Goal: Answer question/provide support: Share knowledge or assist other users

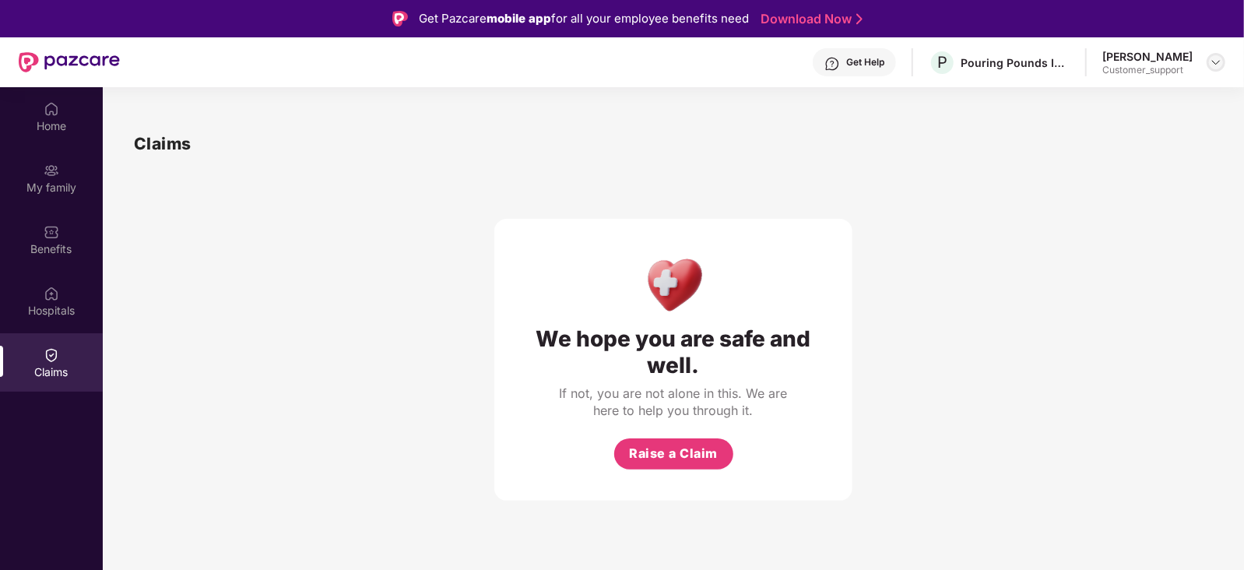
click at [1213, 60] on img at bounding box center [1216, 62] width 12 height 12
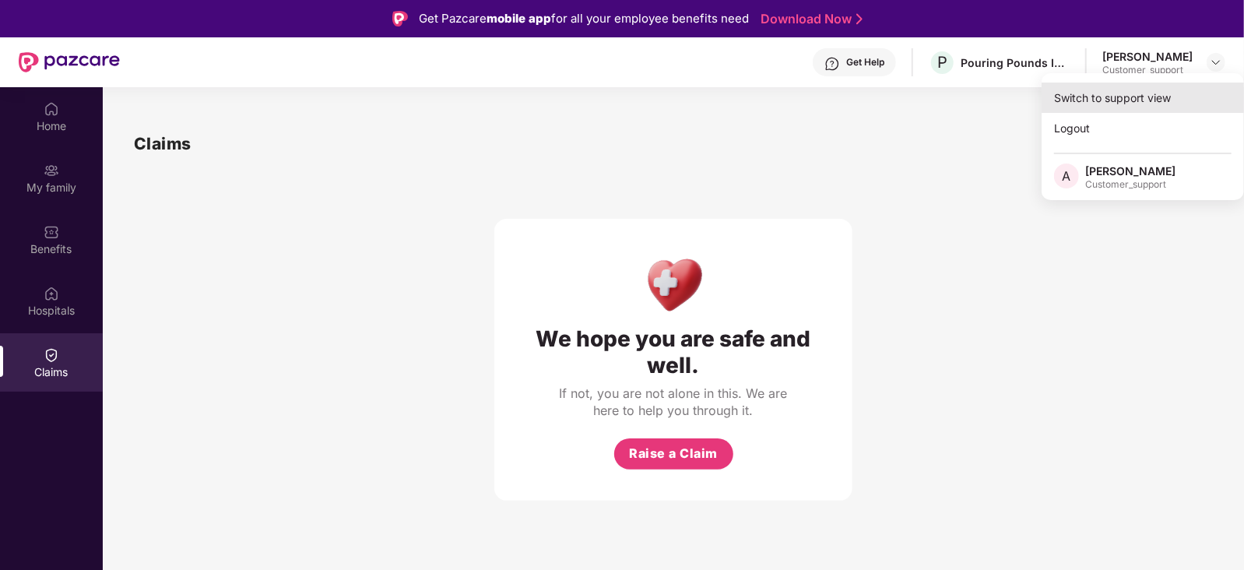
click at [1175, 95] on div "Switch to support view" at bounding box center [1143, 98] width 202 height 30
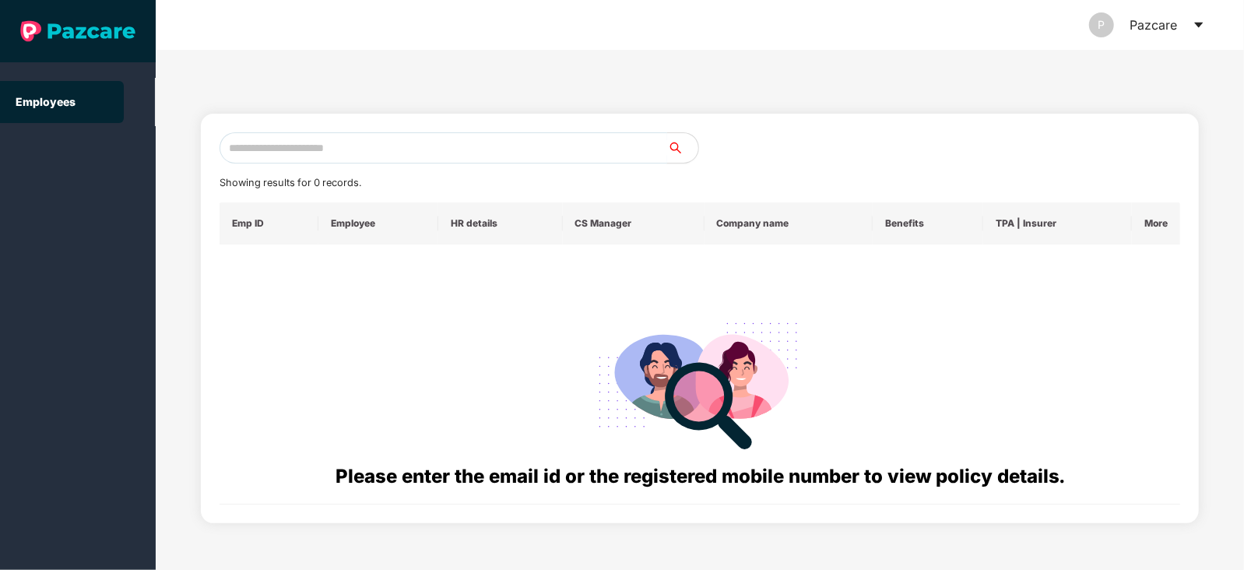
click at [595, 138] on input "text" at bounding box center [444, 147] width 448 height 31
paste input "**********"
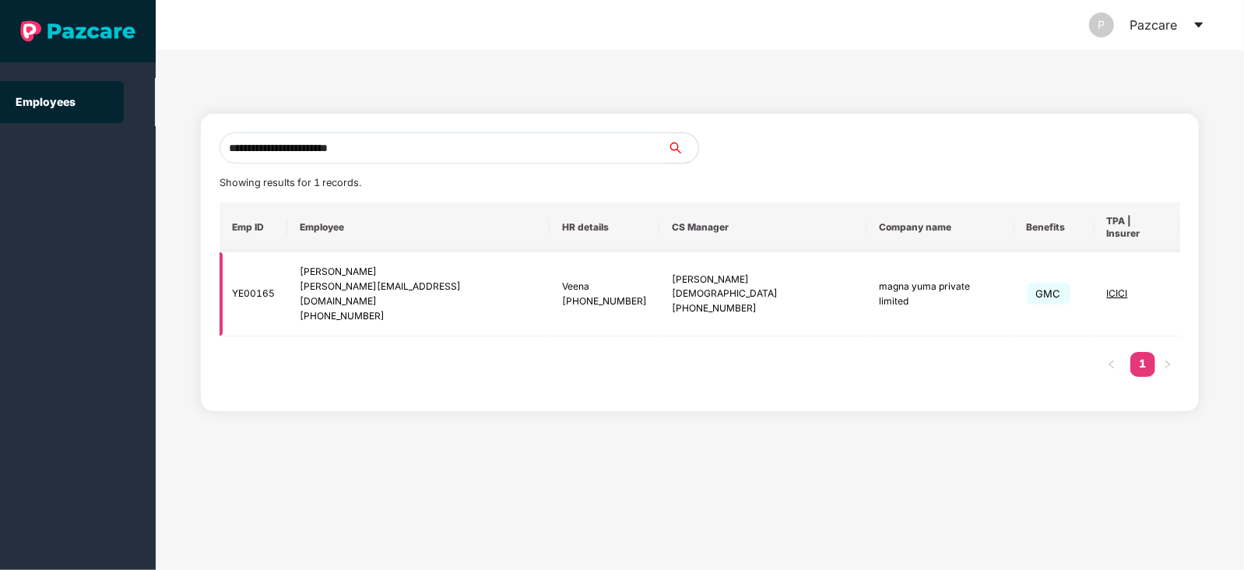
type input "**********"
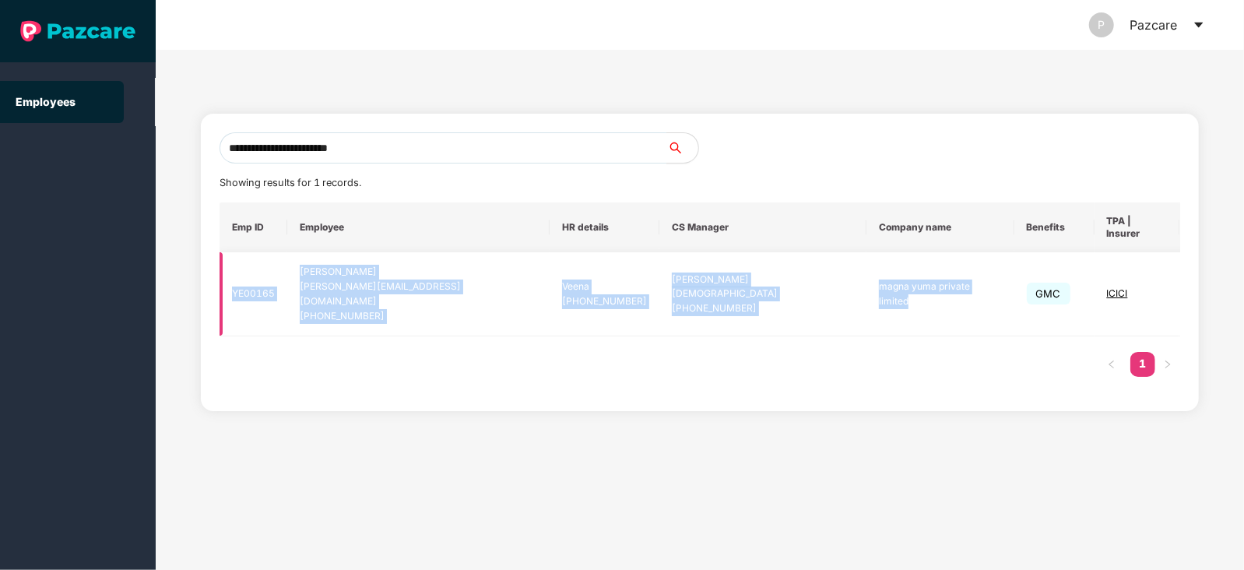
drag, startPoint x: 233, startPoint y: 282, endPoint x: 954, endPoint y: 279, distance: 721.6
click at [954, 279] on tr "YE00165 [PERSON_NAME] [PERSON_NAME][EMAIL_ADDRESS][DOMAIN_NAME] [PHONE_NUMBER] …" at bounding box center [725, 294] width 1010 height 84
click at [907, 281] on td "magna yuma private limited" at bounding box center [939, 294] width 147 height 84
drag, startPoint x: 880, startPoint y: 274, endPoint x: 230, endPoint y: 271, distance: 650.8
click at [230, 271] on tr "YE00165 [PERSON_NAME] [PERSON_NAME][EMAIL_ADDRESS][DOMAIN_NAME] [PHONE_NUMBER] …" at bounding box center [725, 294] width 1010 height 84
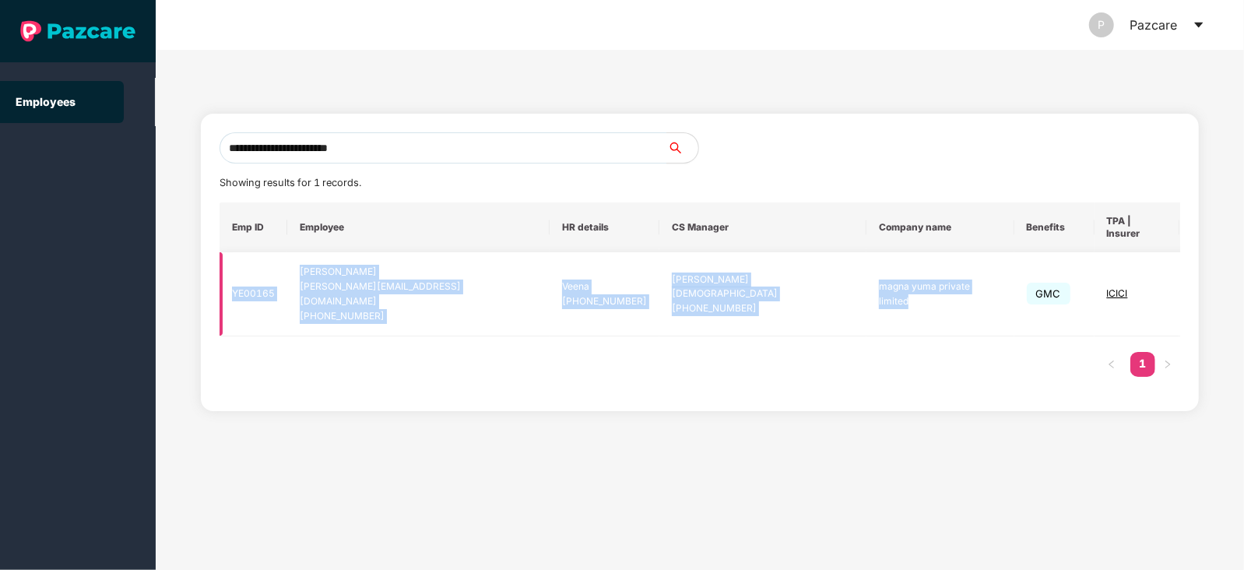
copy tr "YE00165 [PERSON_NAME] [PERSON_NAME][EMAIL_ADDRESS][DOMAIN_NAME] [PHONE_NUMBER] …"
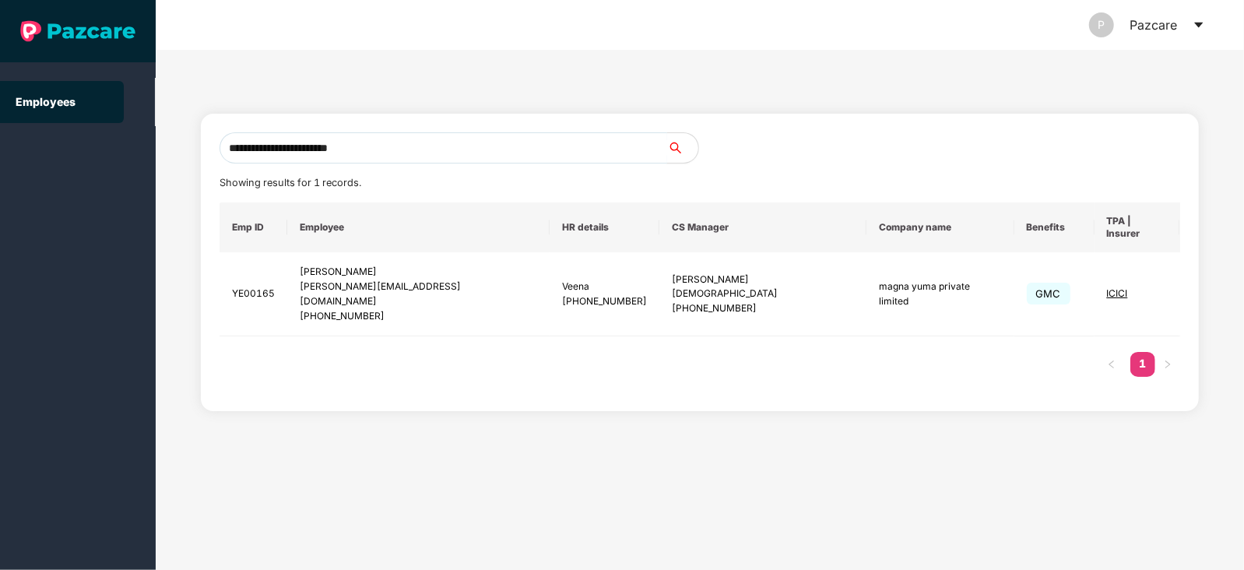
click at [395, 151] on input "**********" at bounding box center [444, 147] width 448 height 31
paste input "**********"
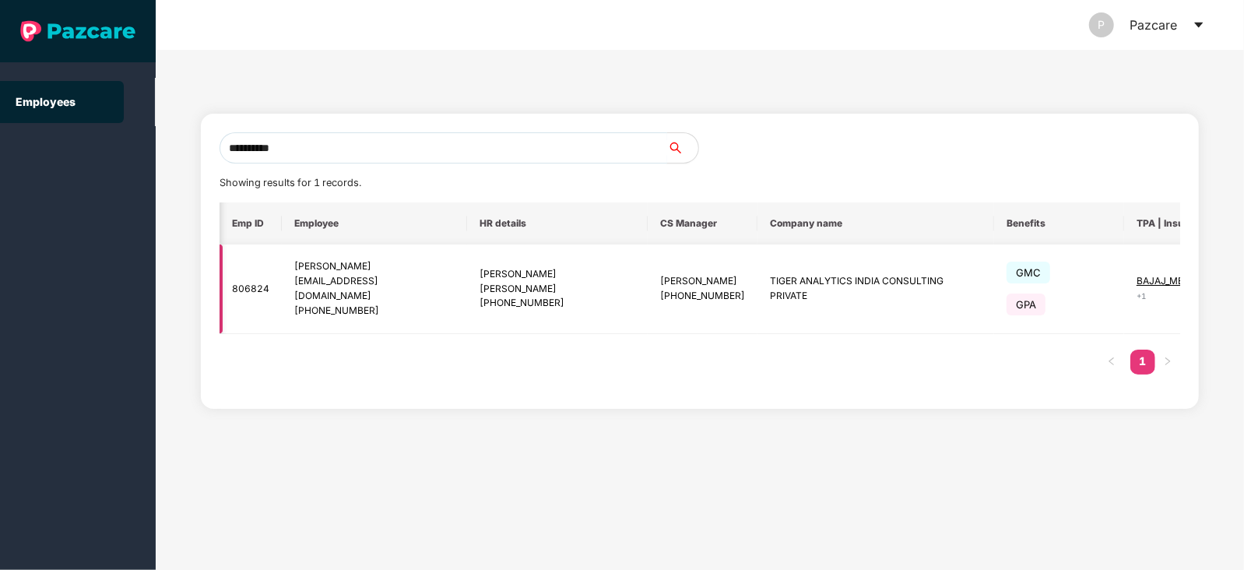
scroll to position [0, 65]
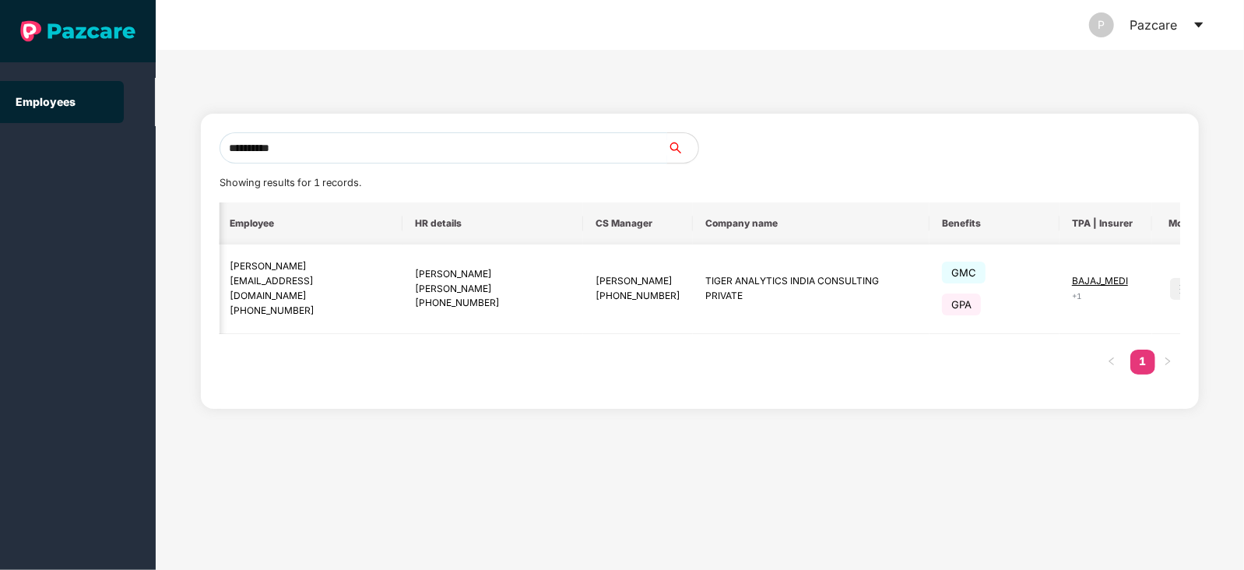
type input "**********"
click at [1170, 287] on img at bounding box center [1181, 289] width 22 height 22
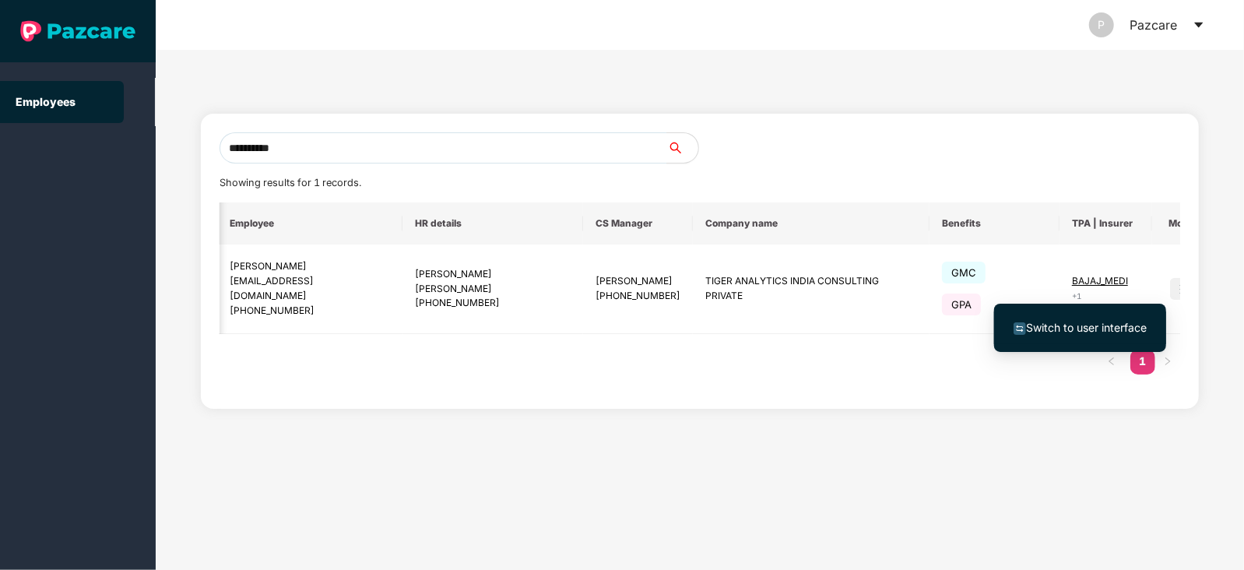
click at [1093, 325] on span "Switch to user interface" at bounding box center [1086, 327] width 121 height 13
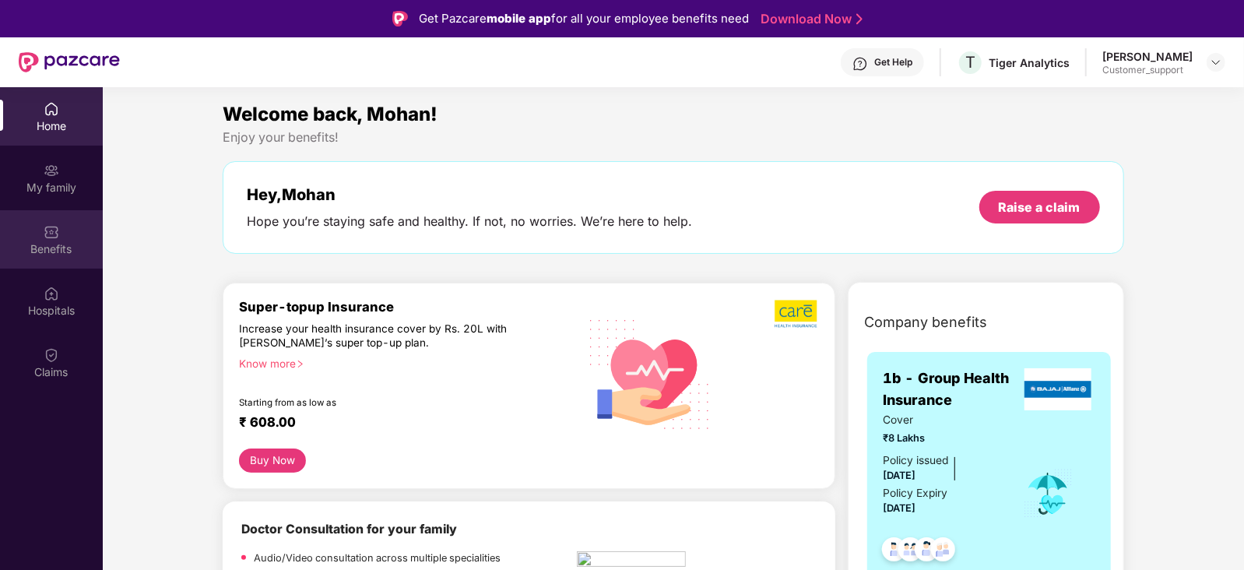
click at [61, 244] on div "Benefits" at bounding box center [51, 249] width 103 height 16
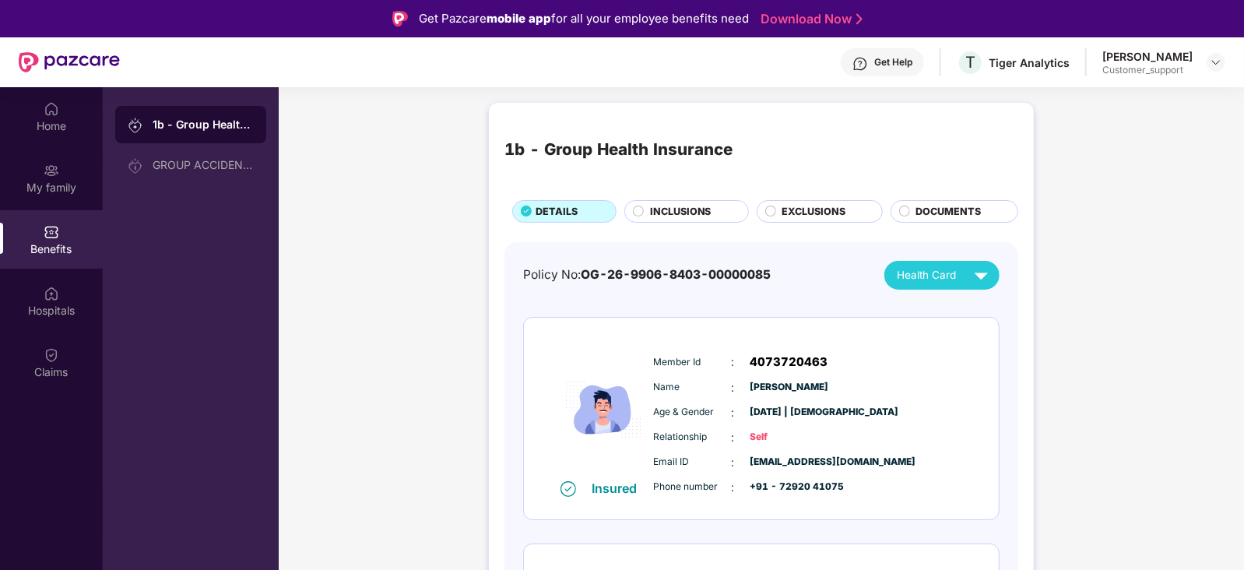
click at [680, 216] on span "INCLUSIONS" at bounding box center [680, 212] width 61 height 16
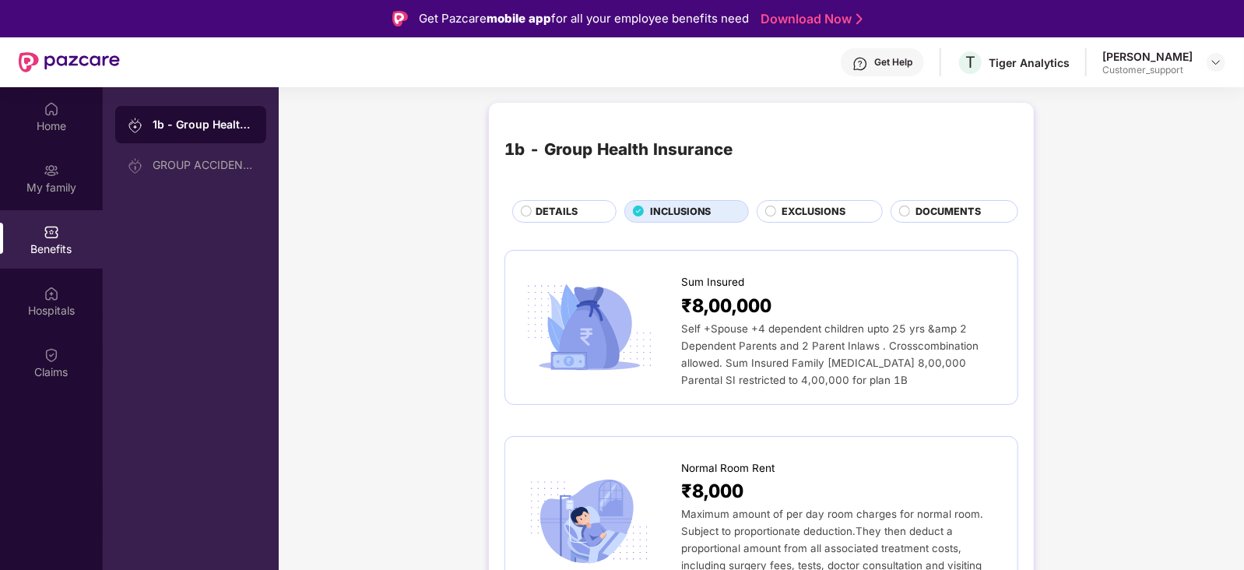
click at [560, 208] on span "DETAILS" at bounding box center [557, 212] width 42 height 16
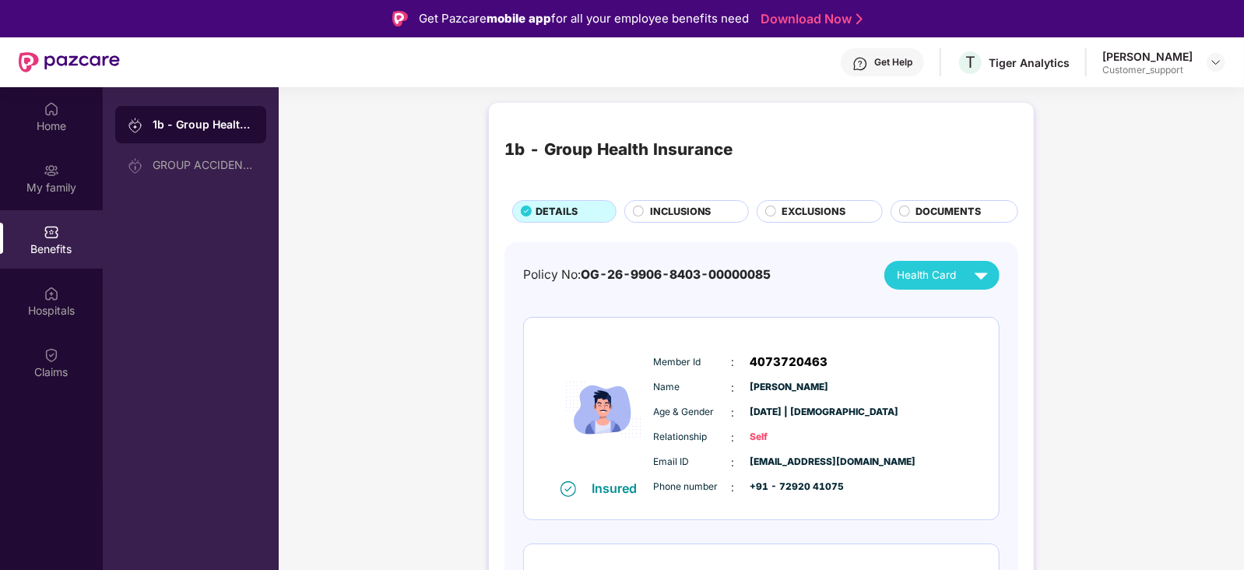
scroll to position [1, 0]
click at [678, 216] on span "INCLUSIONS" at bounding box center [680, 211] width 61 height 16
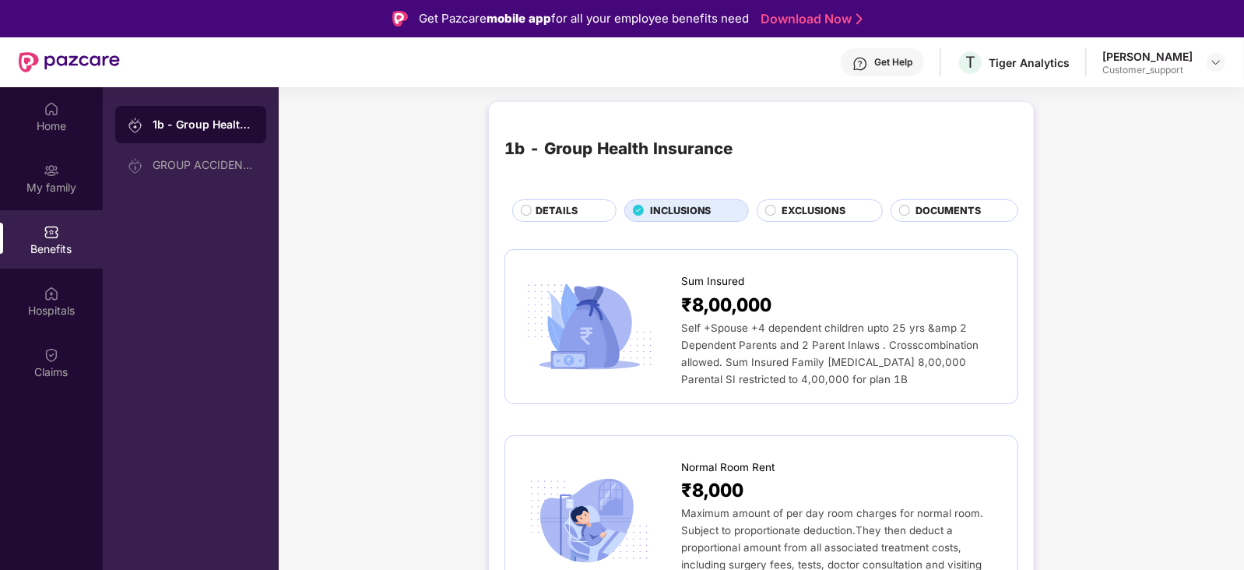
click at [673, 204] on span "INCLUSIONS" at bounding box center [680, 211] width 61 height 16
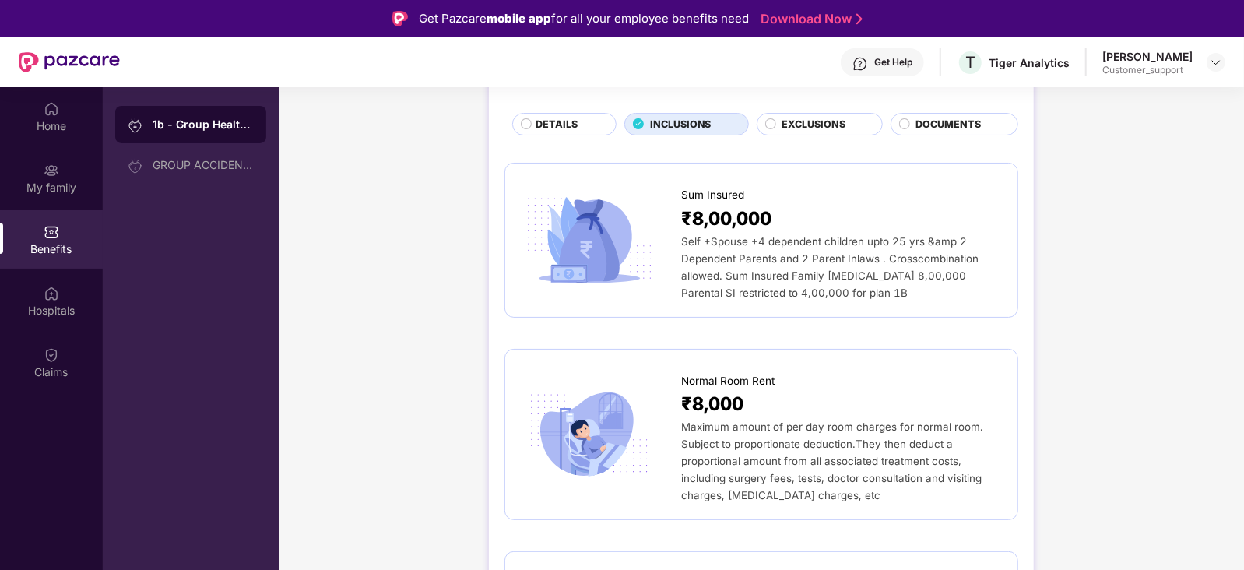
scroll to position [86, 0]
click at [55, 276] on div "Hospitals" at bounding box center [51, 301] width 103 height 58
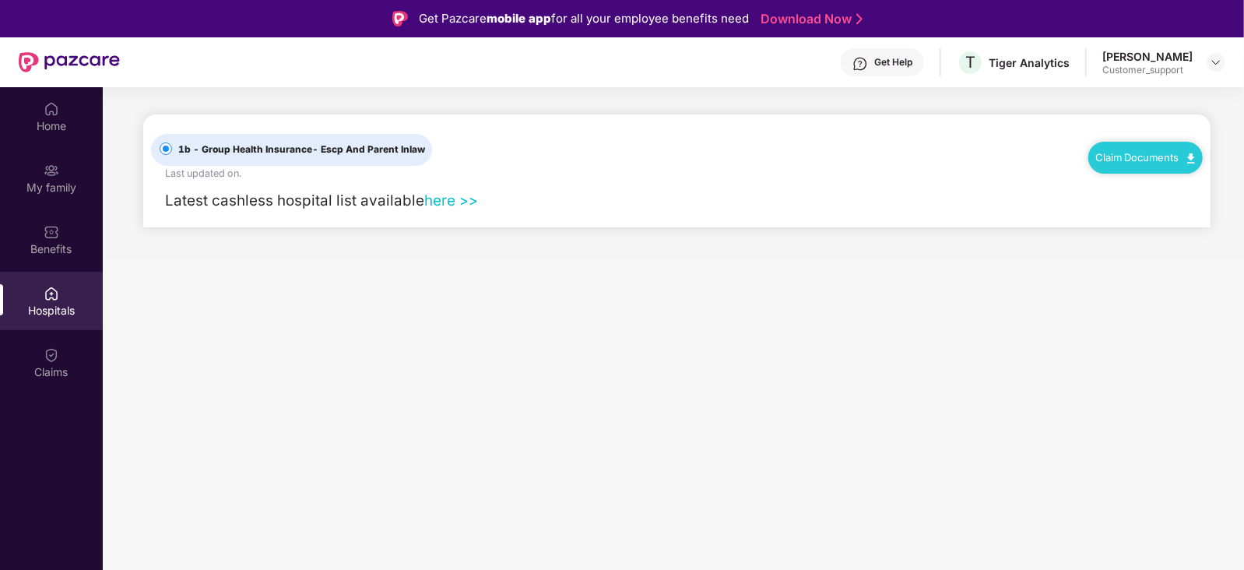
scroll to position [0, 0]
click at [441, 199] on link "here >>" at bounding box center [451, 200] width 54 height 18
click at [1213, 56] on img at bounding box center [1216, 62] width 12 height 12
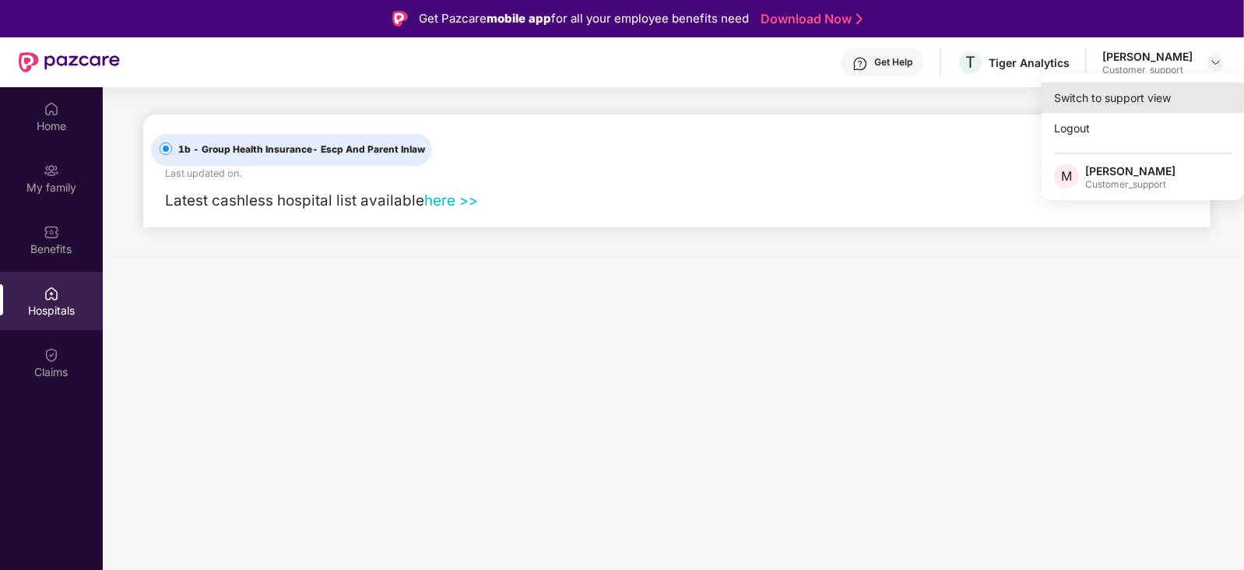
click at [1151, 91] on div "Switch to support view" at bounding box center [1143, 98] width 202 height 30
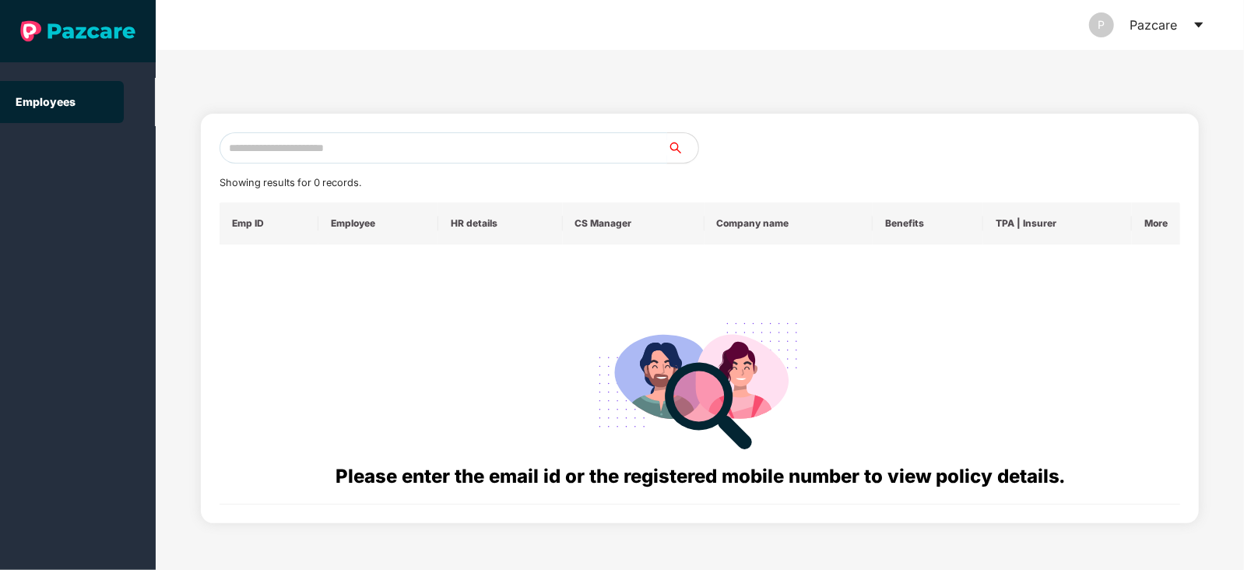
click at [400, 153] on input "text" at bounding box center [444, 147] width 448 height 31
paste input "**********"
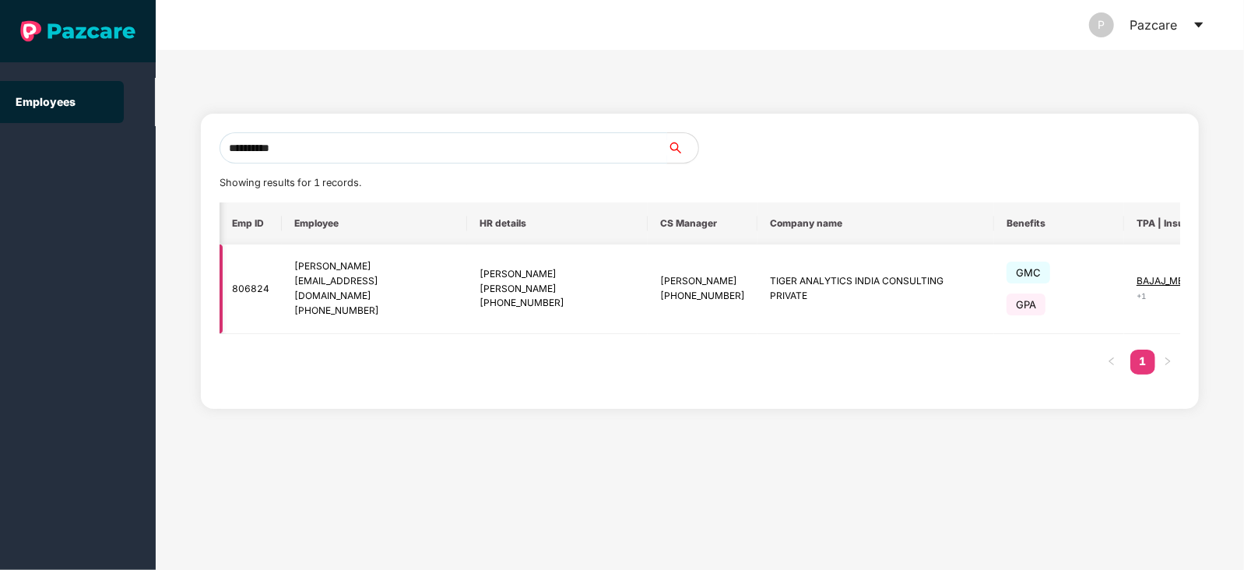
scroll to position [0, 65]
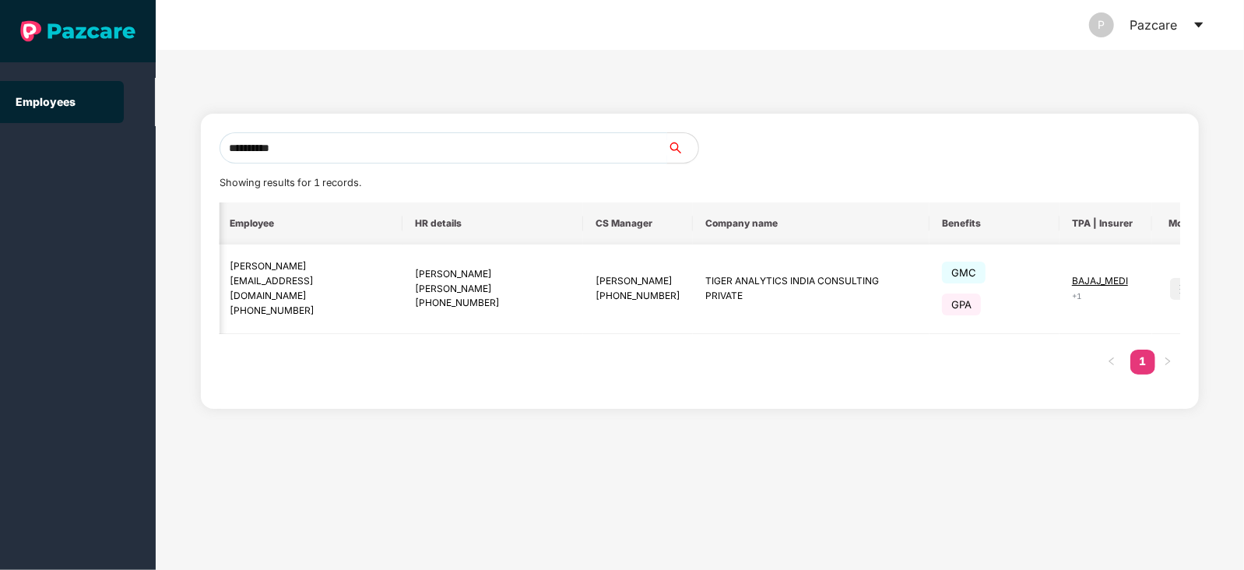
type input "**********"
click at [1086, 279] on span "BAJAJ_MEDI" at bounding box center [1100, 281] width 56 height 12
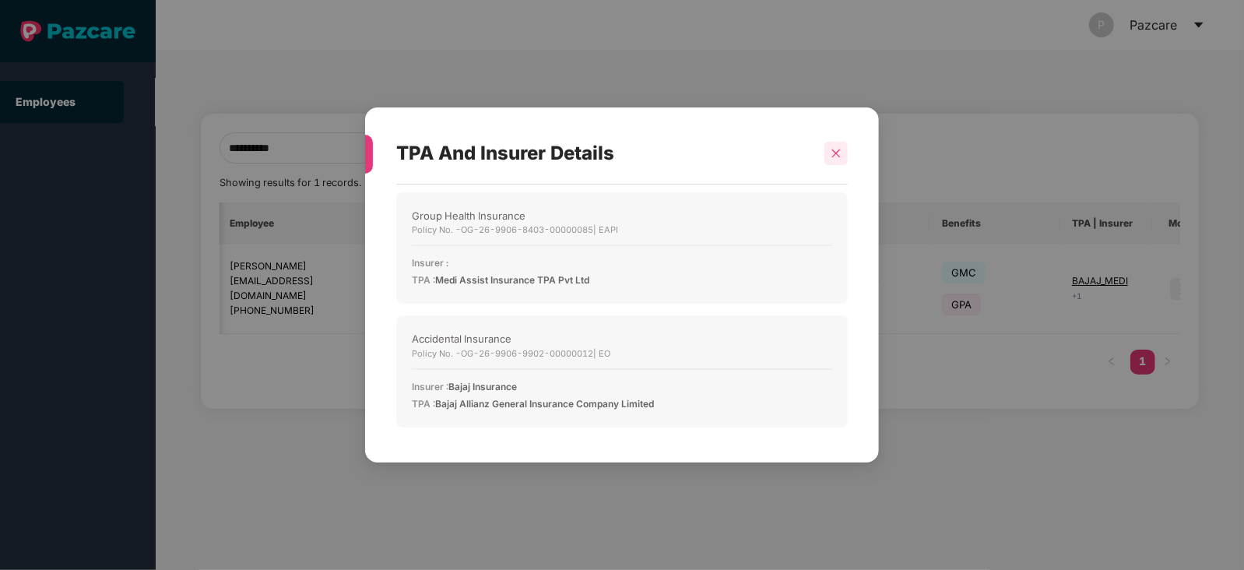
click at [838, 153] on icon "close" at bounding box center [836, 153] width 11 height 11
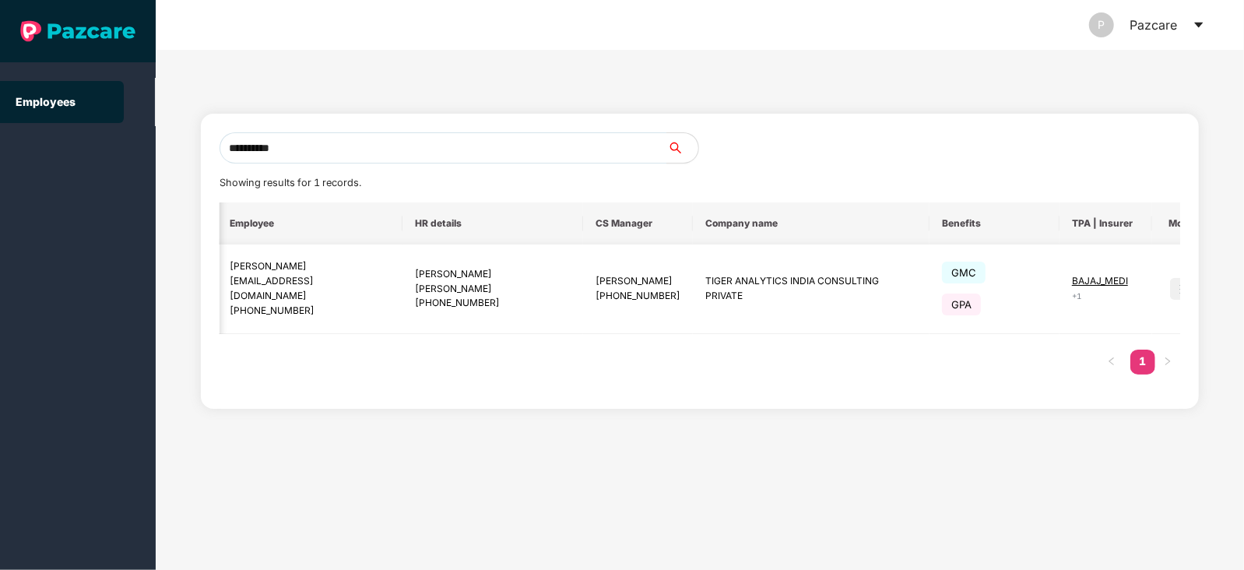
click at [1170, 289] on img at bounding box center [1181, 289] width 22 height 22
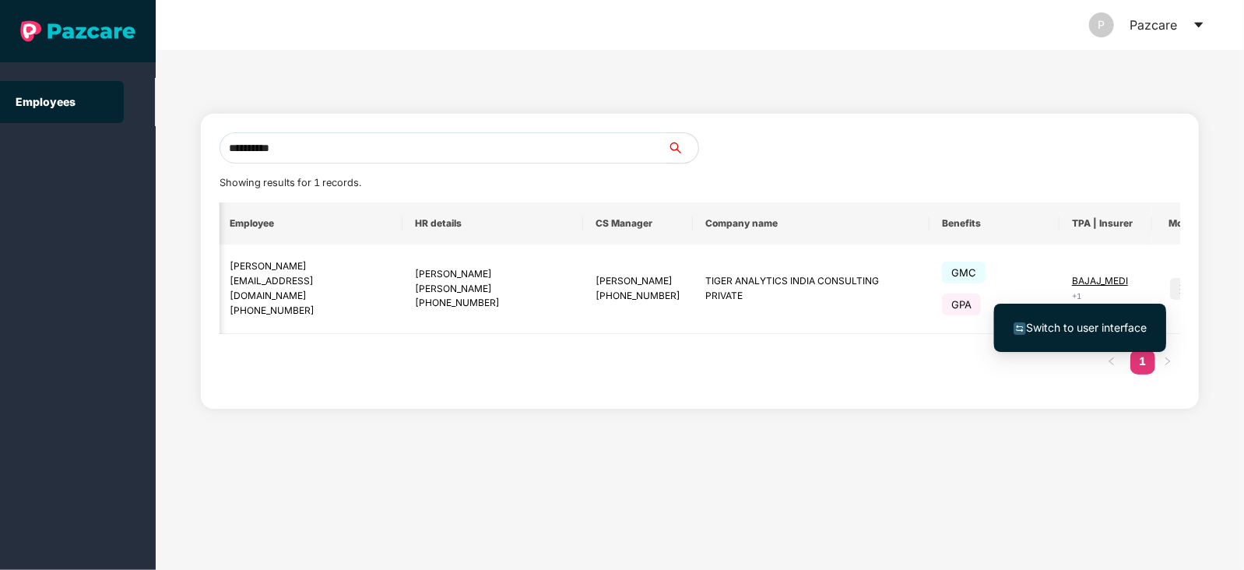
click at [1094, 319] on span "Switch to user interface" at bounding box center [1080, 327] width 133 height 17
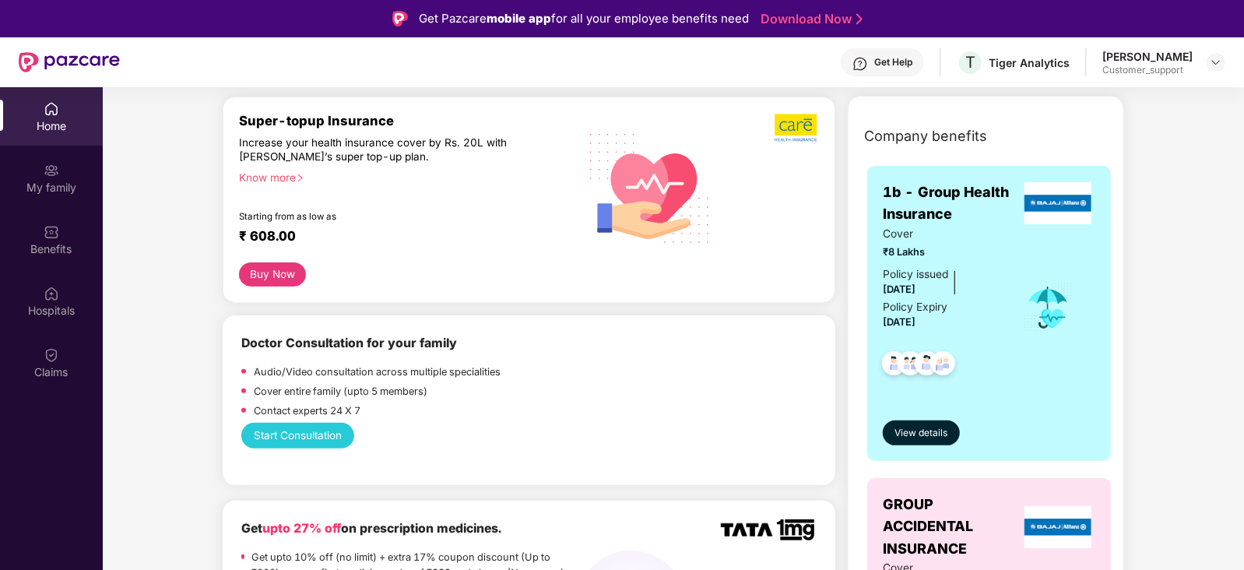
scroll to position [186, 0]
click at [1040, 204] on img at bounding box center [1057, 203] width 67 height 42
click at [915, 434] on span "View details" at bounding box center [921, 433] width 53 height 15
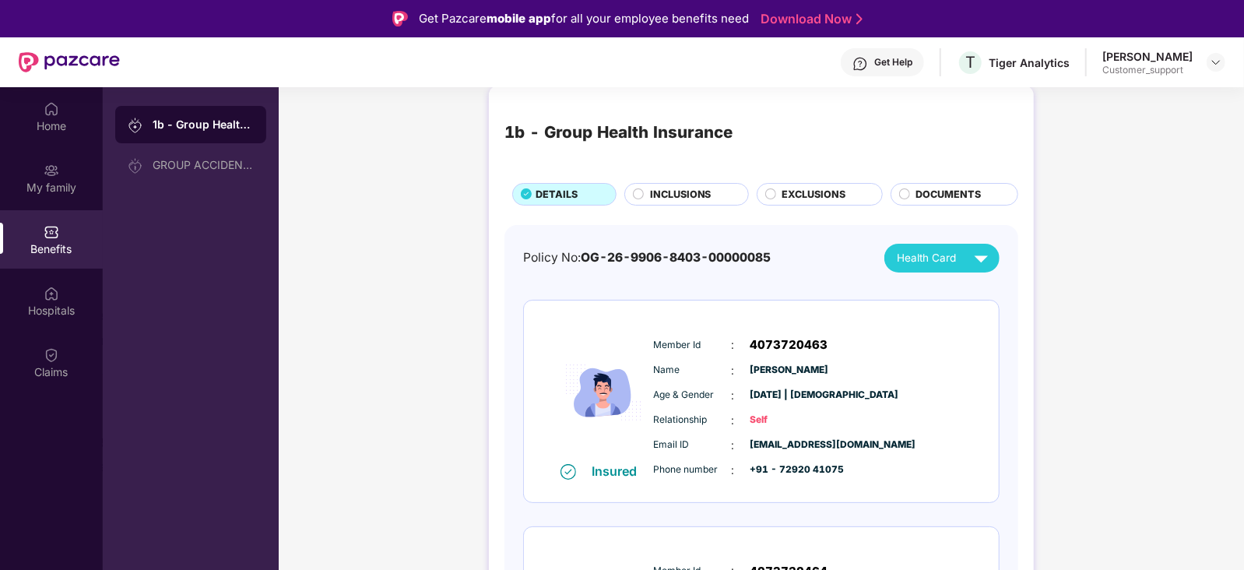
scroll to position [19, 0]
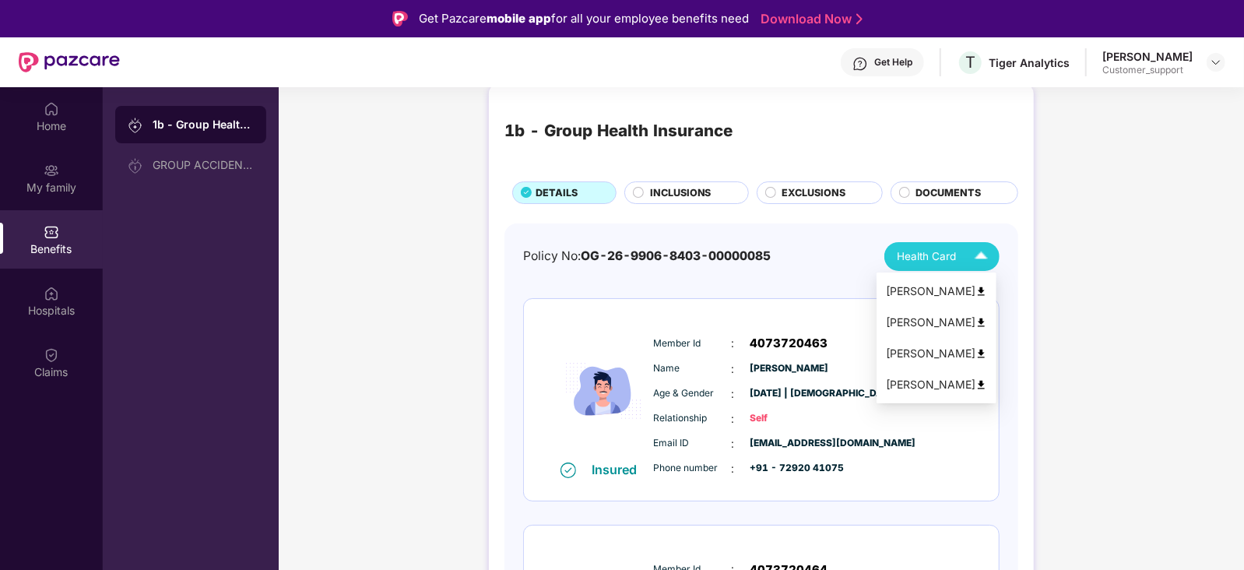
click at [915, 258] on span "Health Card" at bounding box center [926, 256] width 59 height 16
click at [915, 290] on div "[PERSON_NAME]" at bounding box center [936, 291] width 101 height 17
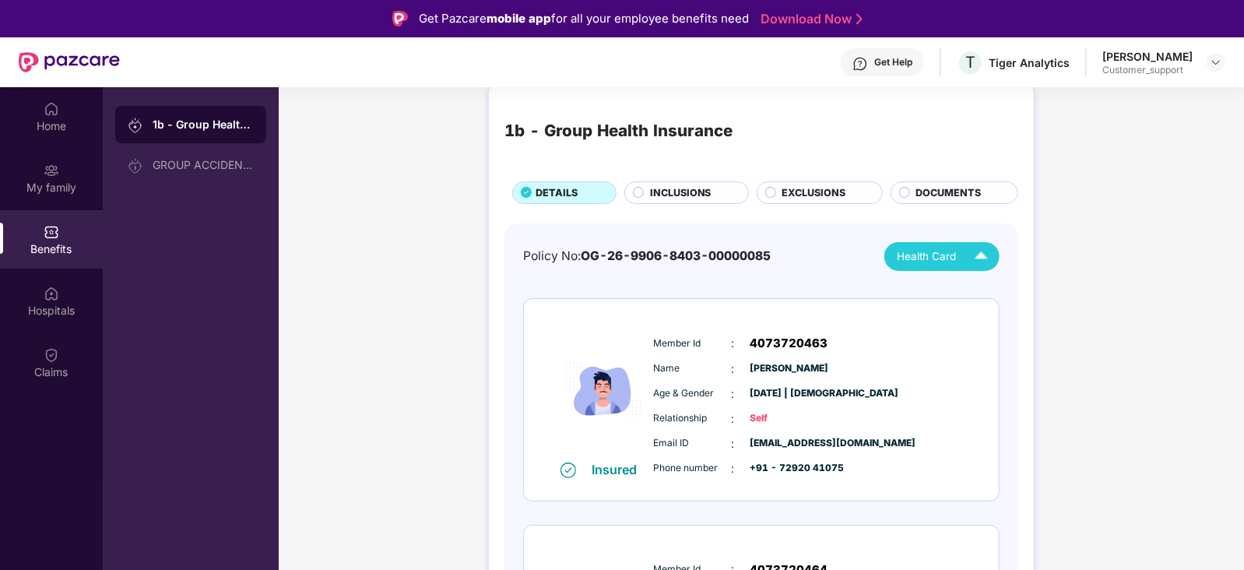
scroll to position [0, 0]
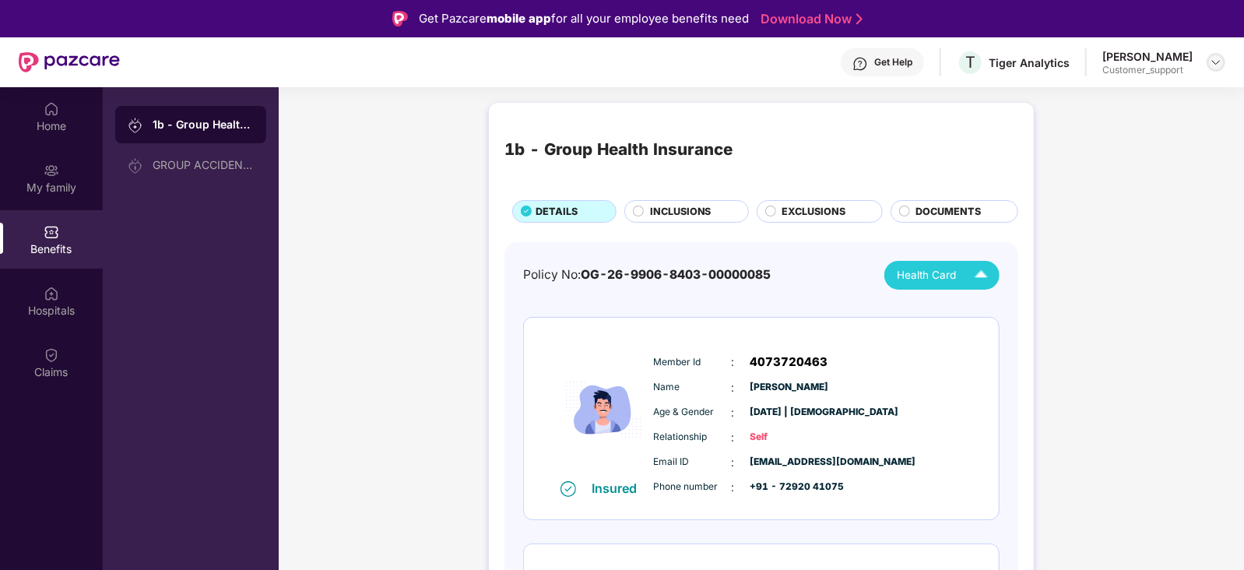
click at [1217, 65] on img at bounding box center [1216, 62] width 12 height 12
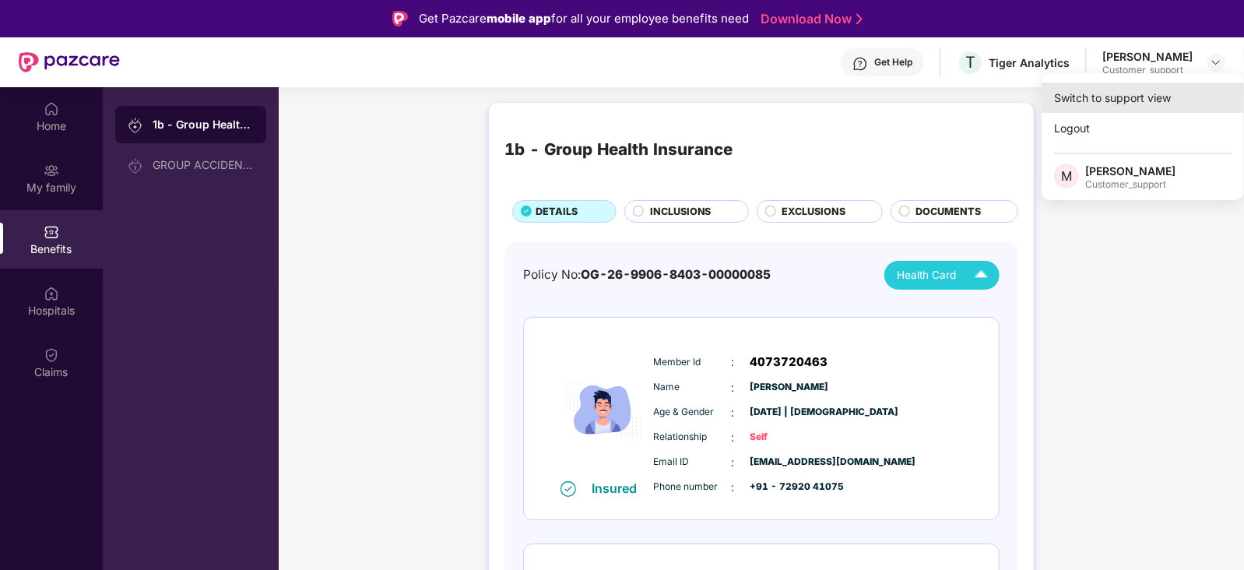
click at [1137, 100] on div "Switch to support view" at bounding box center [1143, 98] width 202 height 30
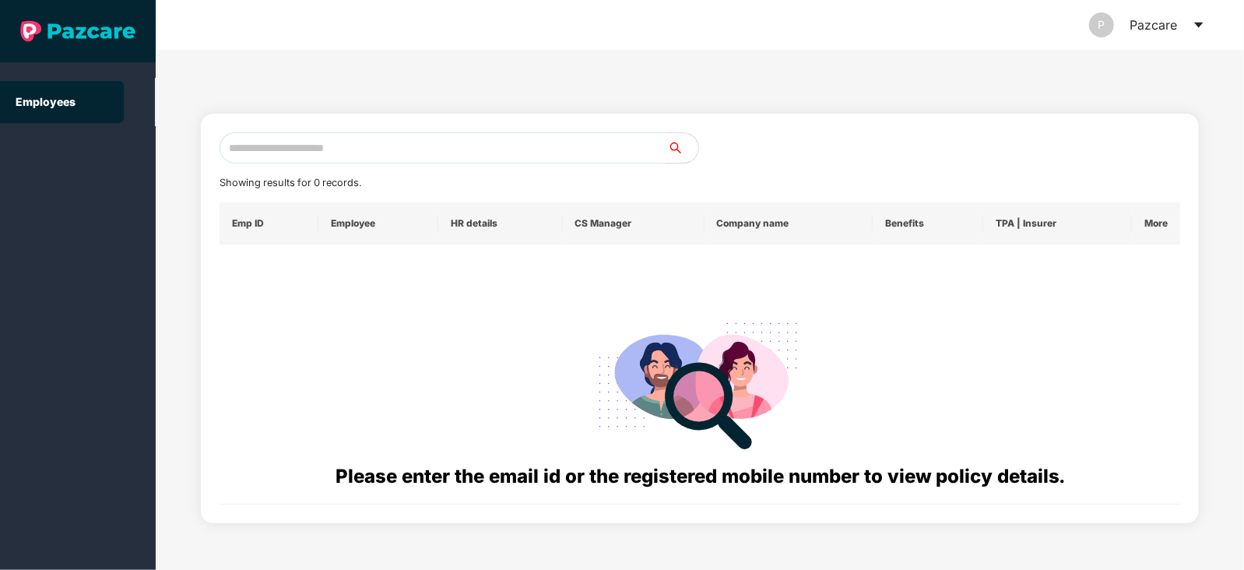
click at [515, 151] on input "text" at bounding box center [444, 147] width 448 height 31
paste input "**********"
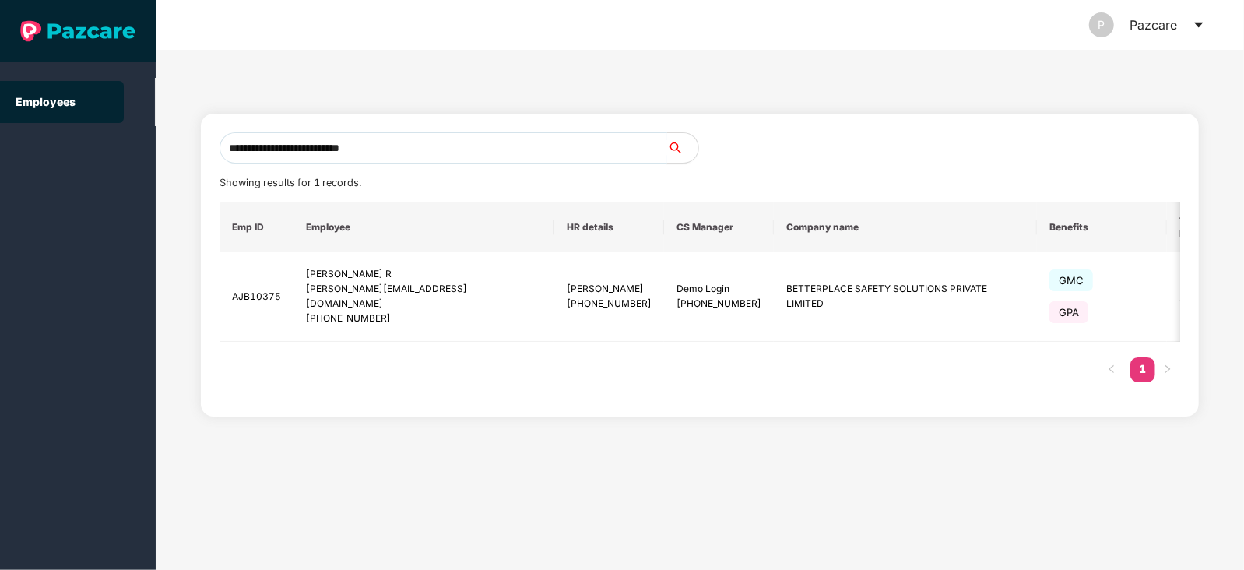
type input "**********"
click at [346, 300] on div "[PERSON_NAME][EMAIL_ADDRESS][DOMAIN_NAME]" at bounding box center [424, 297] width 236 height 30
click at [350, 311] on div "[PHONE_NUMBER]" at bounding box center [424, 318] width 236 height 15
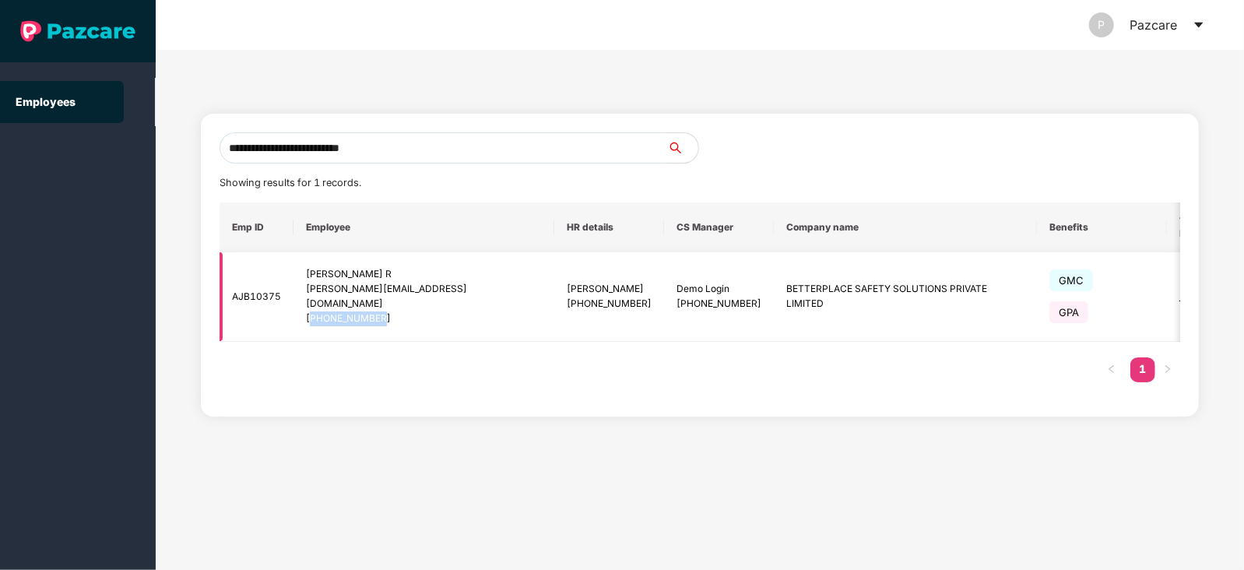
click at [350, 311] on div "[PHONE_NUMBER]" at bounding box center [424, 318] width 236 height 15
click at [395, 317] on div "[PHONE_NUMBER]" at bounding box center [424, 318] width 236 height 15
drag, startPoint x: 307, startPoint y: 312, endPoint x: 388, endPoint y: 311, distance: 81.0
click at [388, 311] on div "[PHONE_NUMBER]" at bounding box center [424, 318] width 236 height 15
copy div "[PHONE_NUMBER]"
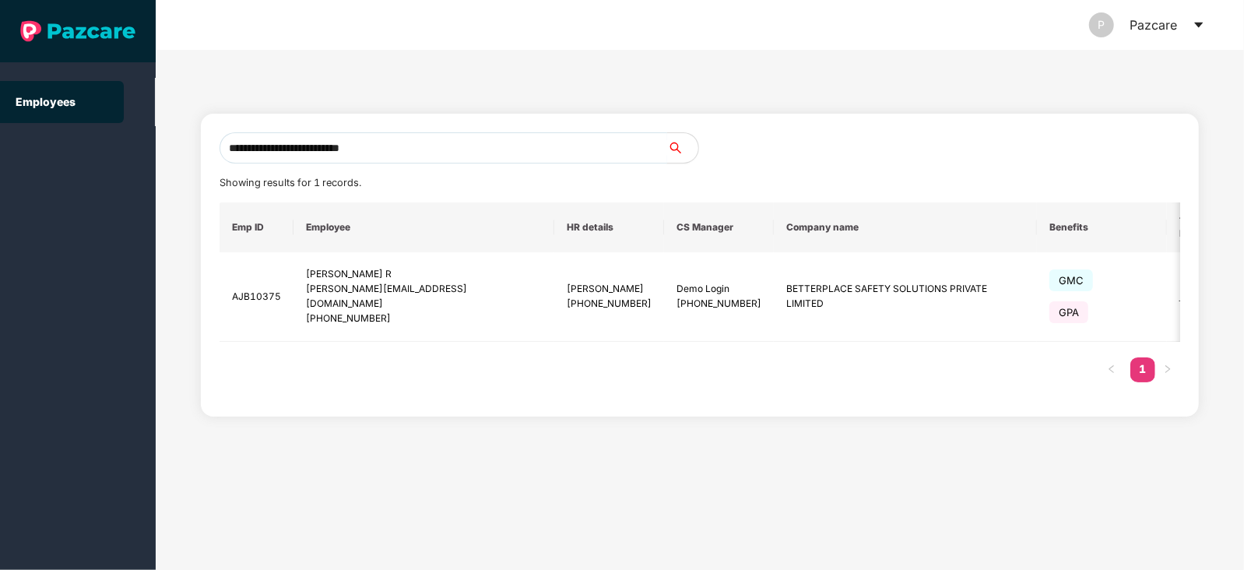
click at [434, 150] on input "**********" at bounding box center [444, 147] width 448 height 31
paste input "**********"
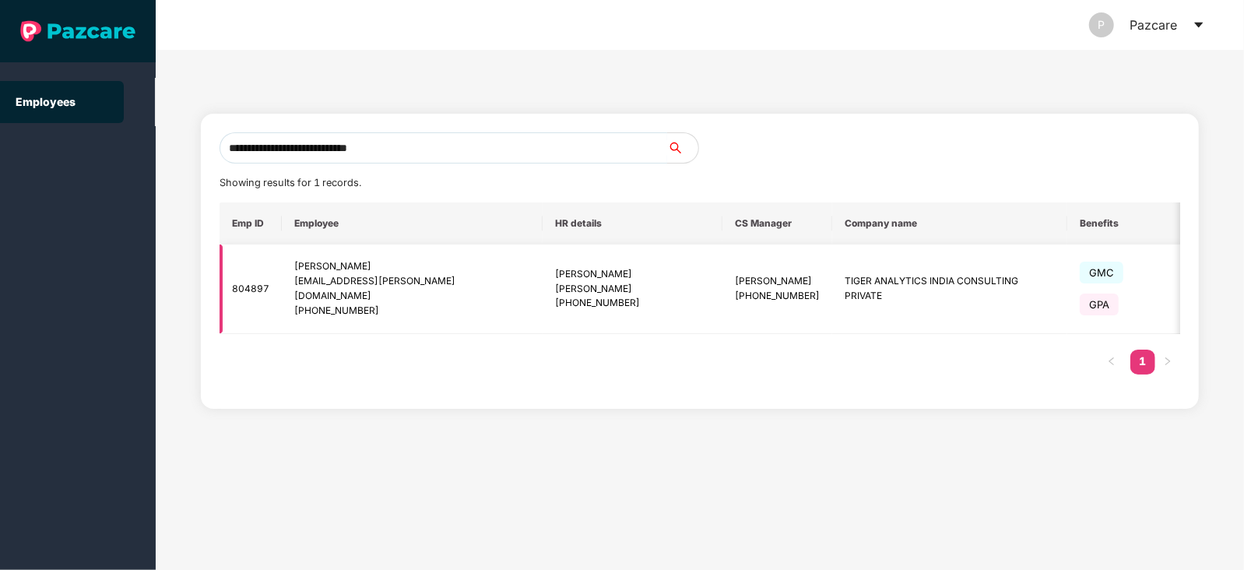
scroll to position [0, 54]
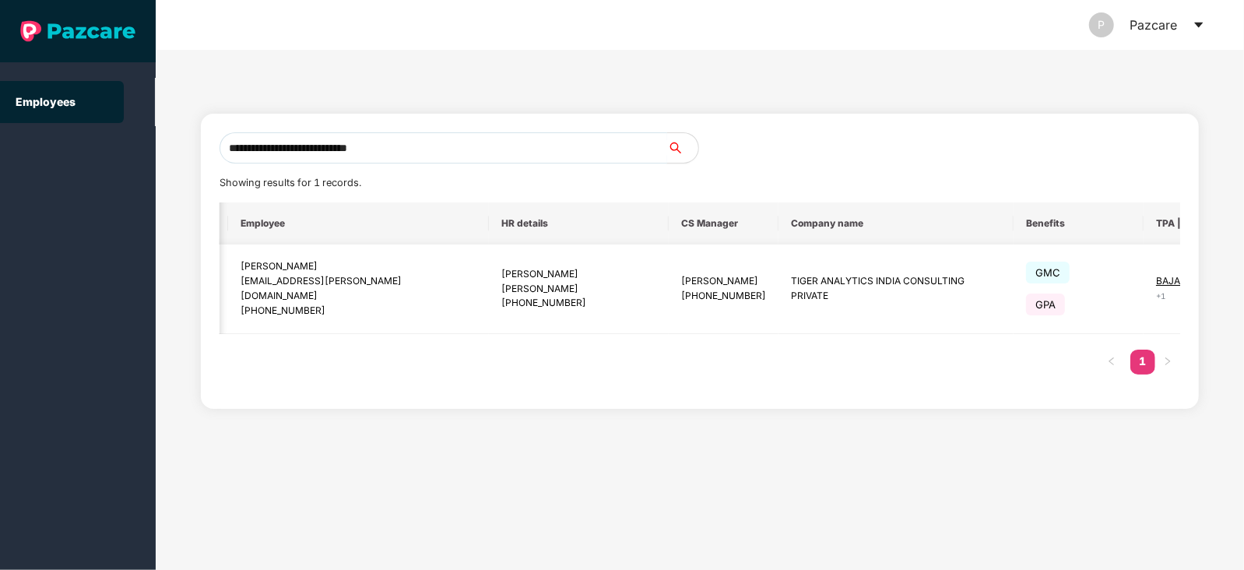
type input "**********"
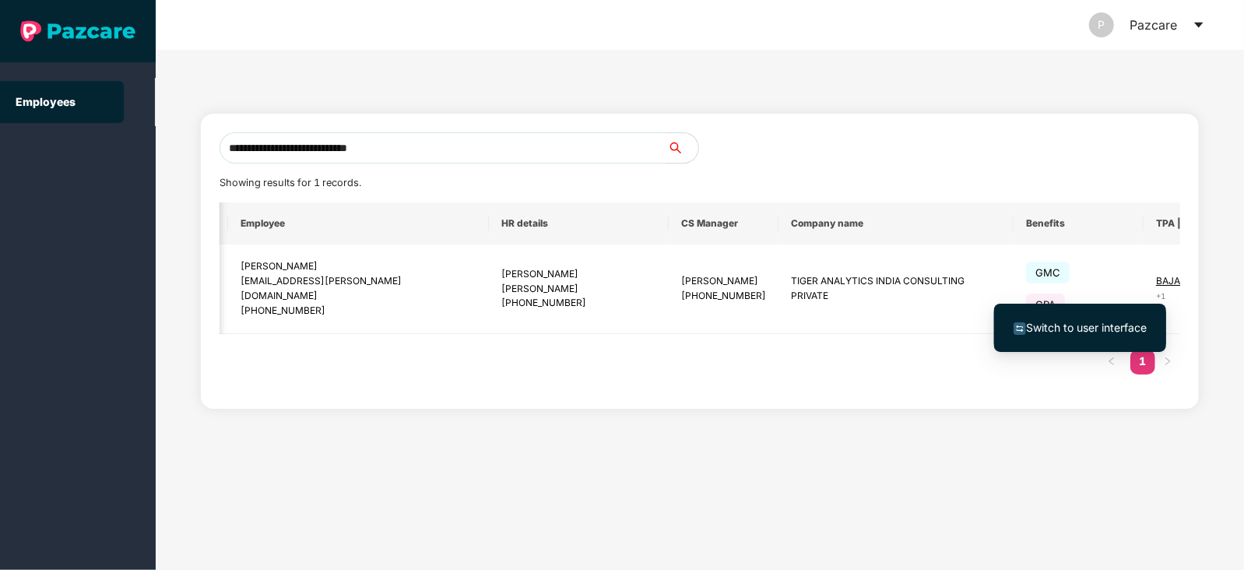
click at [1085, 320] on span "Switch to user interface" at bounding box center [1080, 327] width 133 height 17
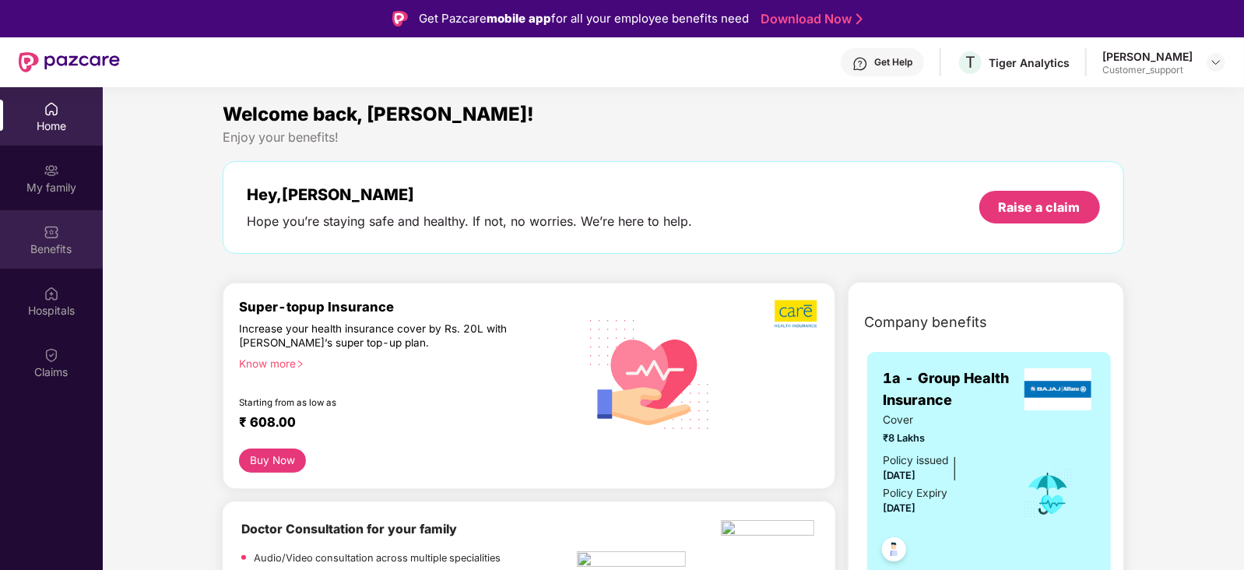
click at [50, 247] on div "Benefits" at bounding box center [51, 249] width 103 height 16
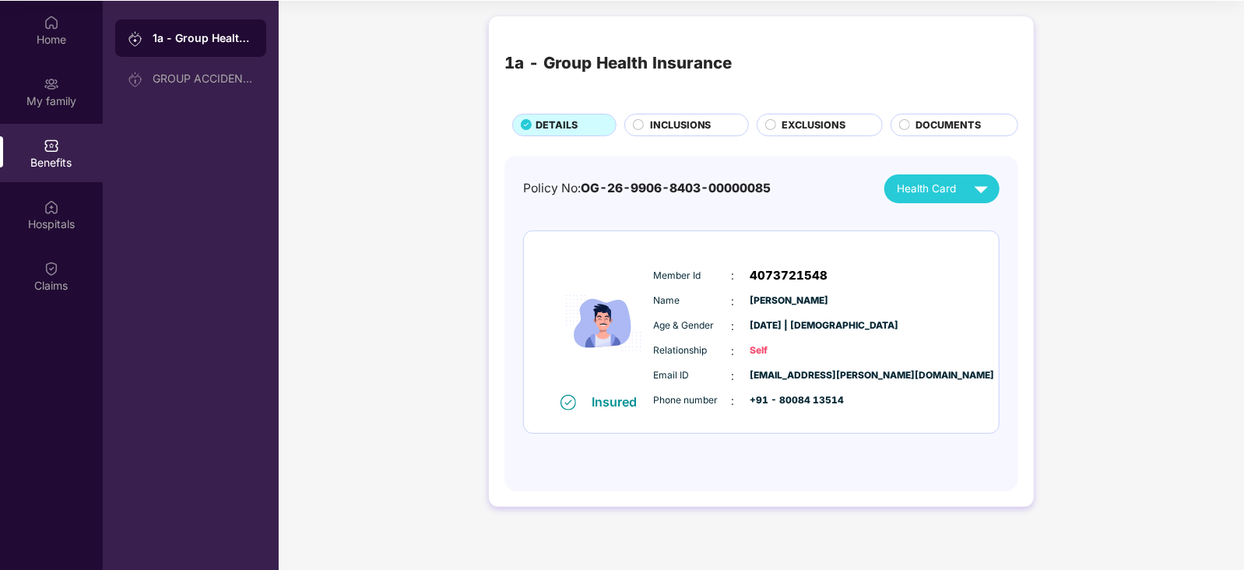
scroll to position [0, 0]
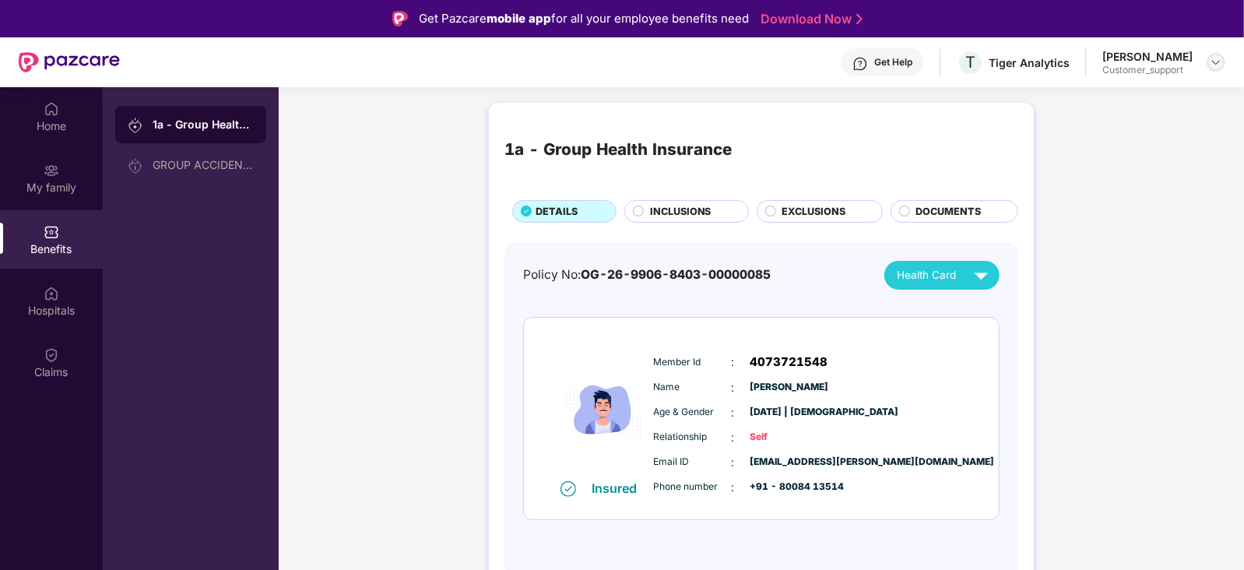
click at [1218, 59] on img at bounding box center [1216, 62] width 12 height 12
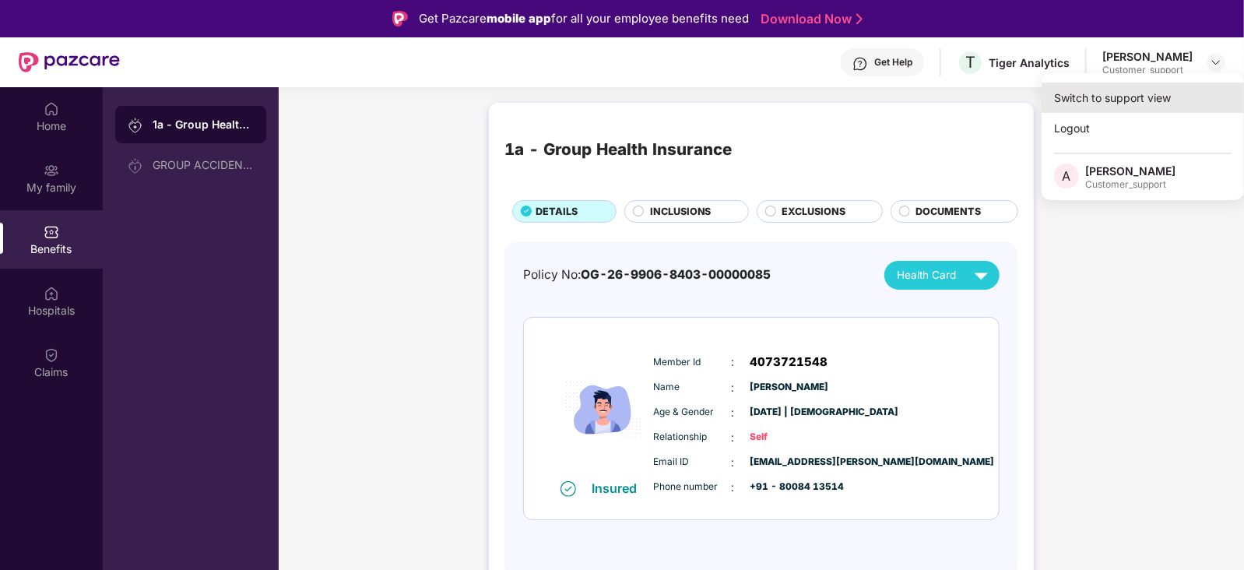
click at [1168, 98] on div "Switch to support view" at bounding box center [1143, 98] width 202 height 30
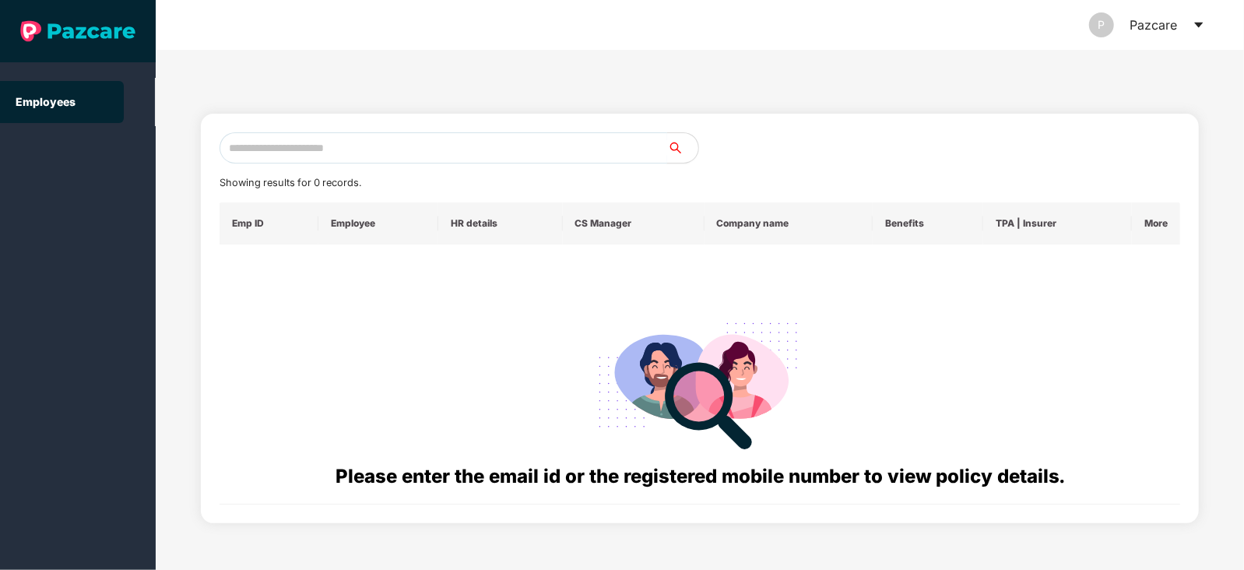
click at [558, 140] on input "text" at bounding box center [444, 147] width 448 height 31
paste input "**********"
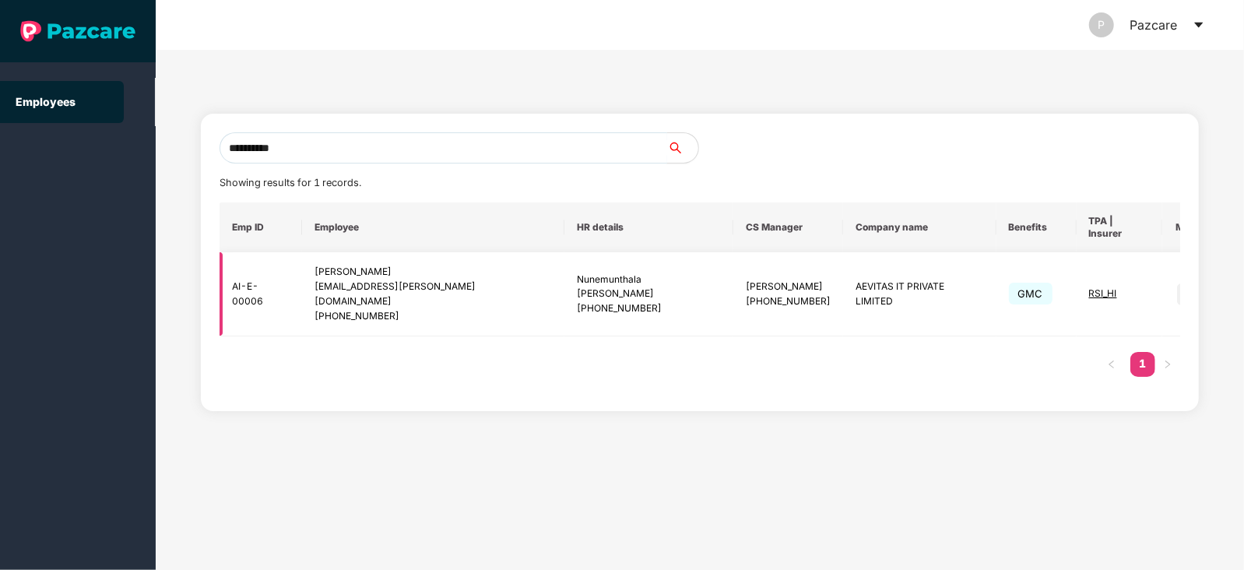
type input "**********"
click at [1177, 283] on img at bounding box center [1188, 294] width 22 height 22
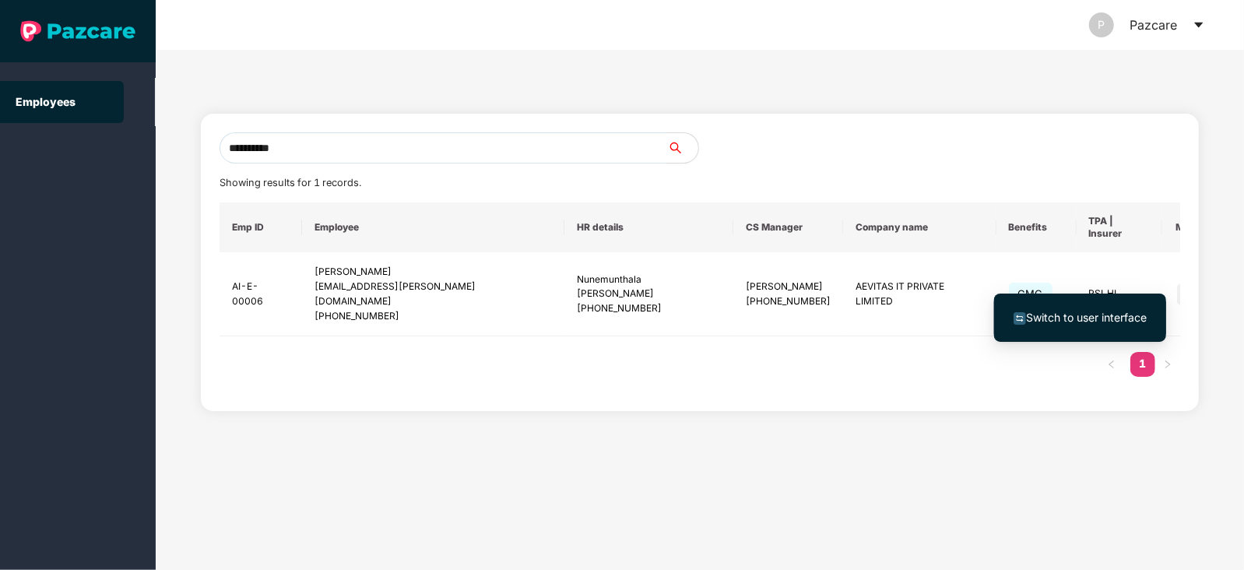
click at [1109, 314] on span "Switch to user interface" at bounding box center [1086, 317] width 121 height 13
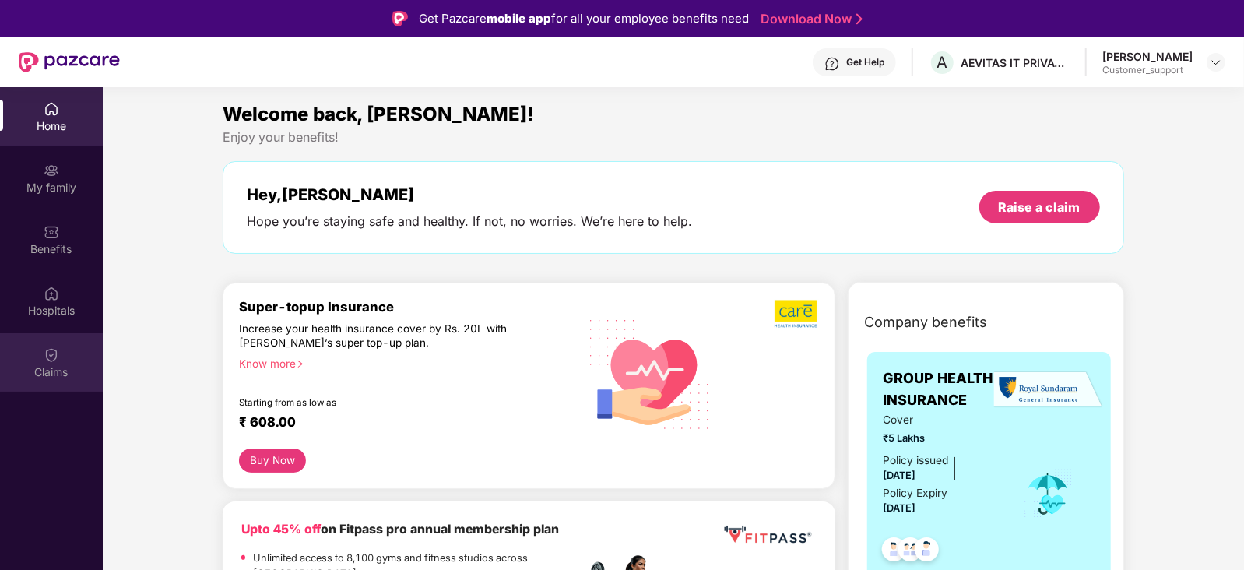
click at [48, 360] on img at bounding box center [52, 355] width 16 height 16
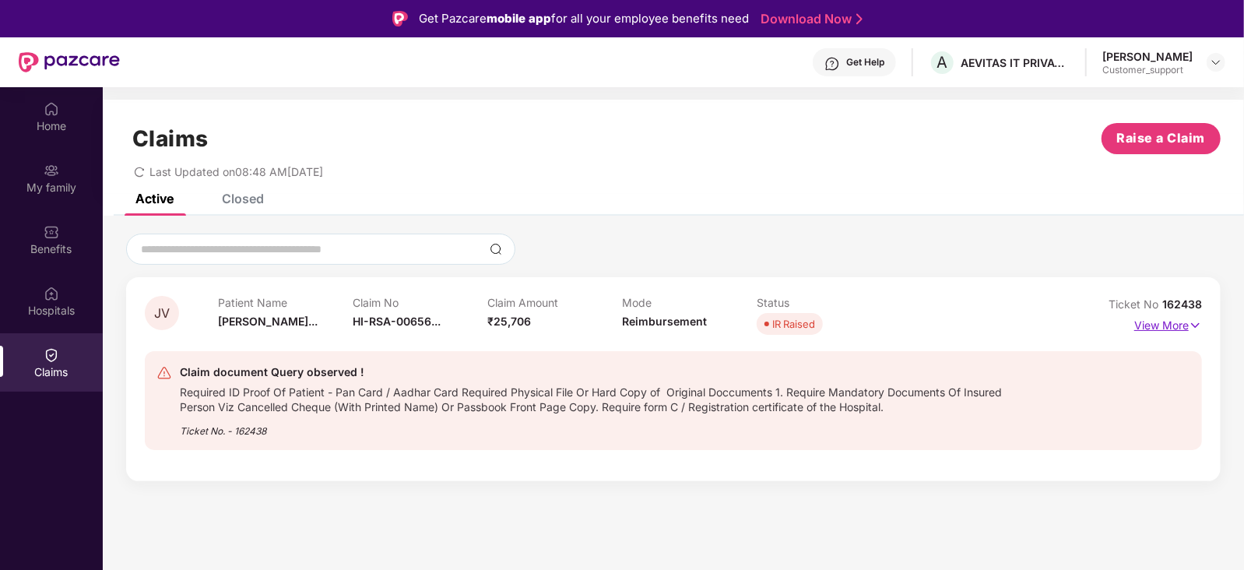
click at [1144, 323] on p "View More" at bounding box center [1168, 323] width 68 height 21
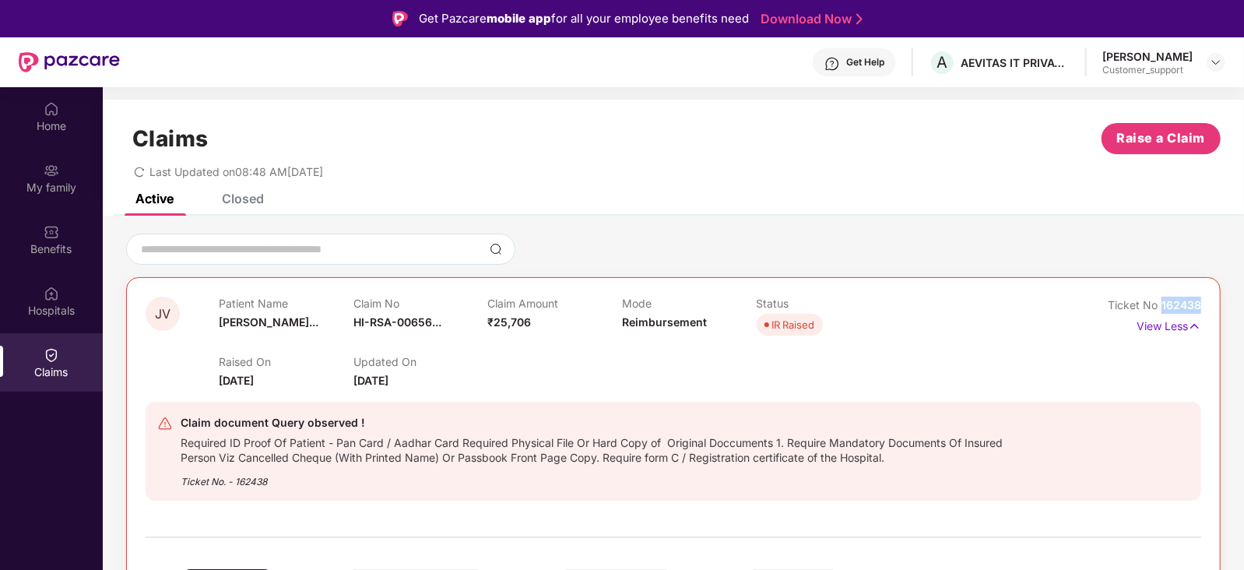
drag, startPoint x: 1201, startPoint y: 302, endPoint x: 1161, endPoint y: 310, distance: 40.5
copy span "162438"
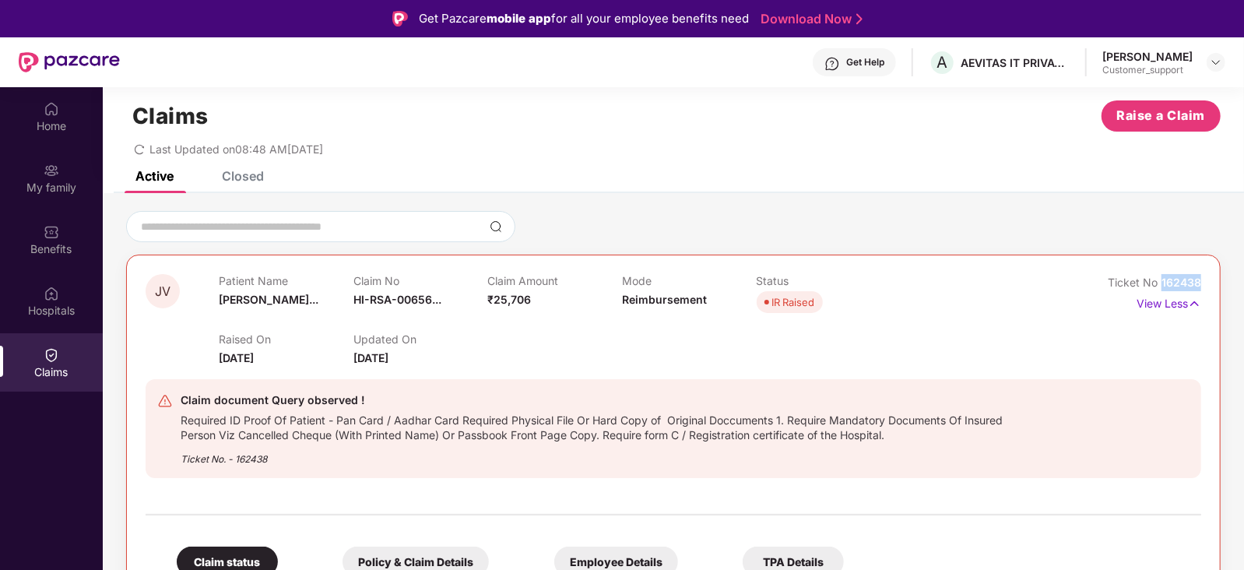
scroll to position [23, 0]
click at [71, 243] on div "Benefits" at bounding box center [51, 249] width 103 height 16
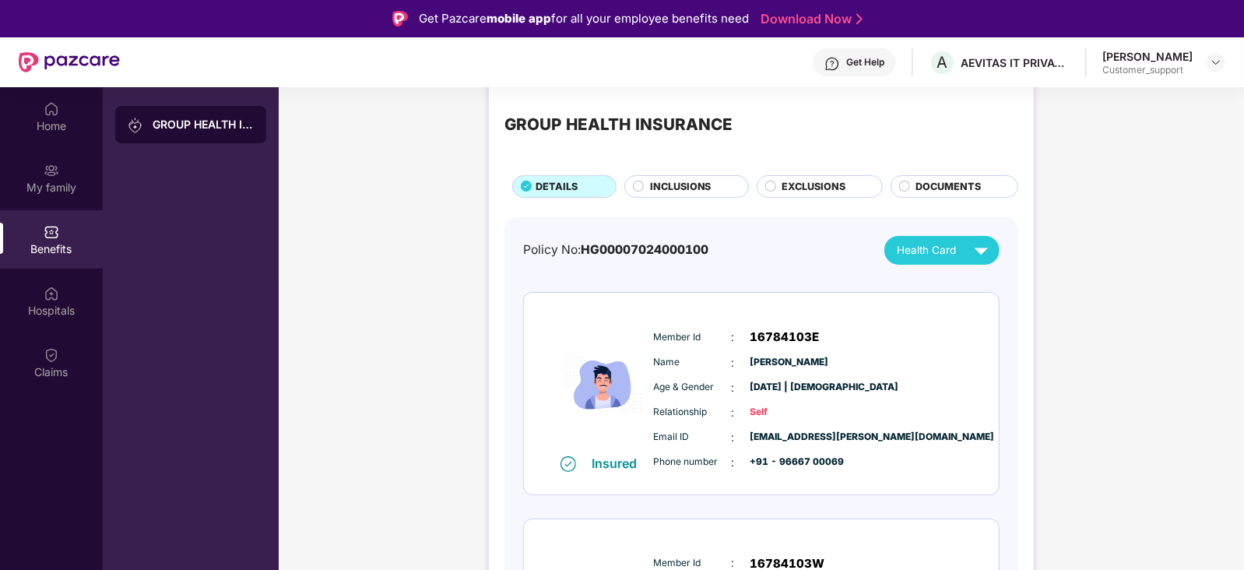
scroll to position [27, 0]
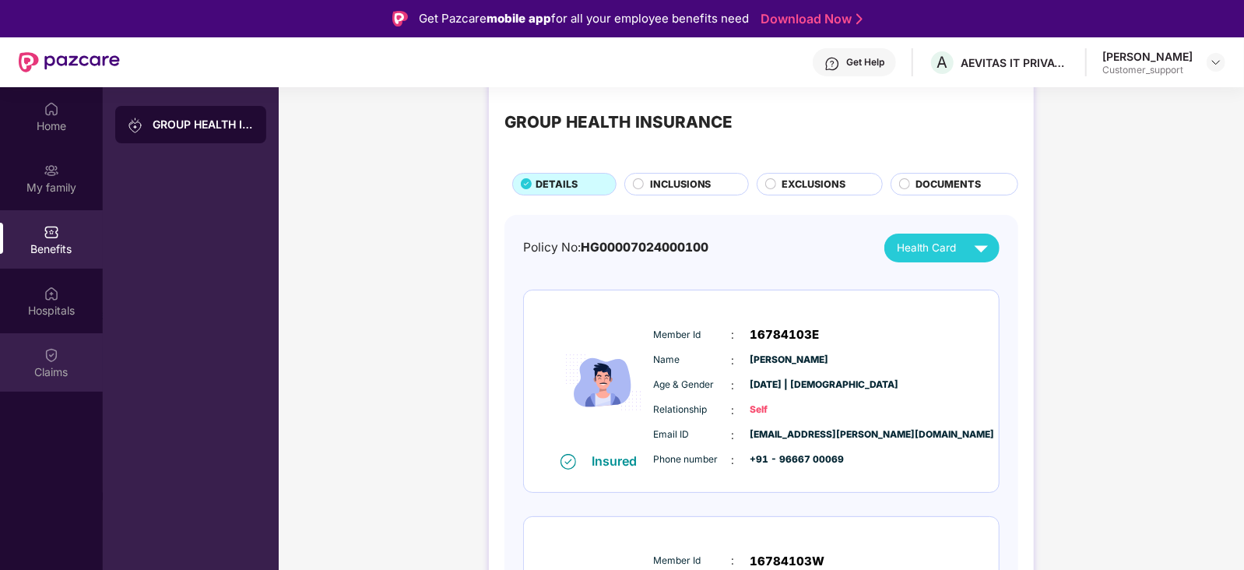
click at [51, 363] on div "Claims" at bounding box center [51, 362] width 103 height 58
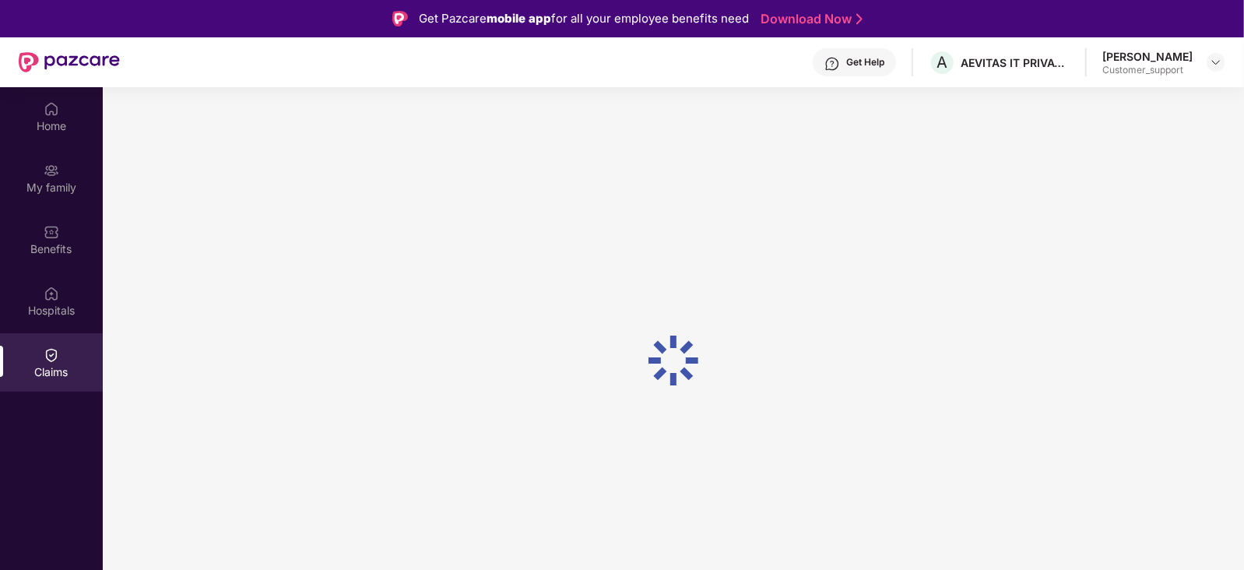
scroll to position [0, 0]
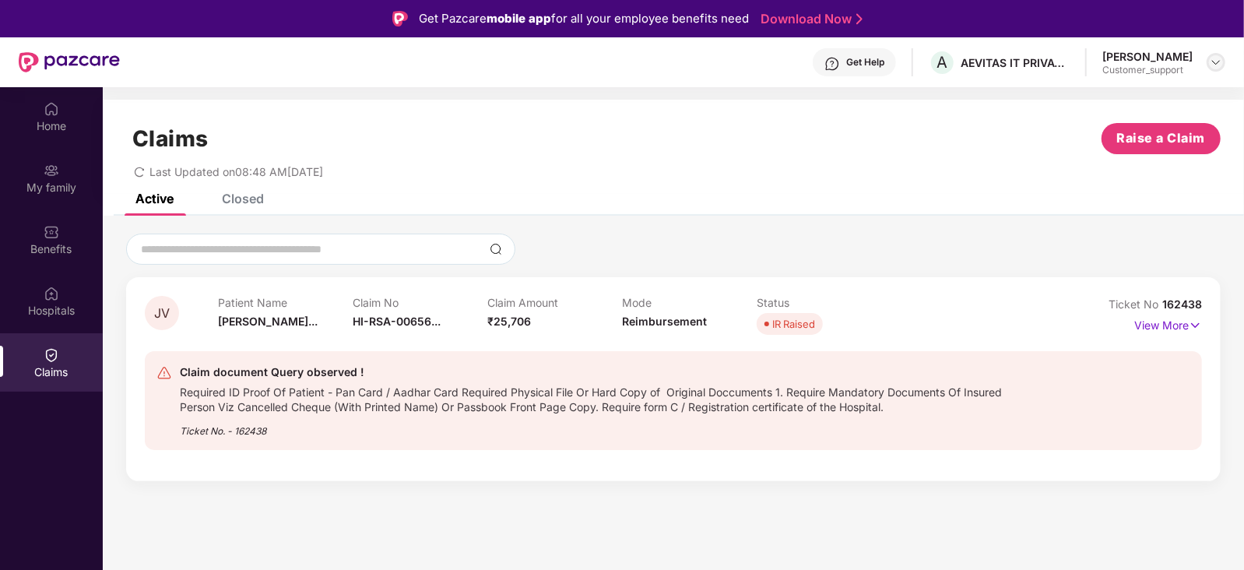
click at [1221, 61] on img at bounding box center [1216, 62] width 12 height 12
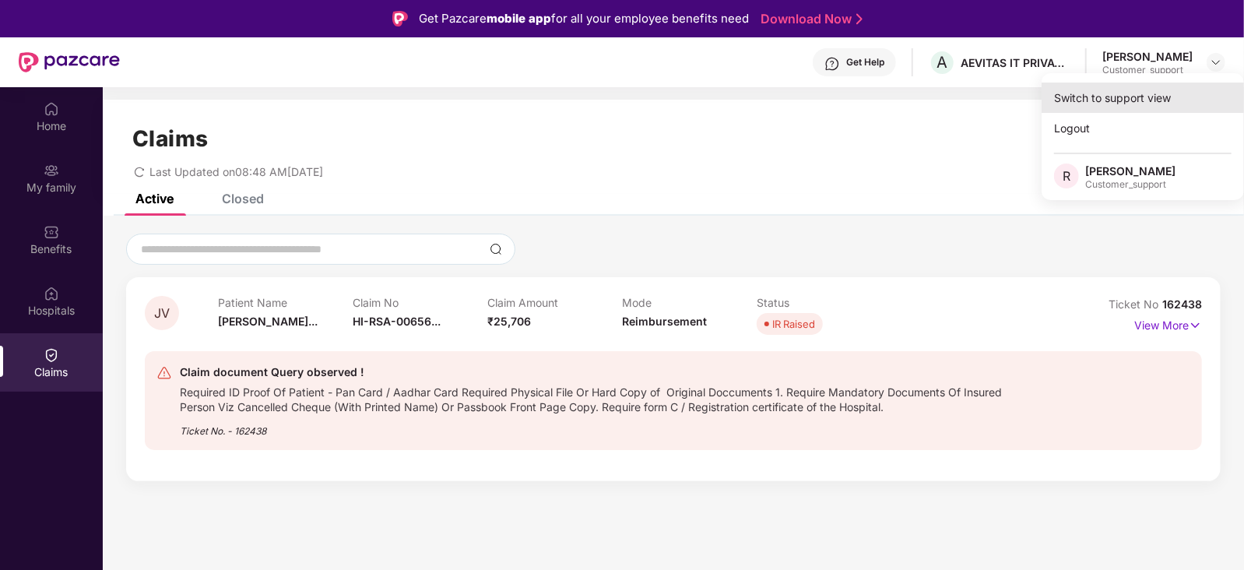
click at [1152, 97] on div "Switch to support view" at bounding box center [1143, 98] width 202 height 30
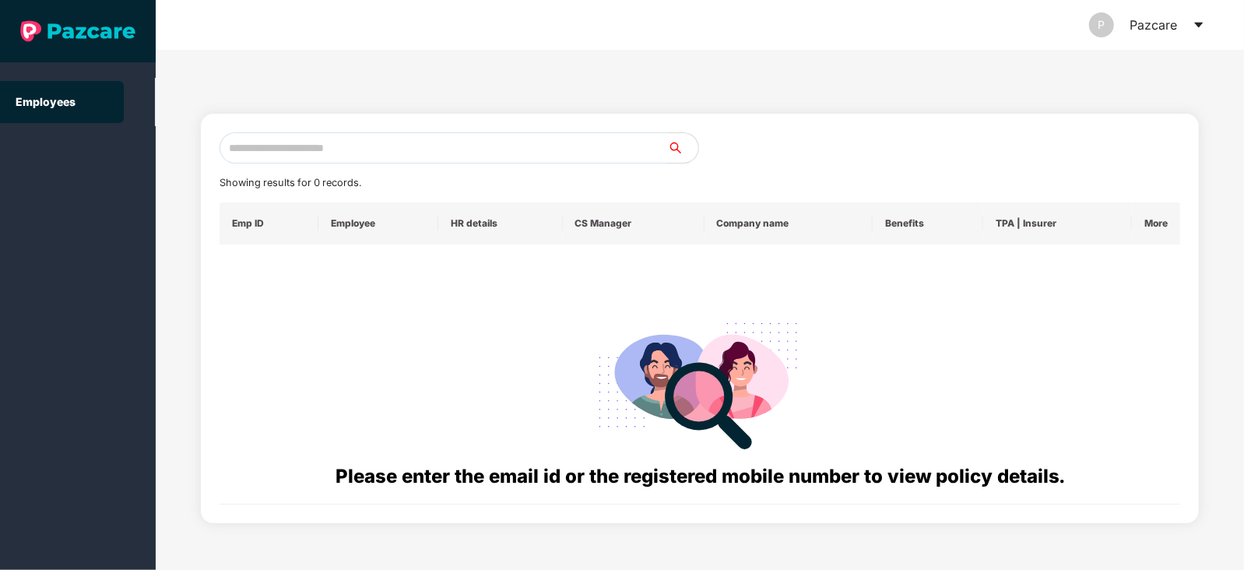
click at [546, 141] on input "text" at bounding box center [444, 147] width 448 height 31
paste input "**********"
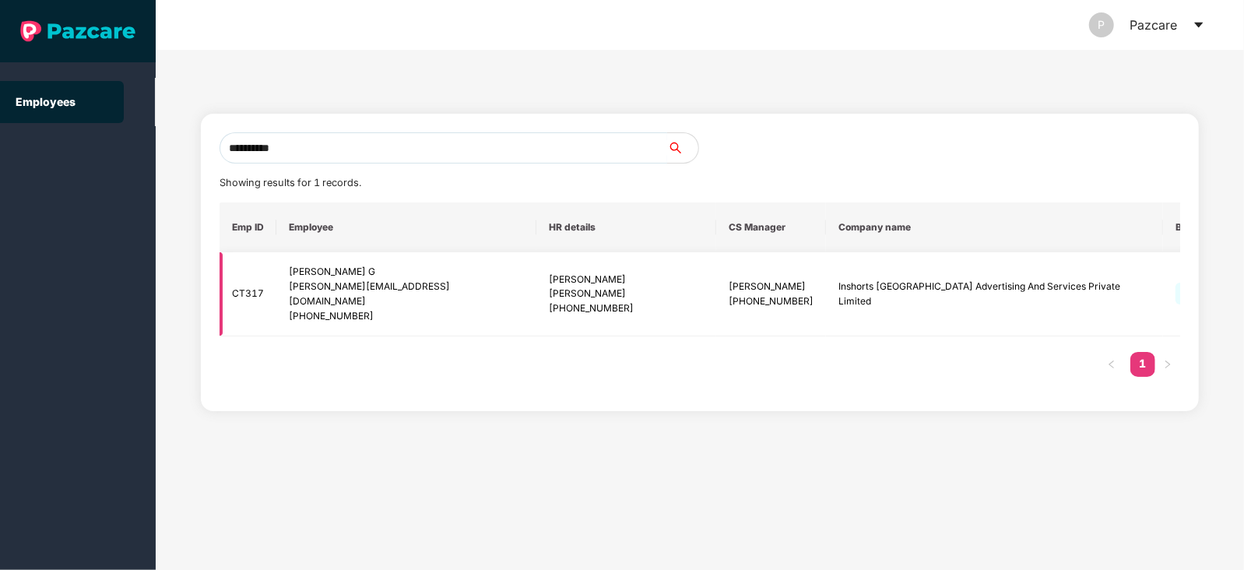
type input "**********"
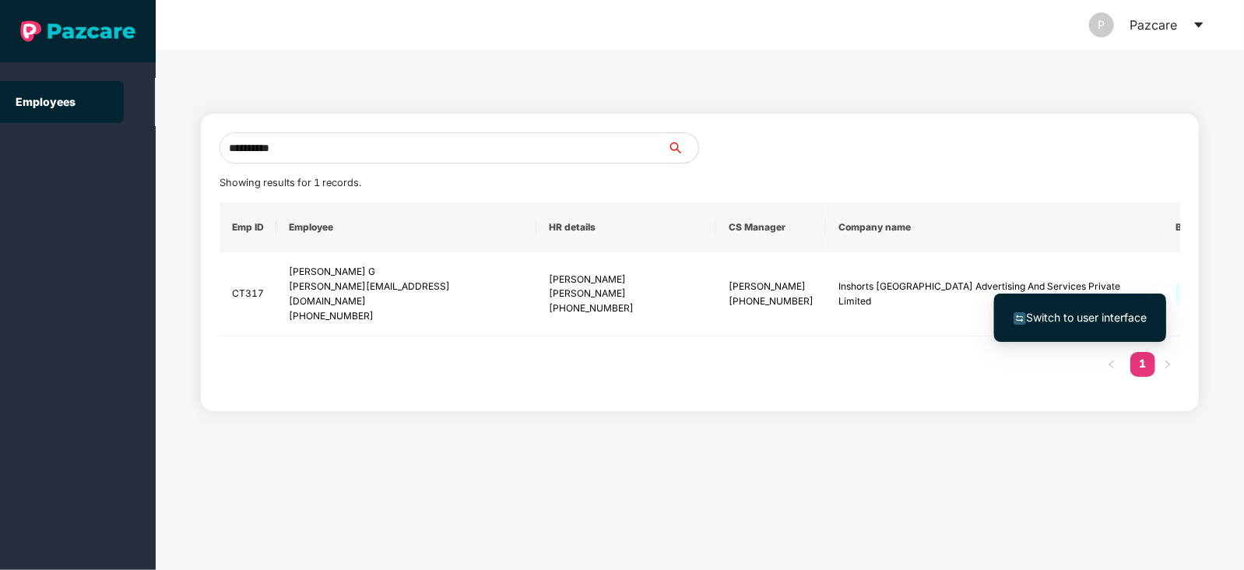
click at [1098, 318] on span "Switch to user interface" at bounding box center [1086, 317] width 121 height 13
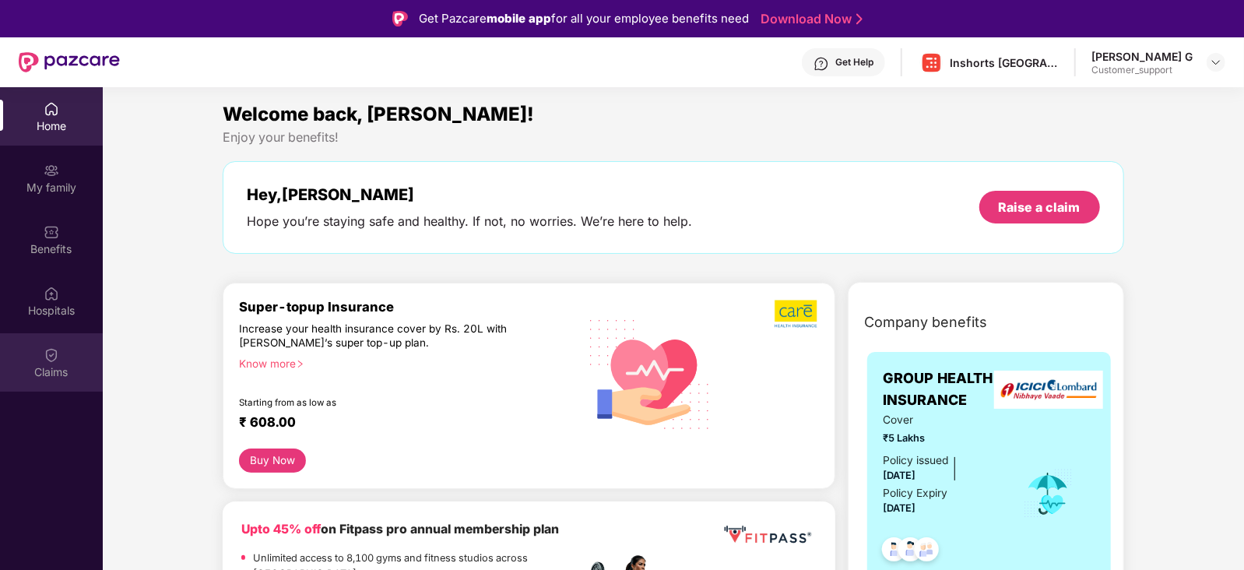
click at [61, 354] on div "Claims" at bounding box center [51, 362] width 103 height 58
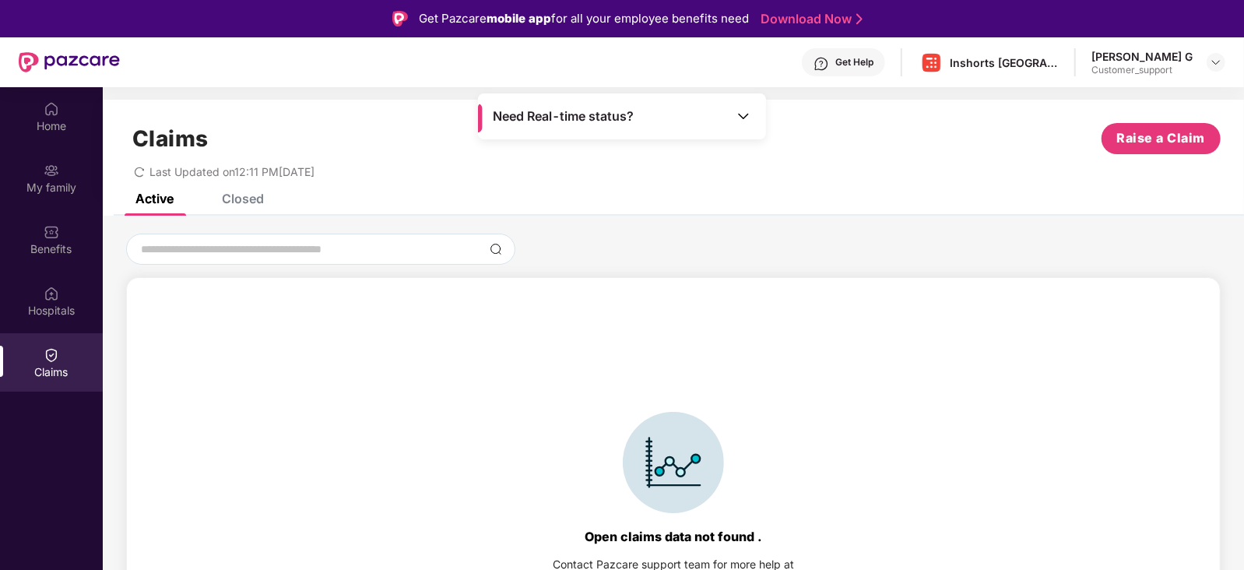
click at [249, 196] on div "Closed" at bounding box center [243, 199] width 42 height 16
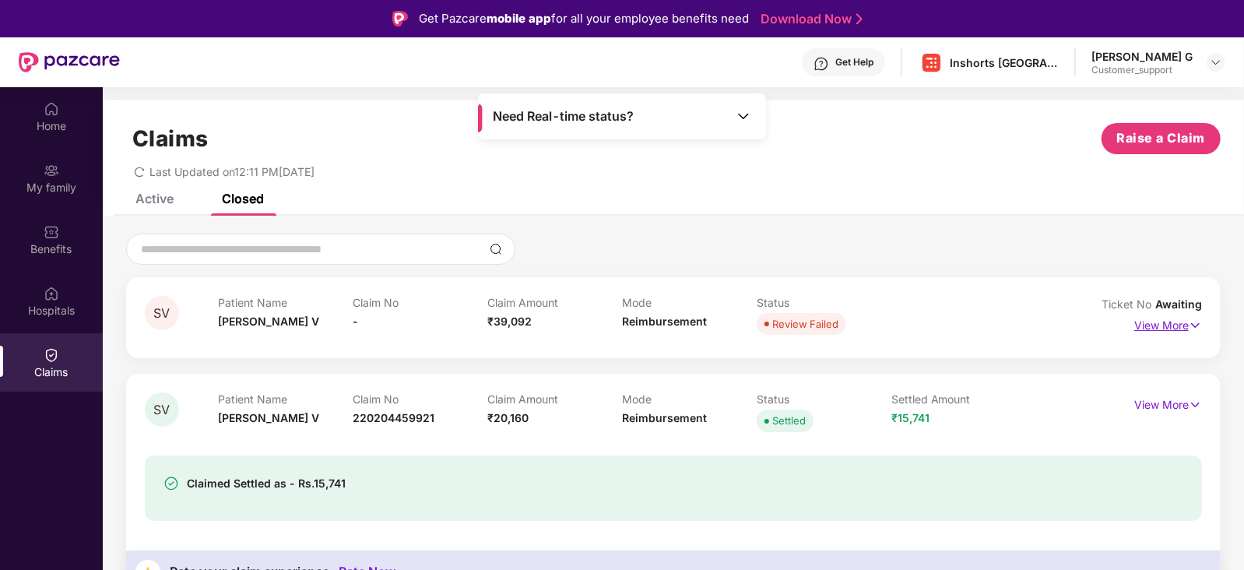
click at [1153, 319] on p "View More" at bounding box center [1168, 323] width 68 height 21
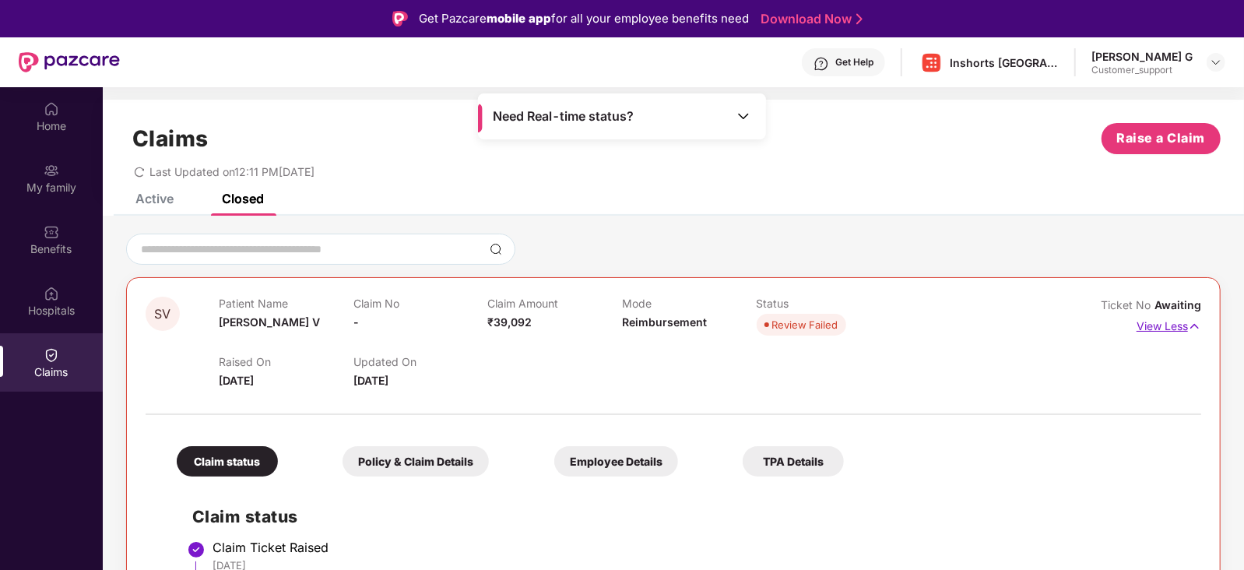
click at [1144, 329] on p "View Less" at bounding box center [1169, 324] width 65 height 21
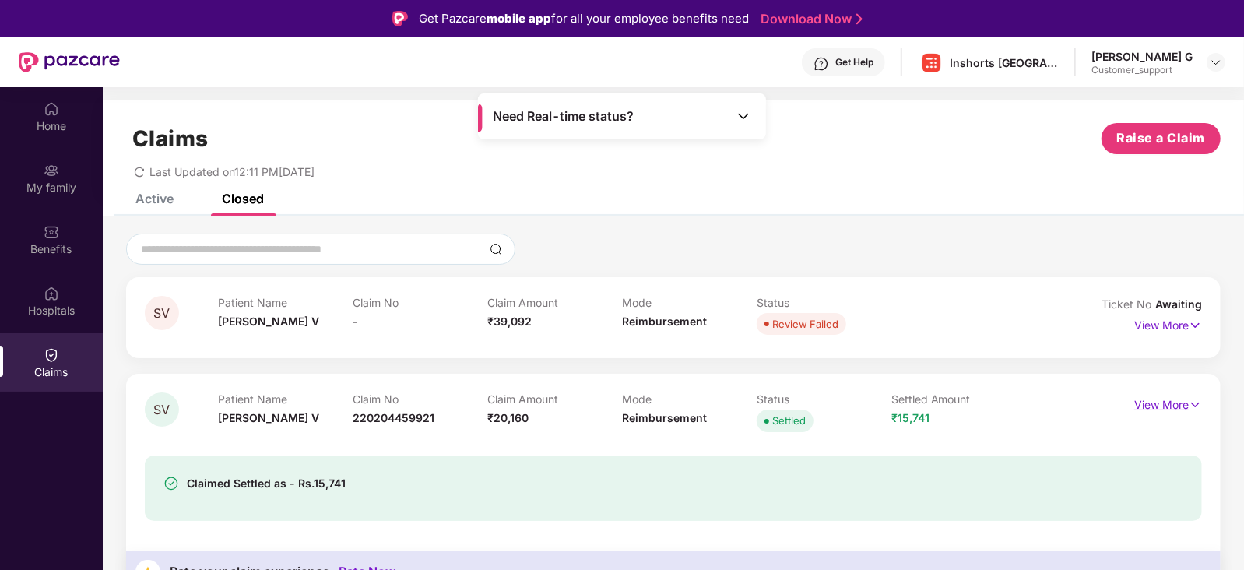
click at [1170, 413] on p "View More" at bounding box center [1168, 402] width 68 height 21
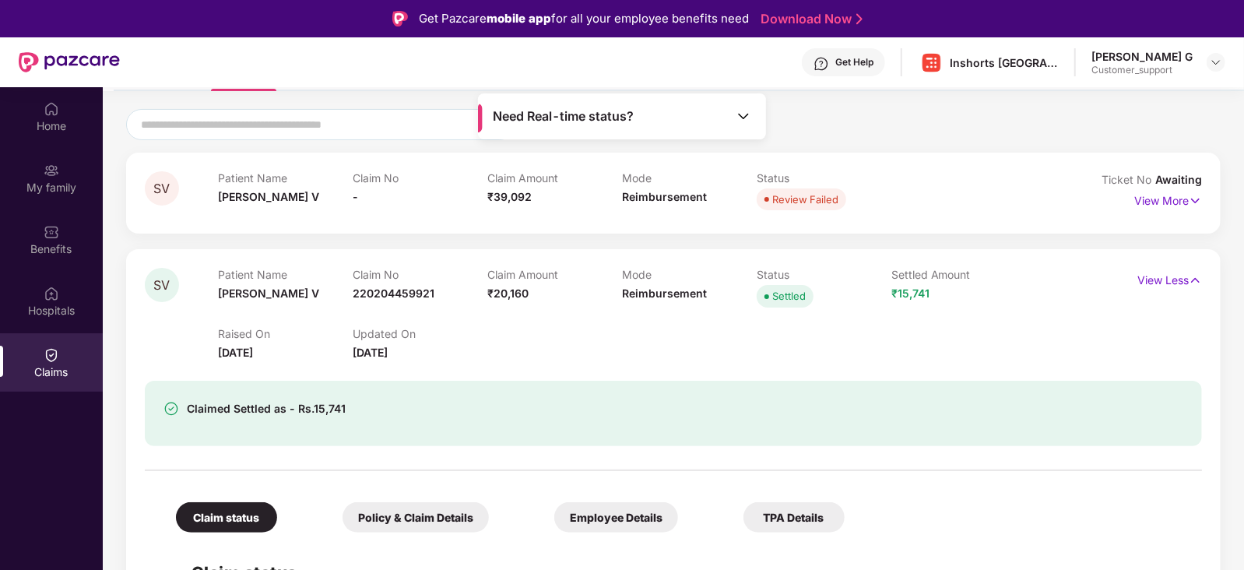
scroll to position [125, 0]
click at [1165, 198] on p "View More" at bounding box center [1168, 198] width 68 height 21
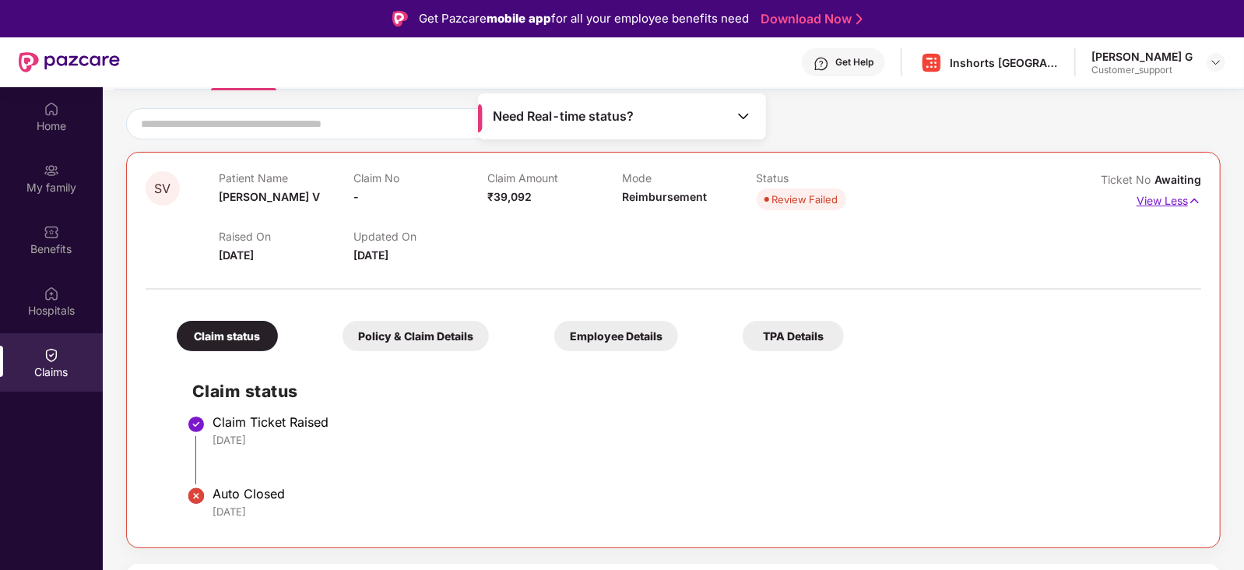
click at [1165, 198] on p "View Less" at bounding box center [1169, 198] width 65 height 21
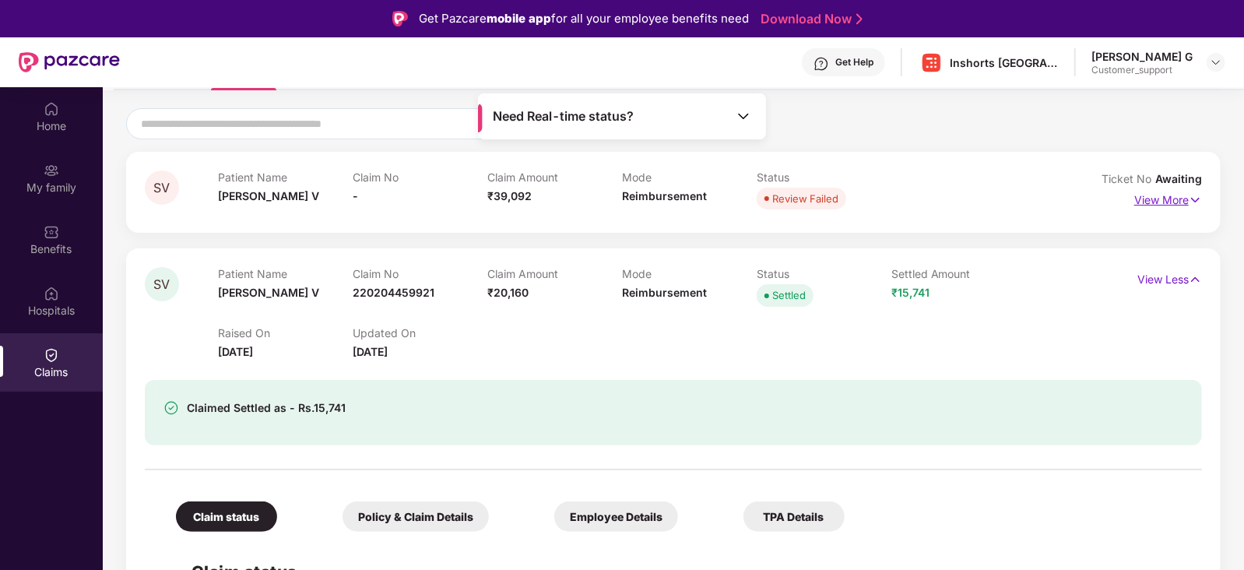
click at [1165, 198] on p "View More" at bounding box center [1168, 198] width 68 height 21
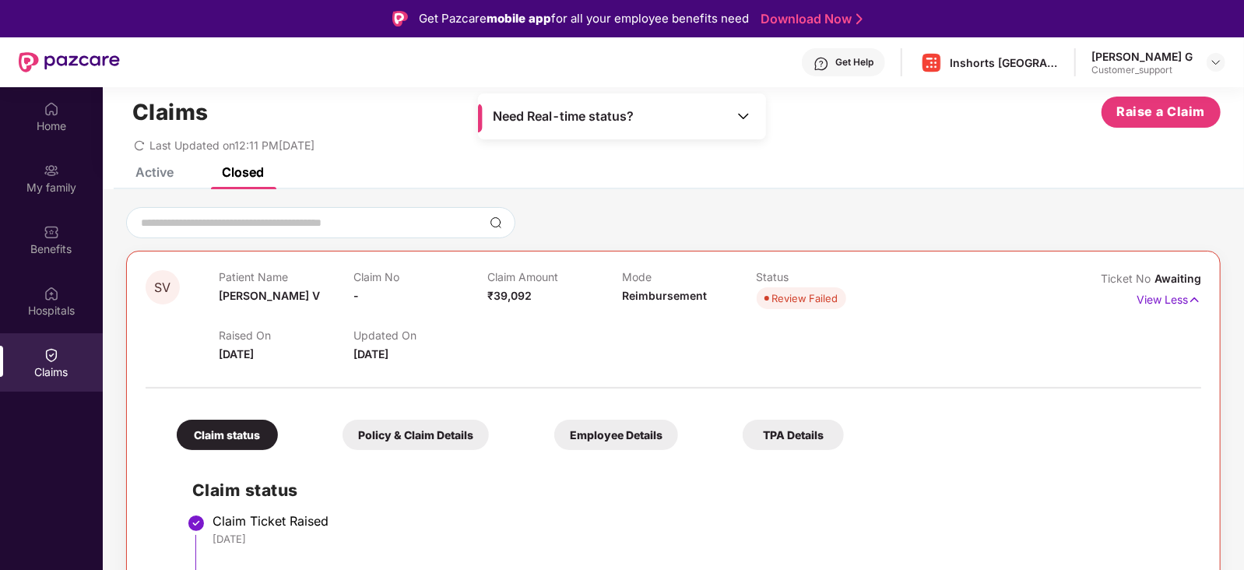
scroll to position [11, 0]
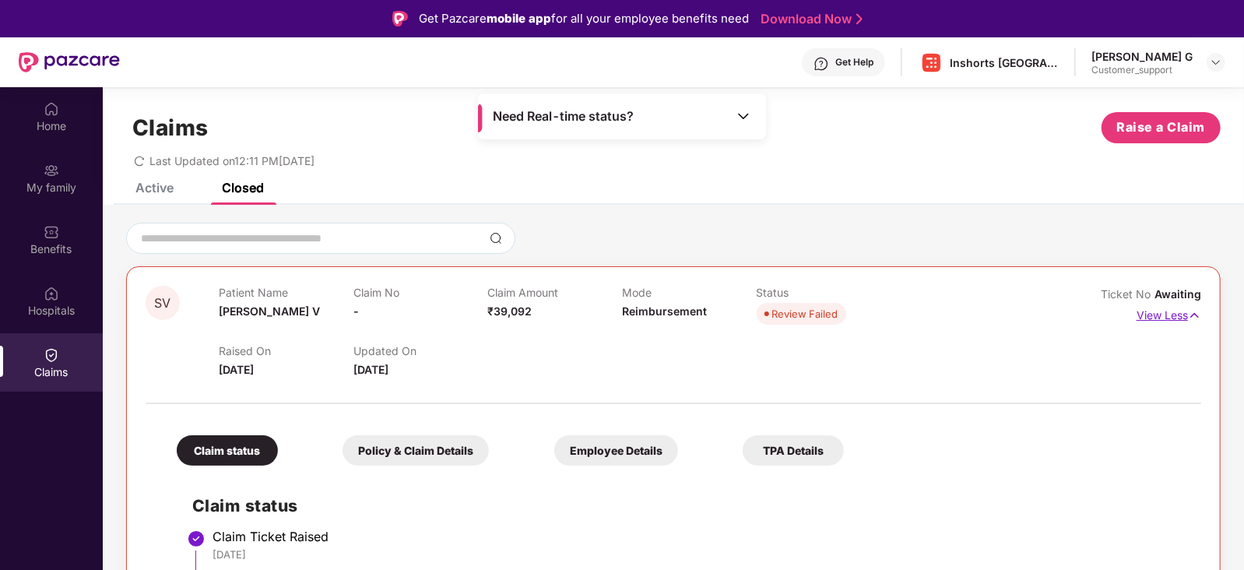
click at [1160, 316] on p "View Less" at bounding box center [1169, 313] width 65 height 21
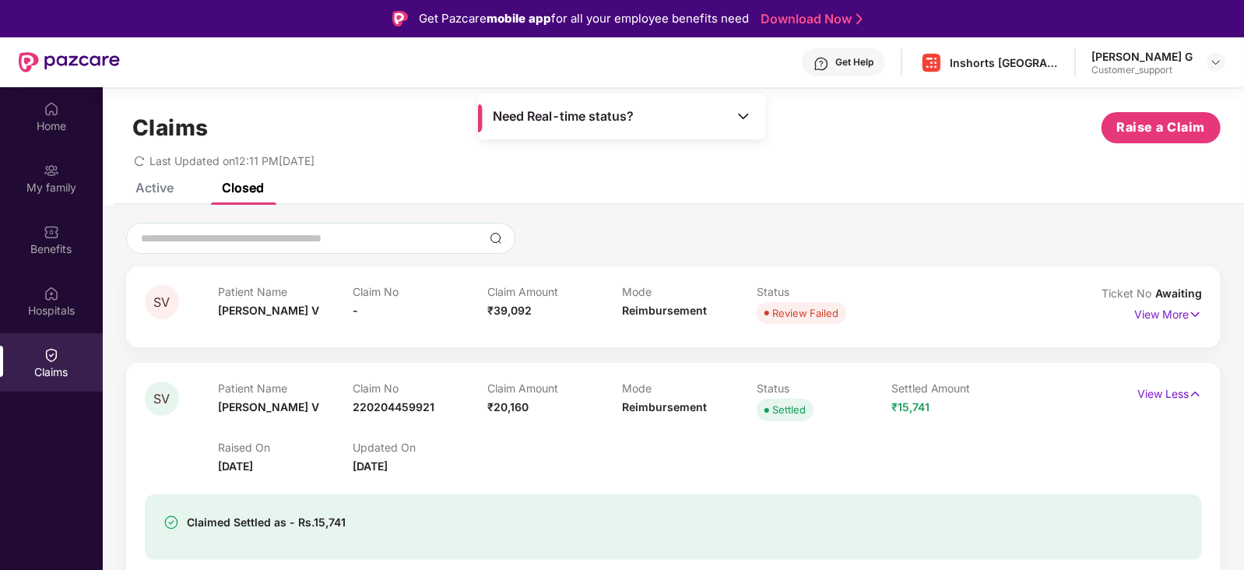
click at [153, 184] on div "Active" at bounding box center [154, 188] width 38 height 16
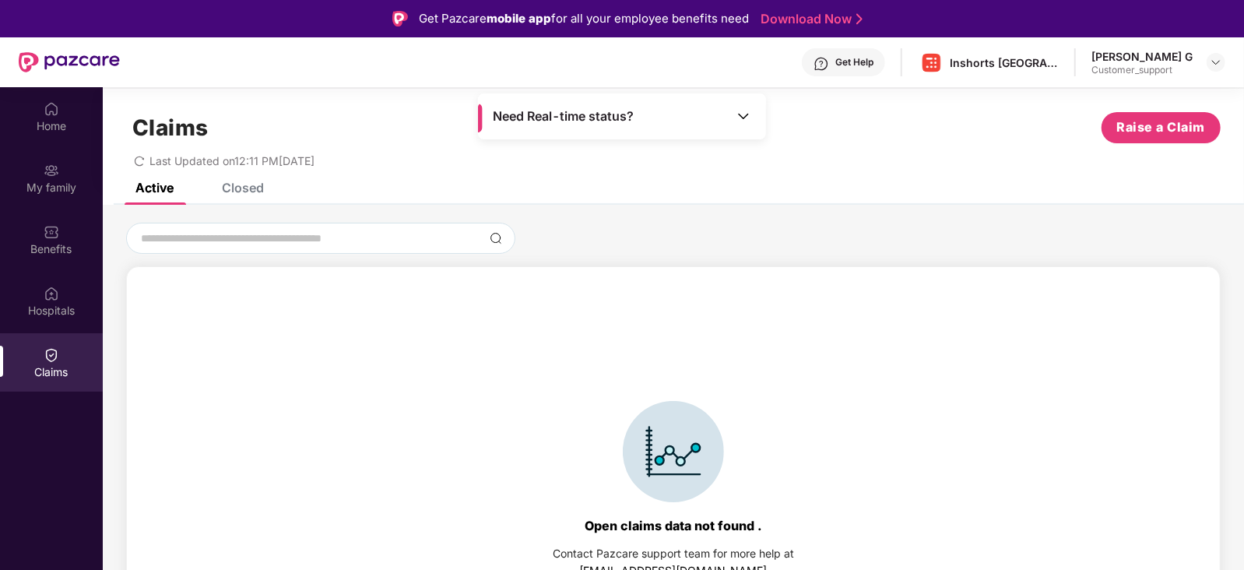
click at [249, 183] on div "Closed" at bounding box center [243, 188] width 42 height 16
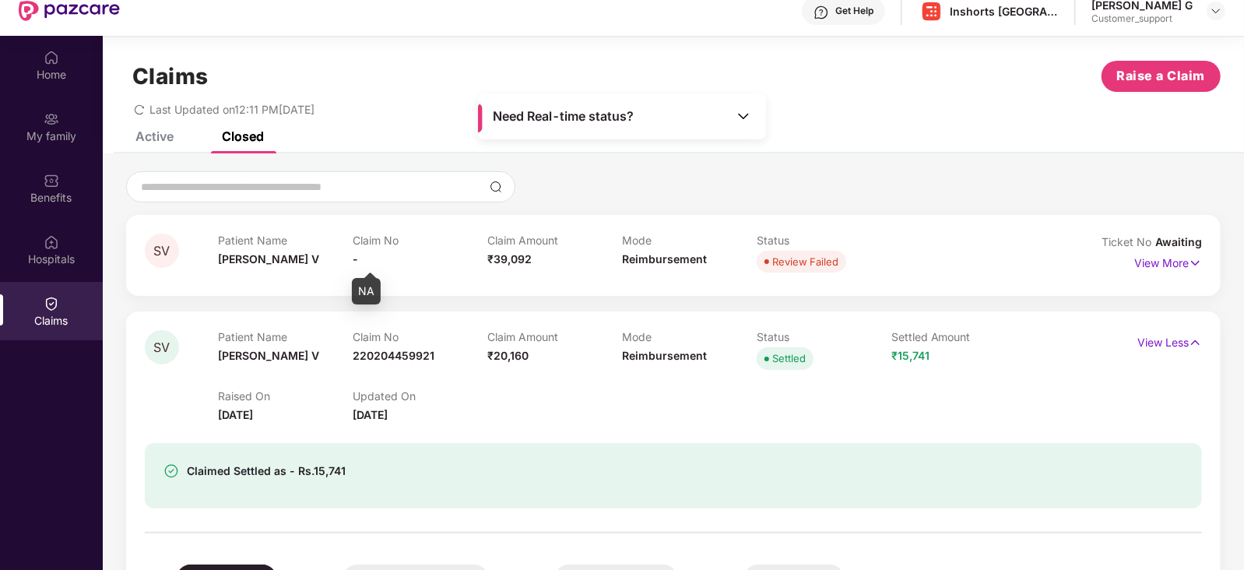
scroll to position [52, 0]
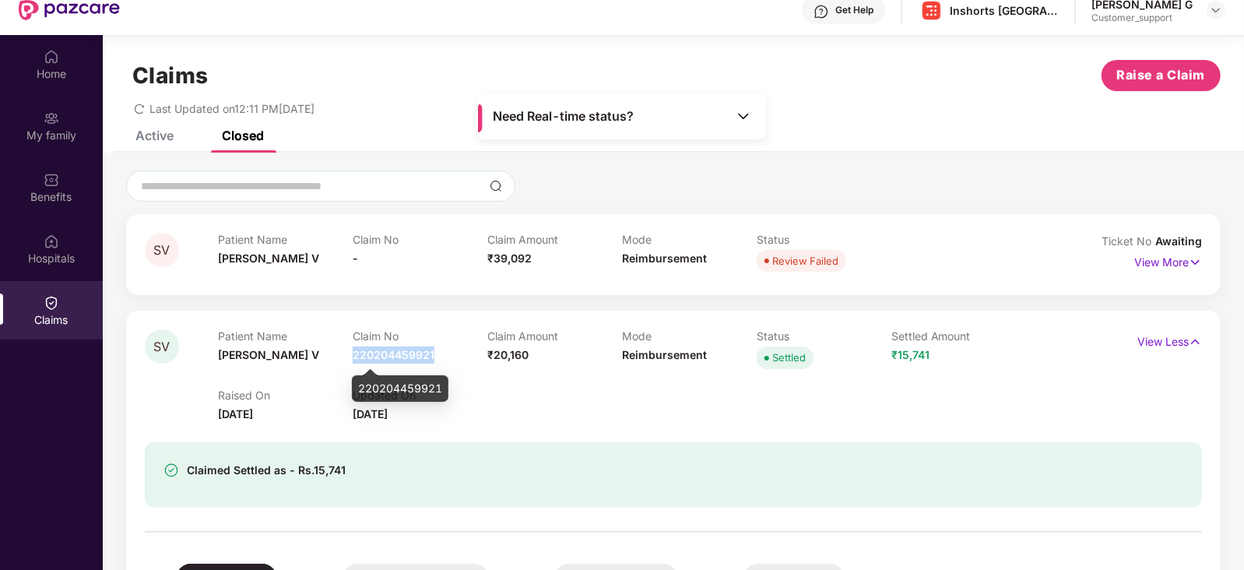
drag, startPoint x: 354, startPoint y: 353, endPoint x: 437, endPoint y: 355, distance: 83.3
click at [437, 355] on div "Claim No 220204459921" at bounding box center [420, 350] width 135 height 43
click at [446, 382] on div "Raised On [DATE] Updated On [DATE]" at bounding box center [621, 398] width 807 height 50
drag, startPoint x: 435, startPoint y: 350, endPoint x: 348, endPoint y: 357, distance: 87.5
click at [348, 357] on div "Patient Name [PERSON_NAME] V Claim No 220204459921 Claim Amount ₹20,160 Mode Re…" at bounding box center [621, 350] width 807 height 43
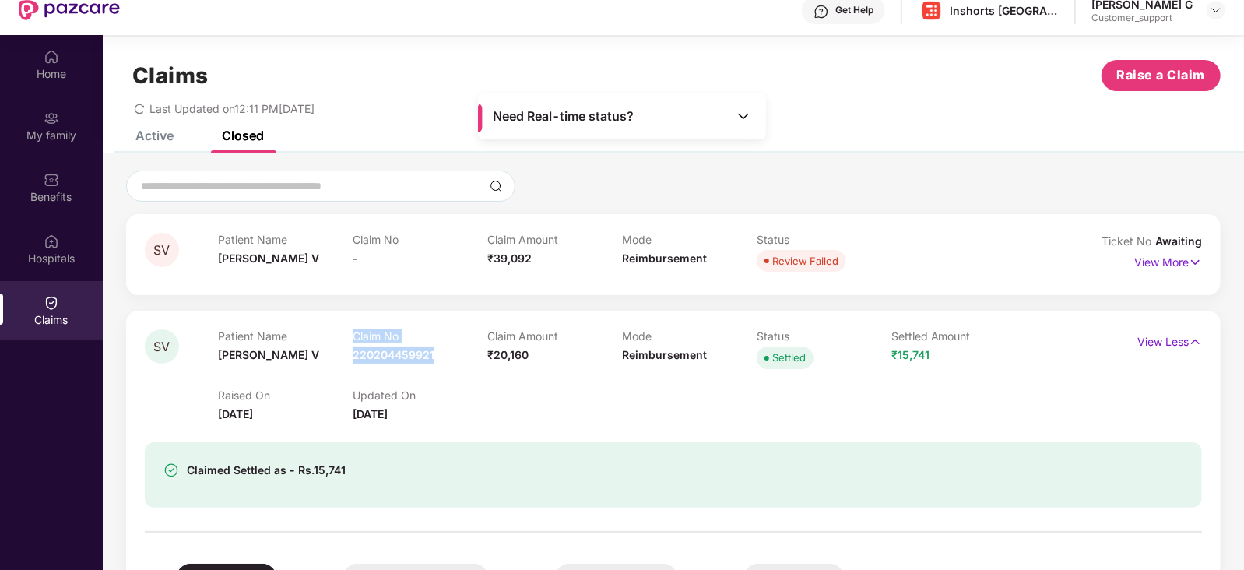
click at [348, 357] on div "Patient Name [PERSON_NAME]" at bounding box center [285, 350] width 135 height 43
click at [92, 71] on div "Home" at bounding box center [51, 74] width 103 height 16
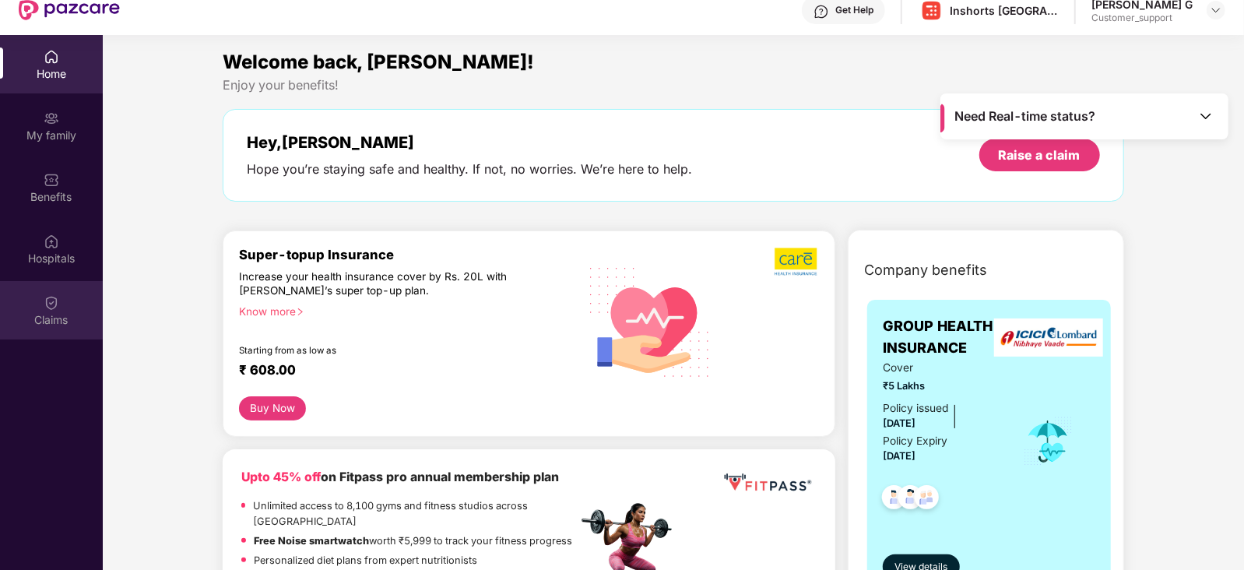
click at [34, 321] on div "Claims" at bounding box center [51, 320] width 103 height 16
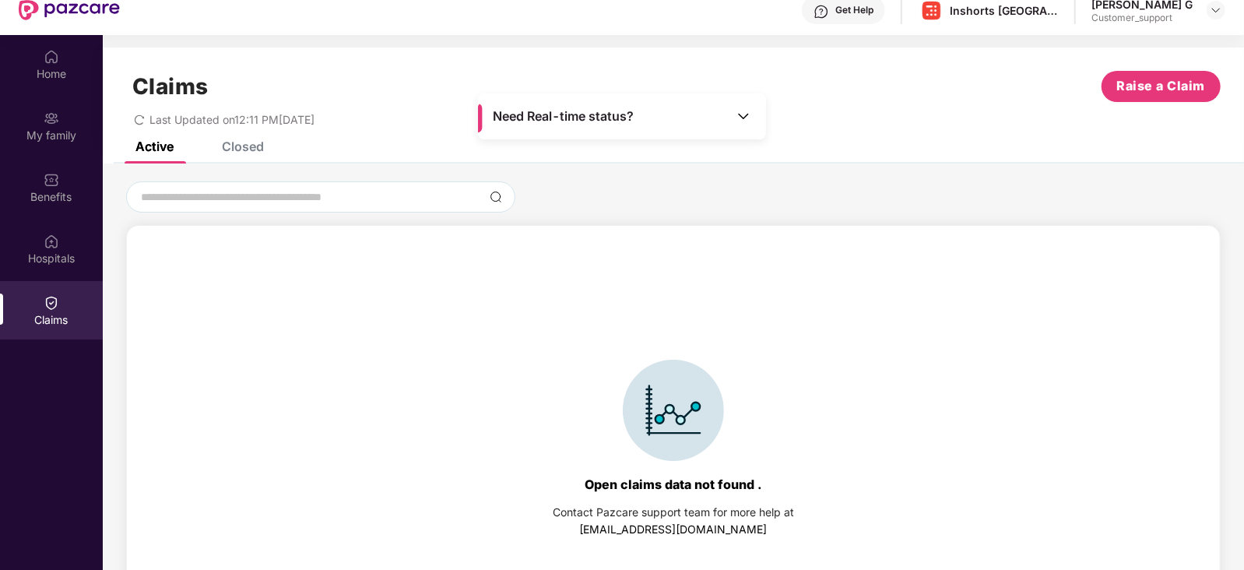
click at [247, 153] on div "Closed" at bounding box center [230, 146] width 65 height 34
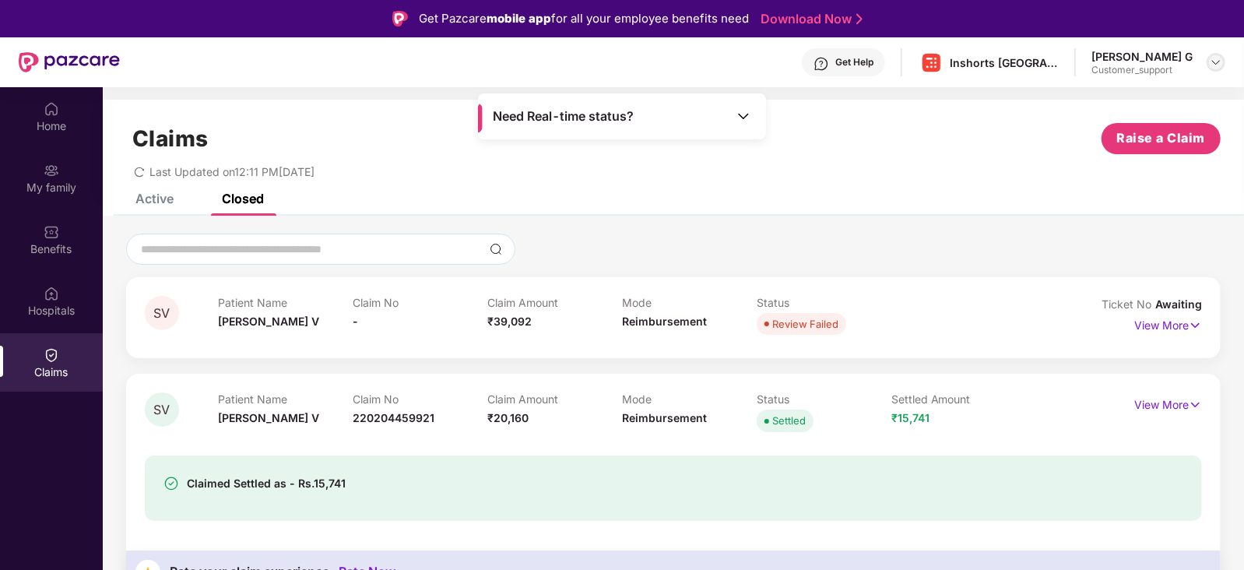
click at [1216, 60] on img at bounding box center [1216, 62] width 12 height 12
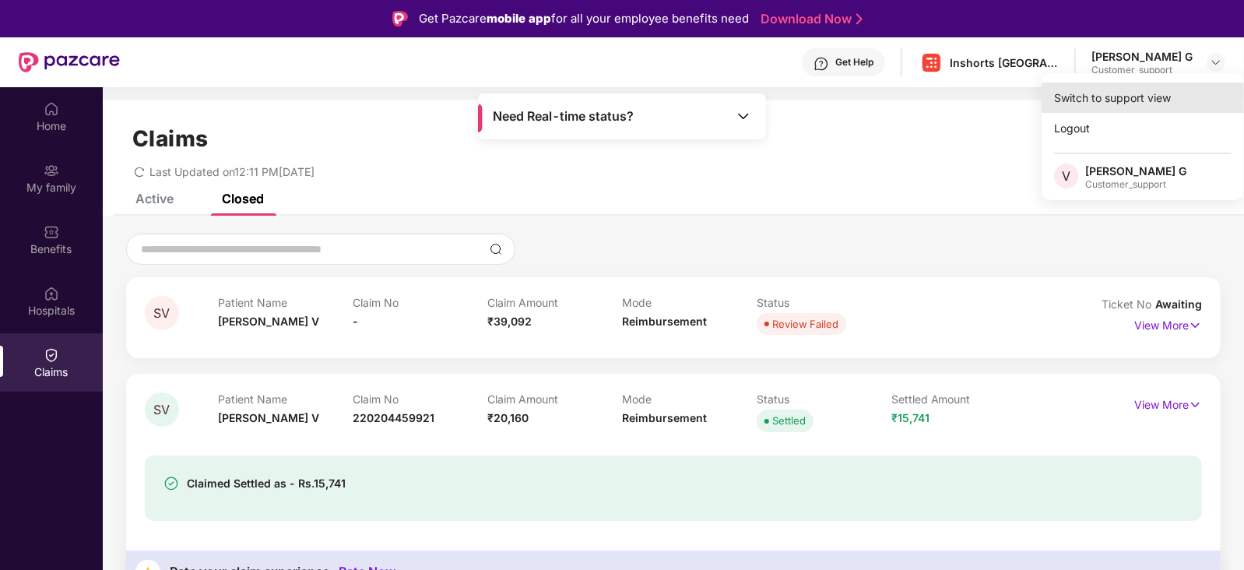
click at [1161, 95] on div "Switch to support view" at bounding box center [1143, 98] width 202 height 30
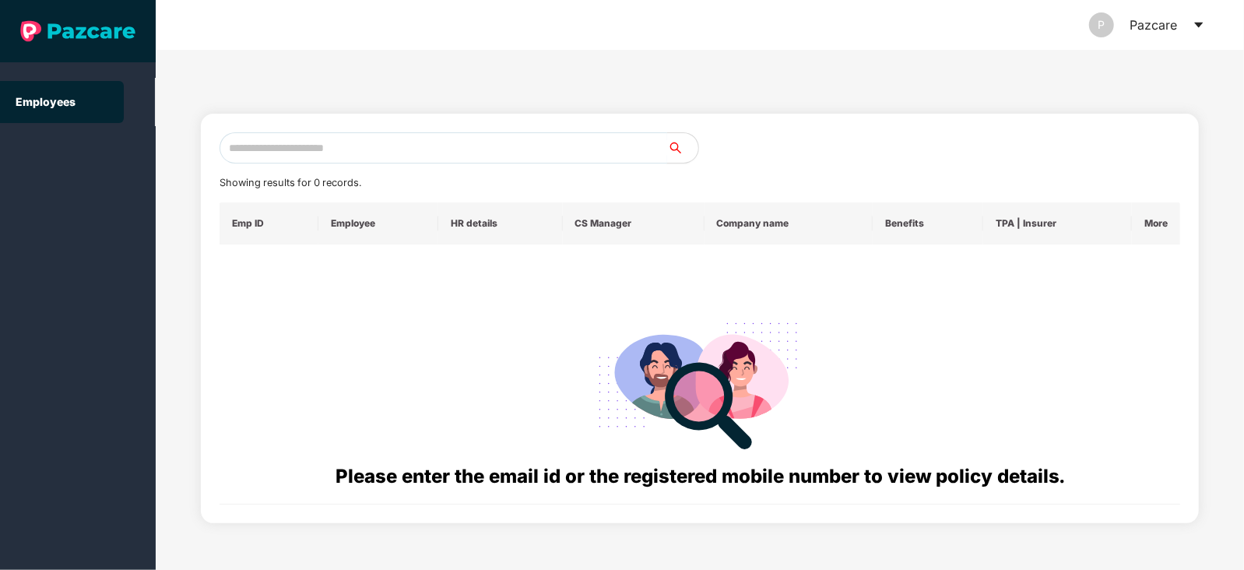
click at [462, 149] on input "text" at bounding box center [444, 147] width 448 height 31
paste input "**********"
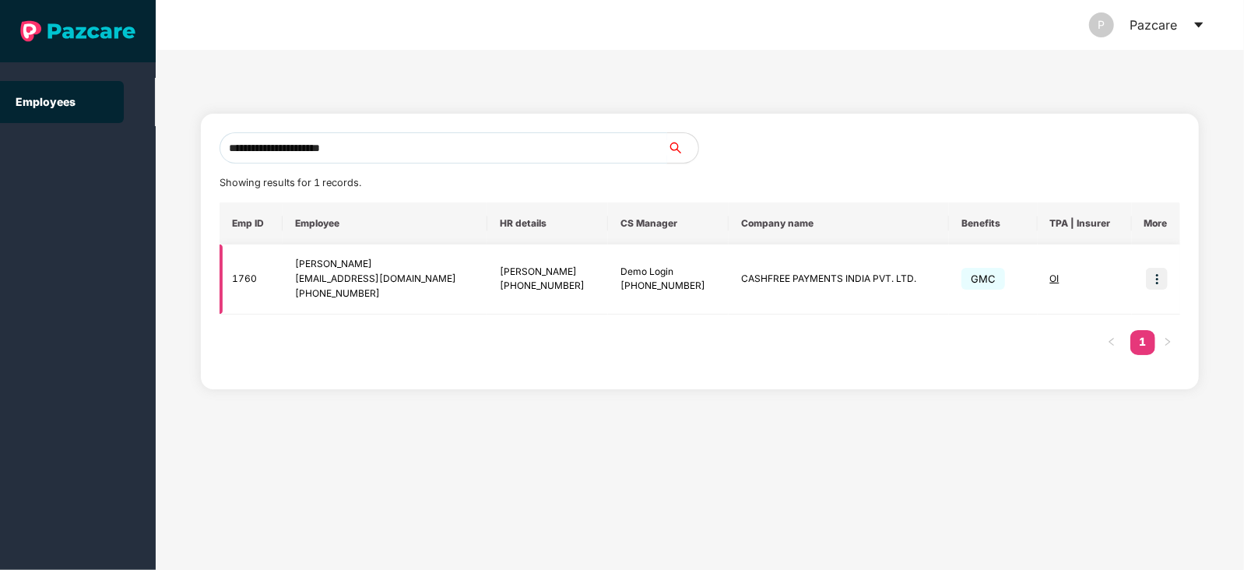
type input "**********"
click at [1156, 275] on img at bounding box center [1157, 279] width 22 height 22
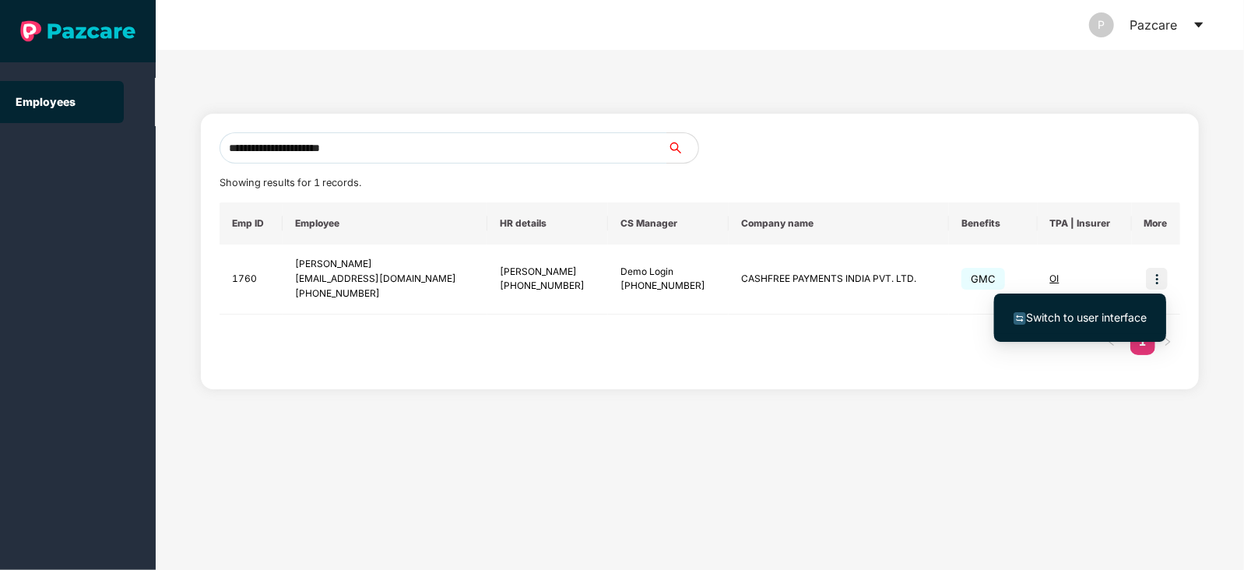
click at [1063, 315] on span "Switch to user interface" at bounding box center [1086, 317] width 121 height 13
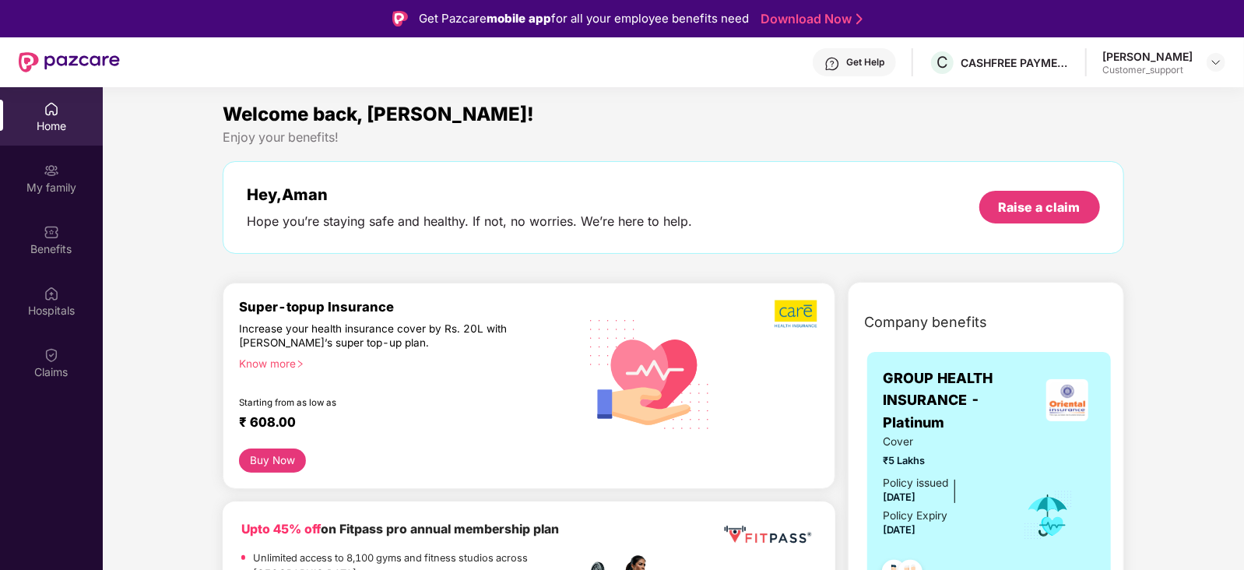
click at [835, 56] on img at bounding box center [832, 64] width 16 height 16
click at [1217, 57] on img at bounding box center [1216, 62] width 12 height 12
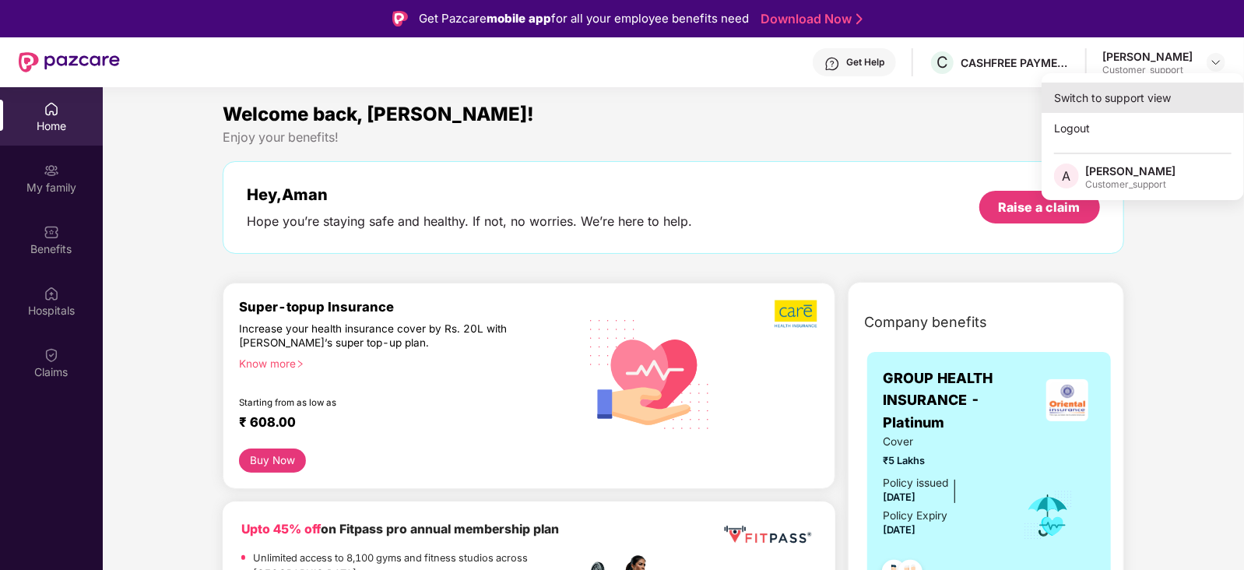
click at [1070, 90] on div "Switch to support view" at bounding box center [1143, 98] width 202 height 30
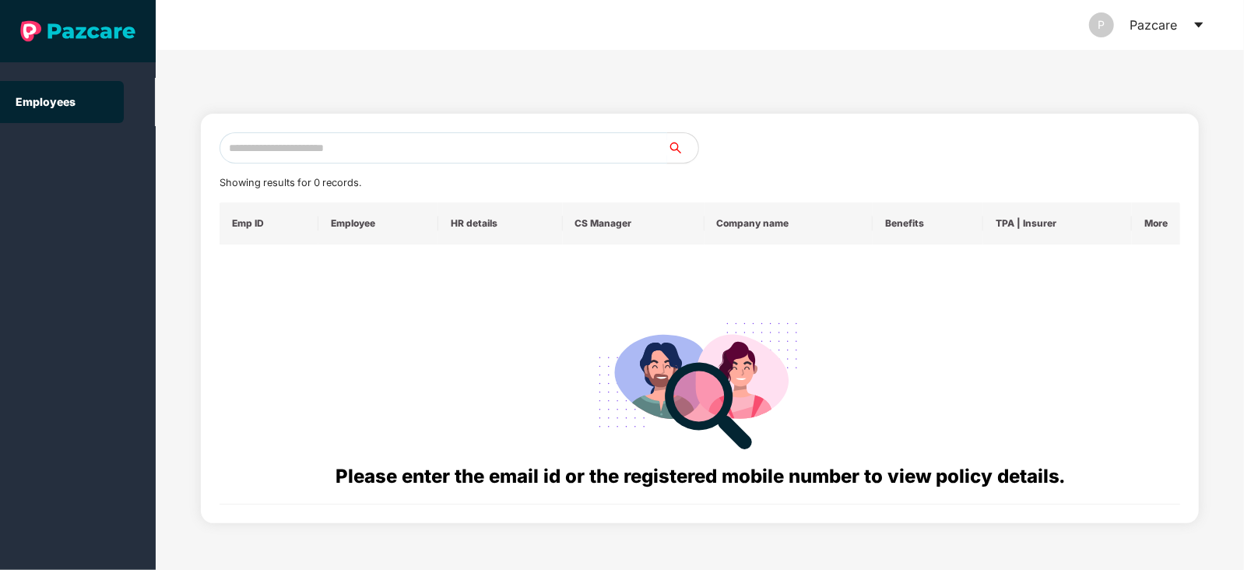
click at [543, 146] on input "text" at bounding box center [444, 147] width 448 height 31
paste input "**********"
type input "**********"
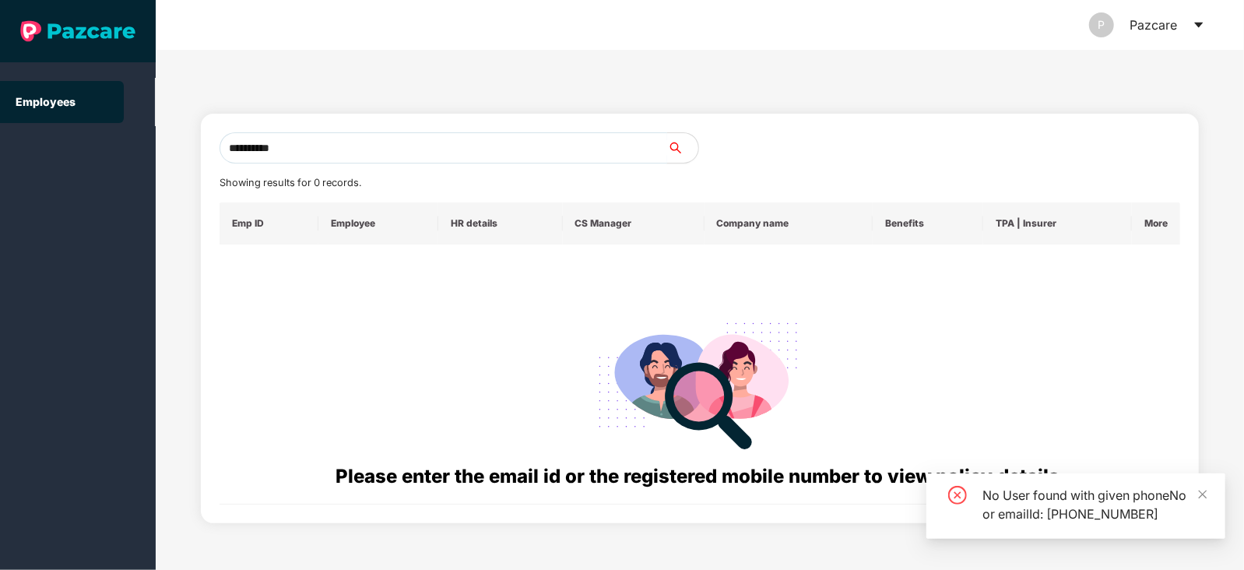
drag, startPoint x: 319, startPoint y: 146, endPoint x: 148, endPoint y: 173, distance: 173.4
click at [148, 173] on section "**********" at bounding box center [622, 285] width 1244 height 570
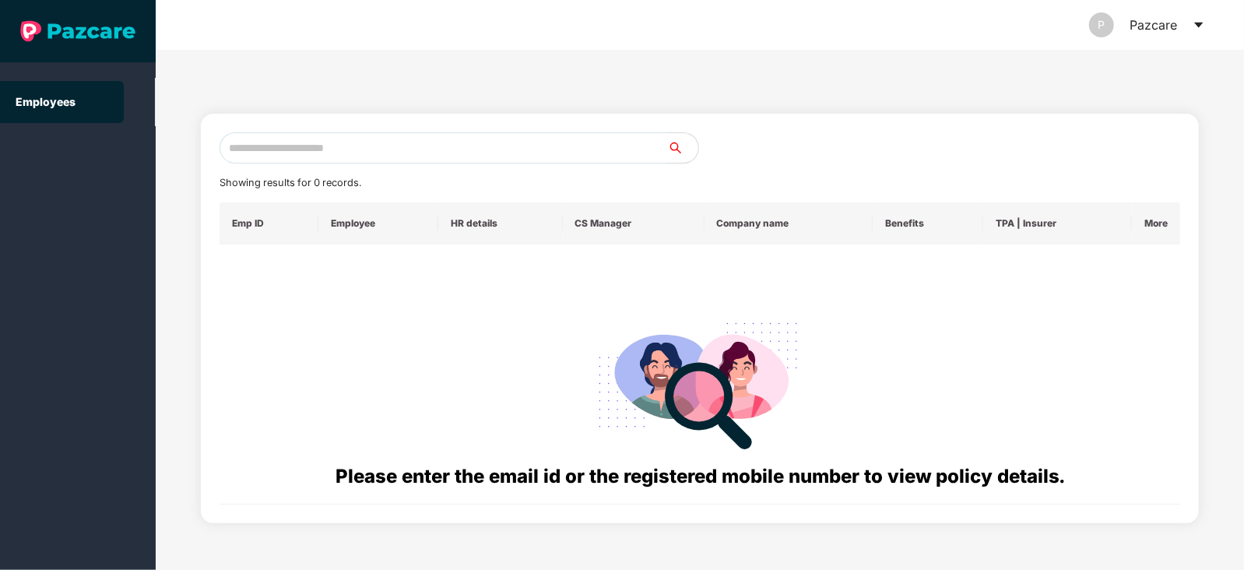
click at [262, 149] on input "text" at bounding box center [444, 147] width 448 height 31
click at [301, 146] on input "text" at bounding box center [444, 147] width 448 height 31
paste input "**********"
type input "*"
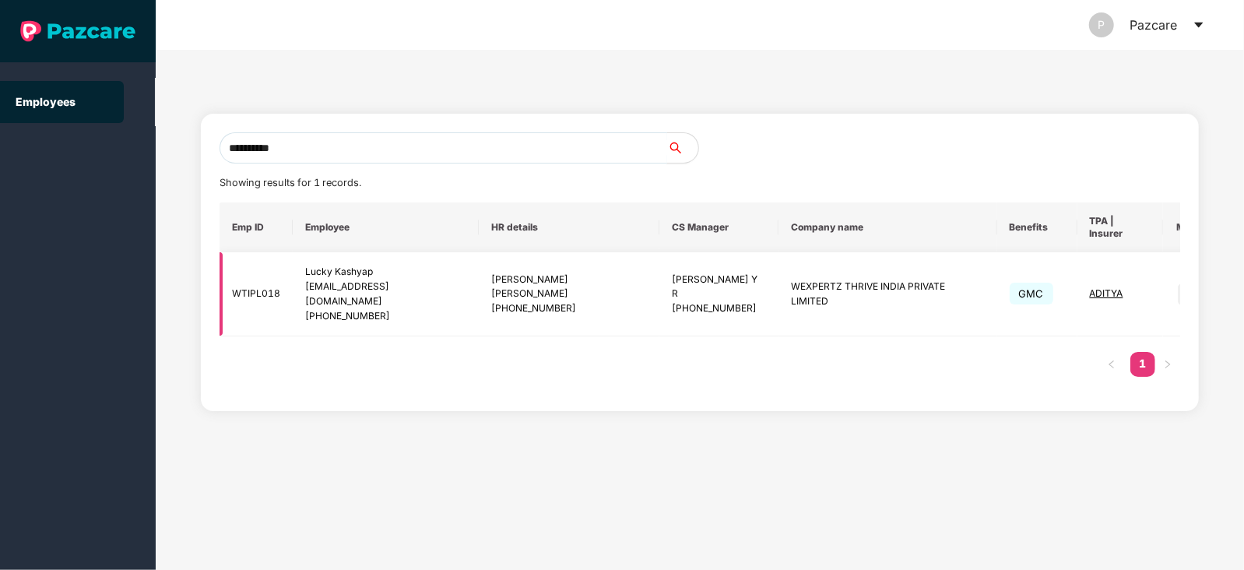
type input "**********"
click at [1178, 283] on img at bounding box center [1189, 294] width 22 height 22
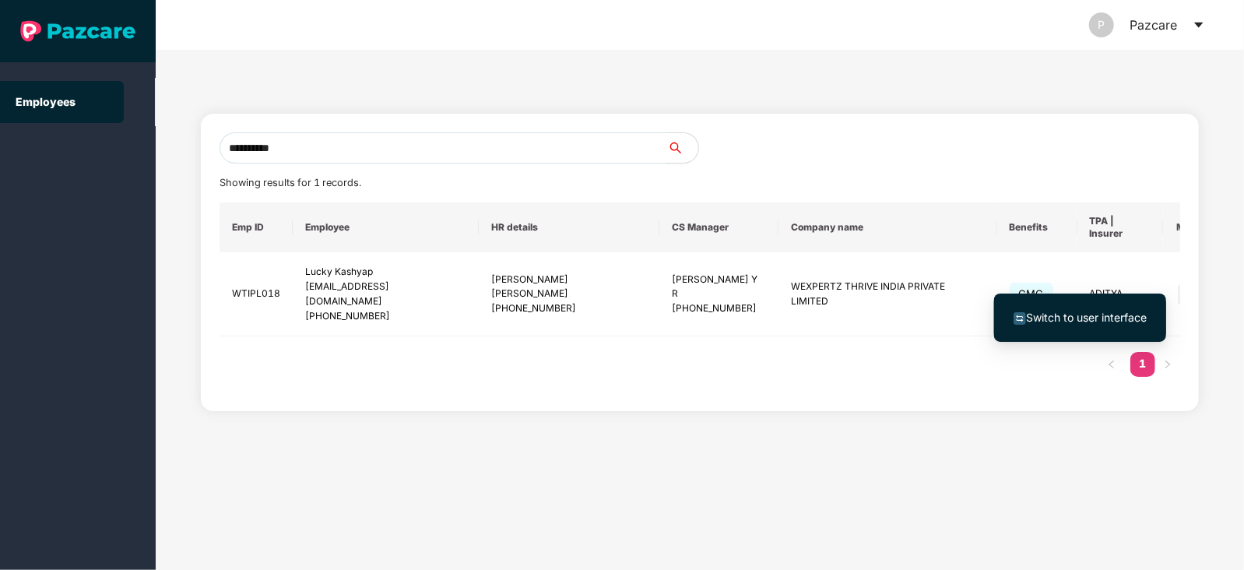
click at [1090, 309] on span "Switch to user interface" at bounding box center [1080, 317] width 133 height 17
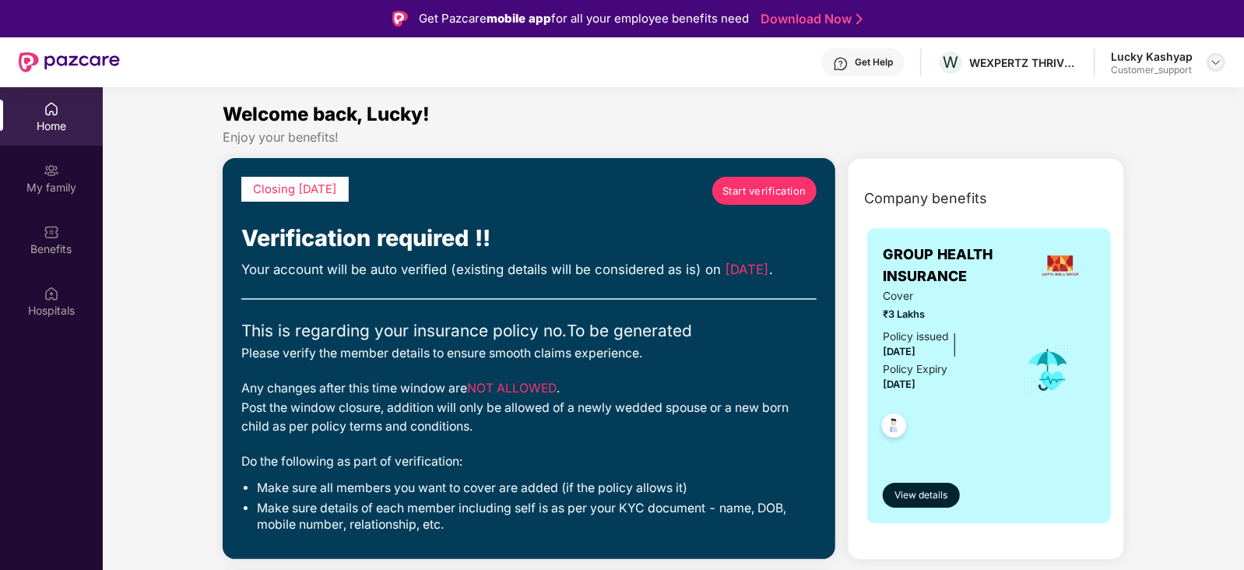
click at [1210, 54] on div at bounding box center [1216, 62] width 19 height 19
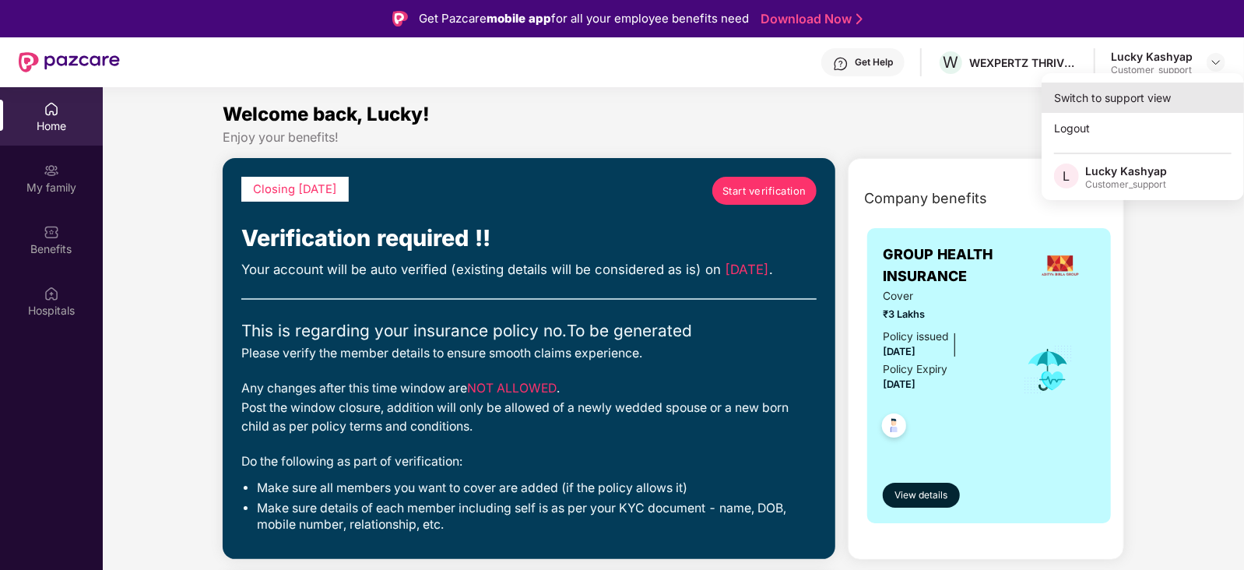
click at [1157, 90] on div "Switch to support view" at bounding box center [1143, 98] width 202 height 30
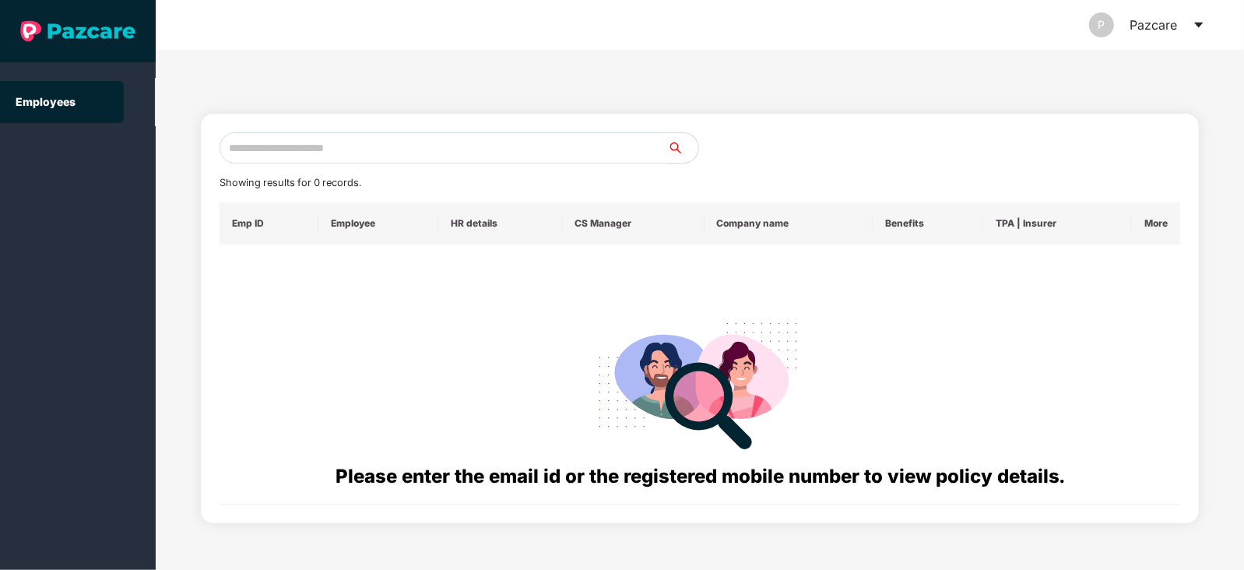
click at [474, 146] on input "text" at bounding box center [444, 147] width 448 height 31
paste input "**********"
type input "**********"
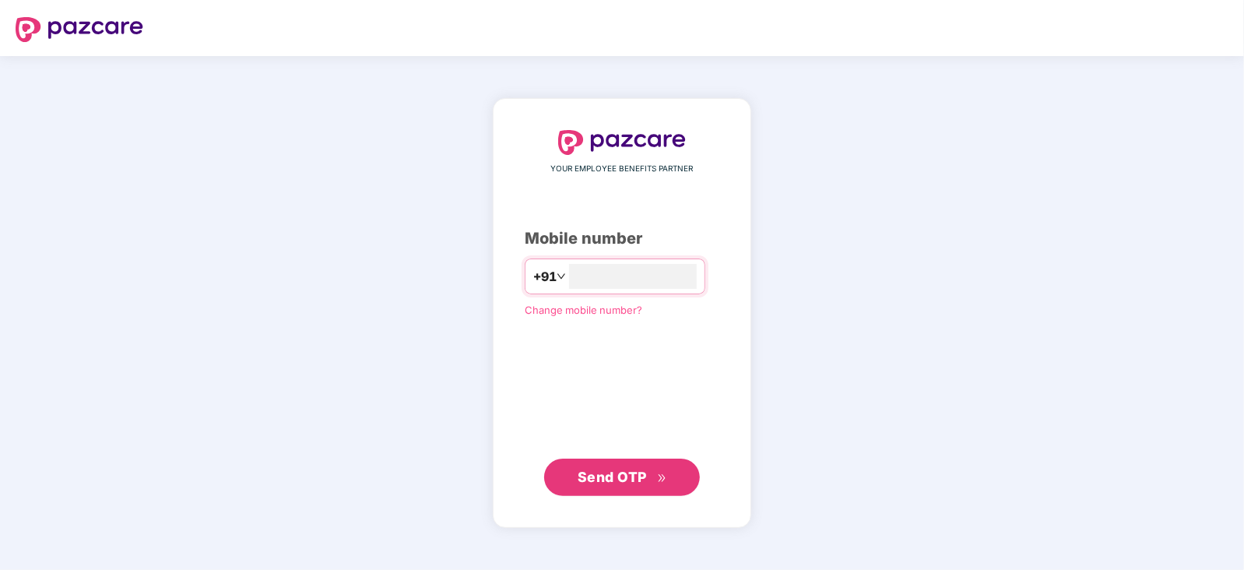
type input "**********"
click at [604, 473] on span "Send OTP" at bounding box center [612, 476] width 69 height 16
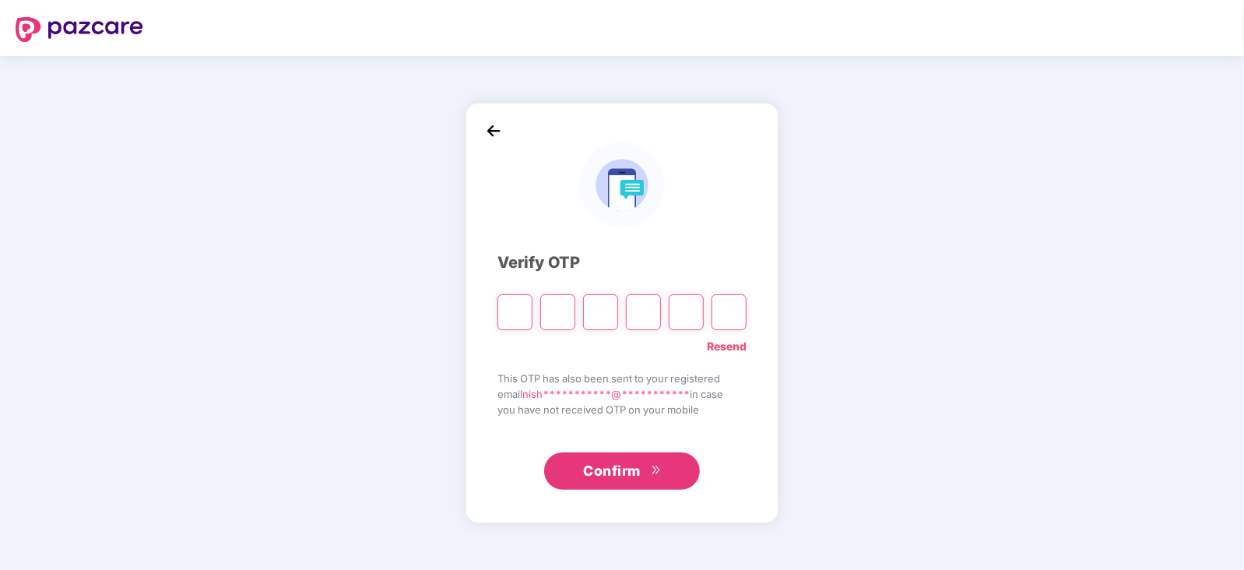
type input "*"
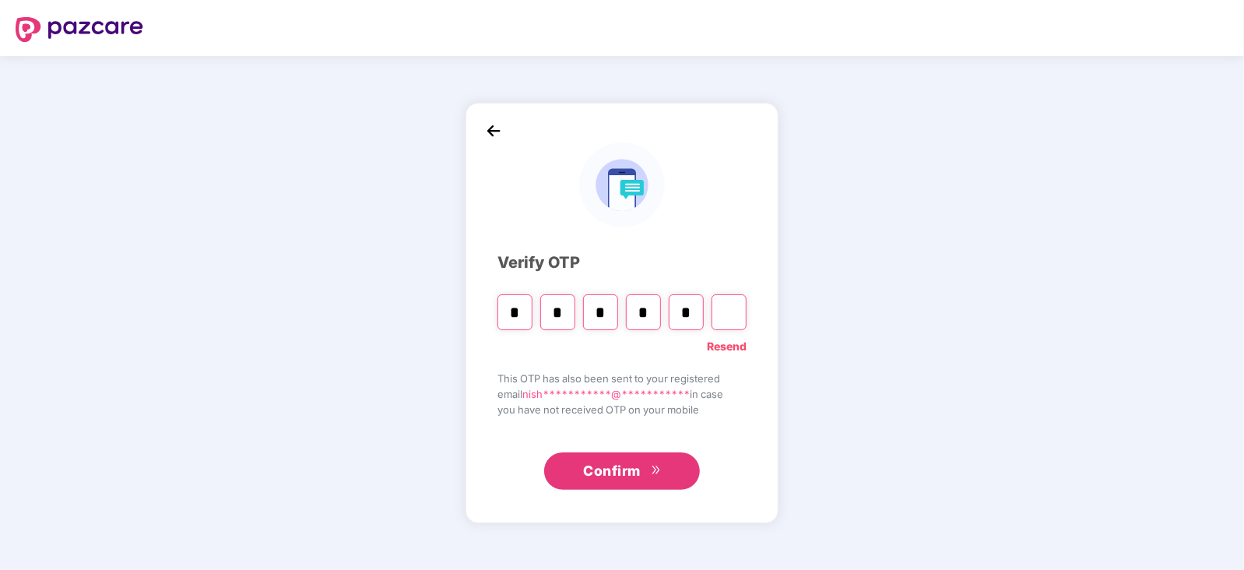
type input "*"
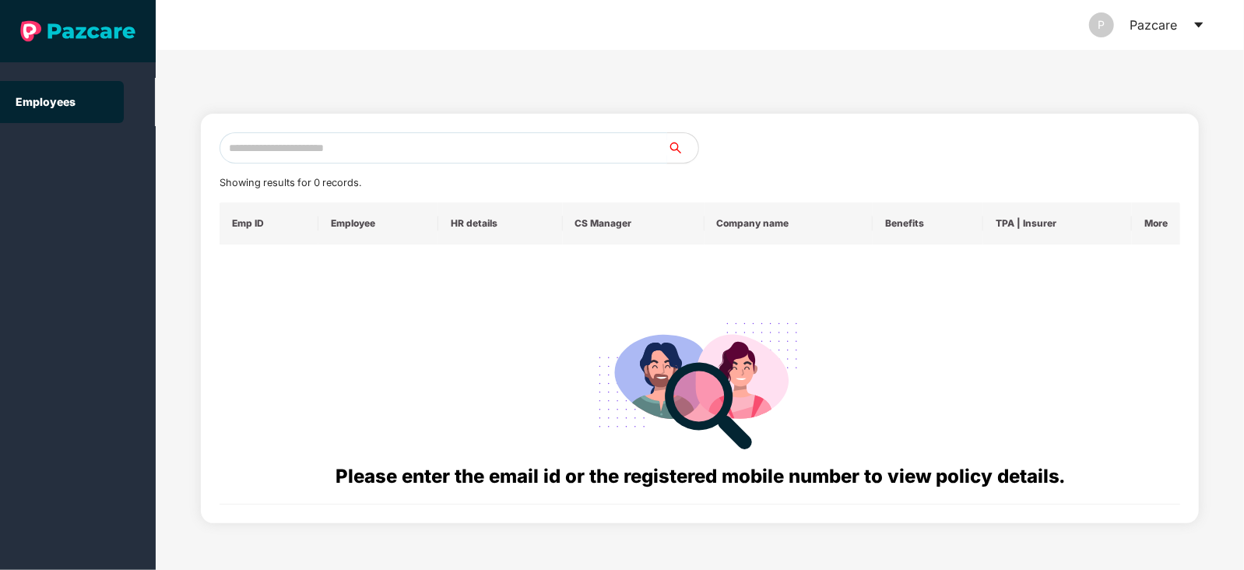
click at [437, 146] on input "text" at bounding box center [444, 147] width 448 height 31
paste input "**********"
type input "**********"
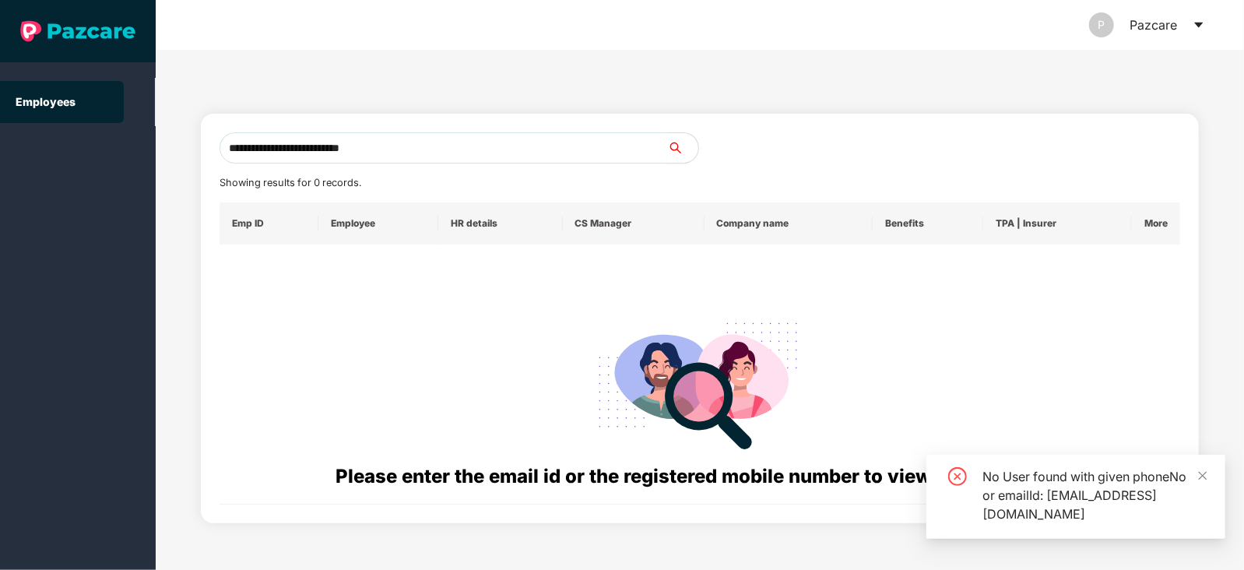
drag, startPoint x: 409, startPoint y: 145, endPoint x: 105, endPoint y: 165, distance: 305.0
click at [105, 165] on section "**********" at bounding box center [622, 285] width 1244 height 570
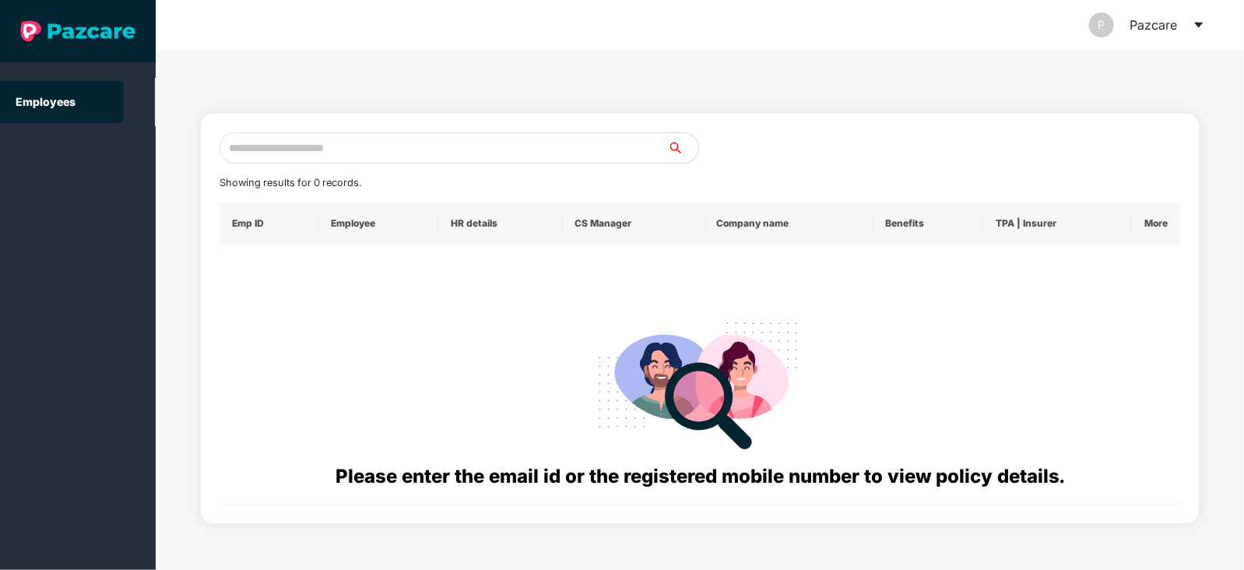
click at [436, 136] on input "text" at bounding box center [444, 147] width 448 height 31
paste input "**********"
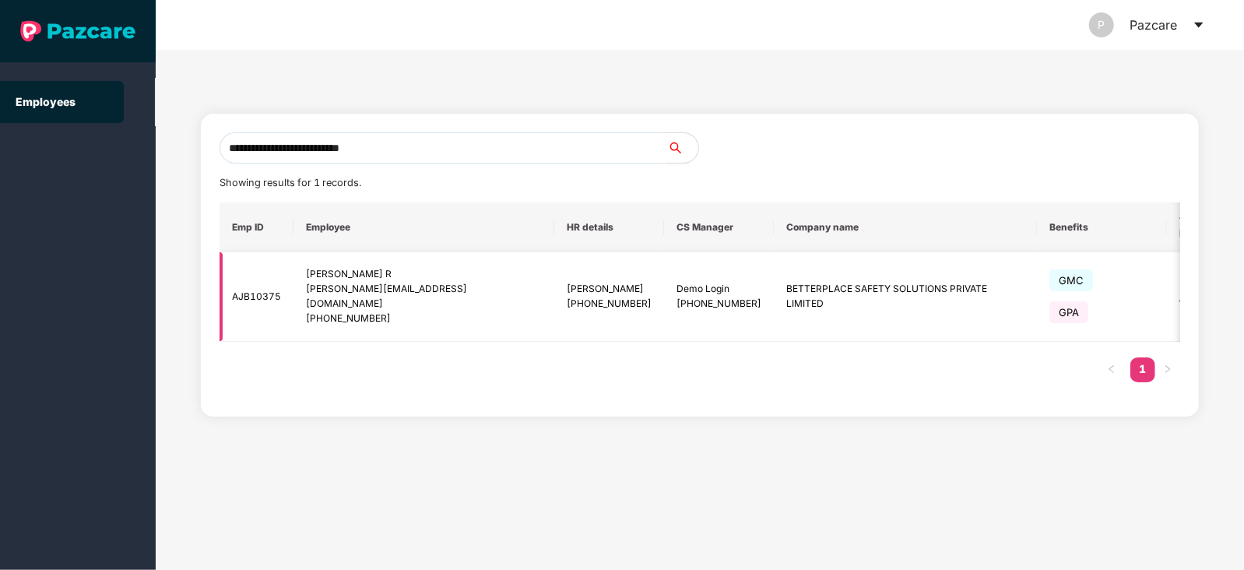
scroll to position [0, 26]
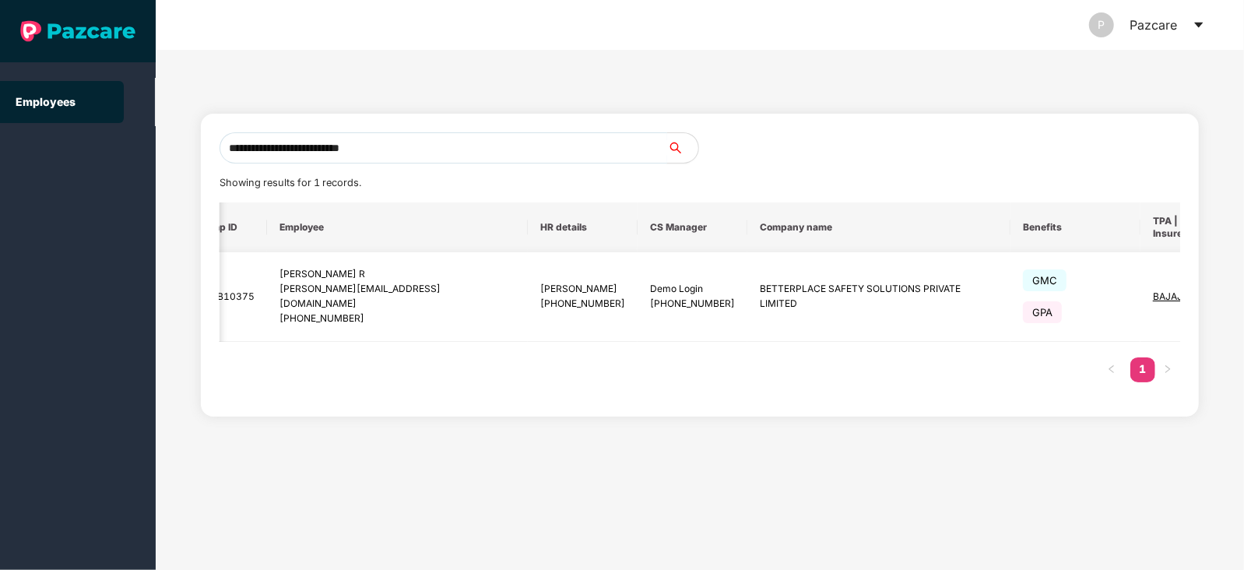
type input "**********"
click at [1243, 293] on img at bounding box center [1256, 297] width 22 height 22
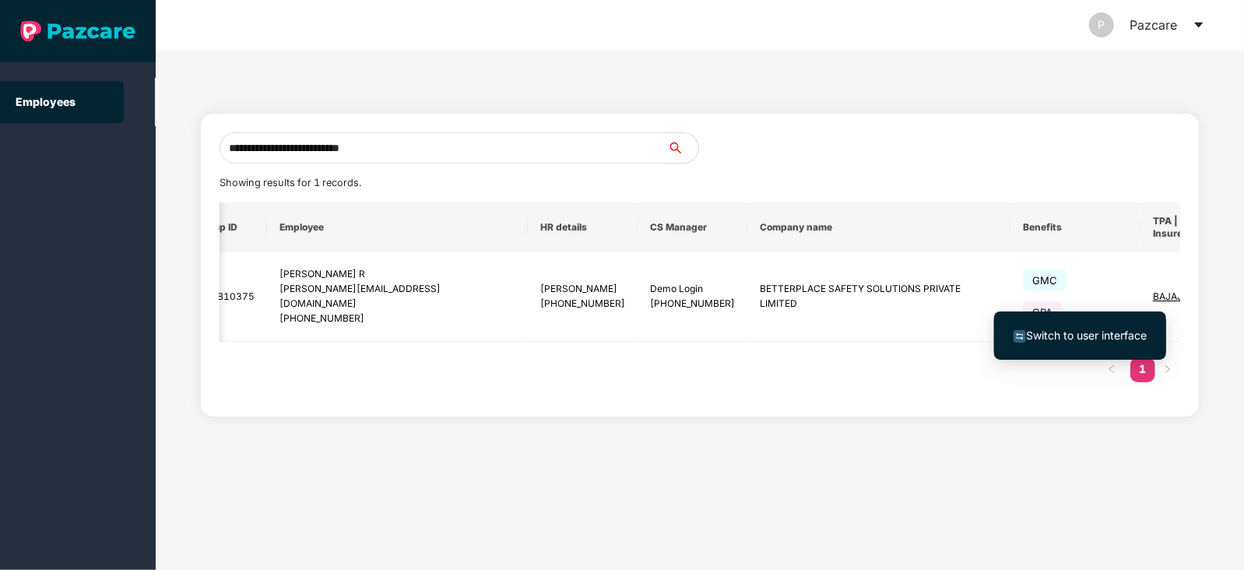
click at [1088, 332] on span "Switch to user interface" at bounding box center [1086, 334] width 121 height 13
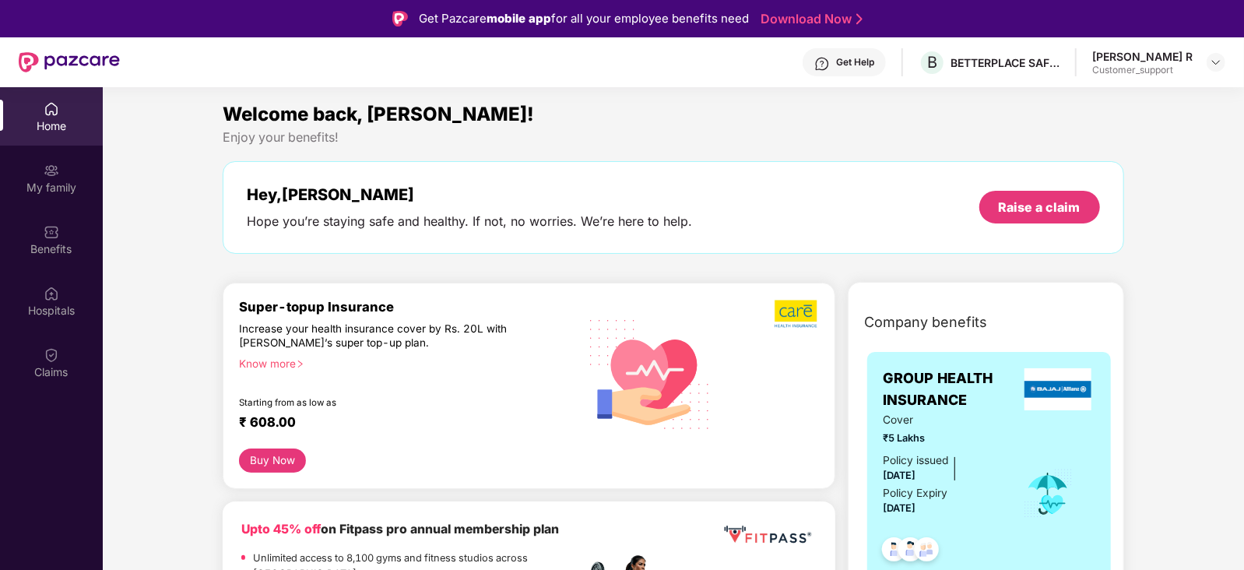
click at [829, 54] on div "Get Help" at bounding box center [844, 62] width 83 height 28
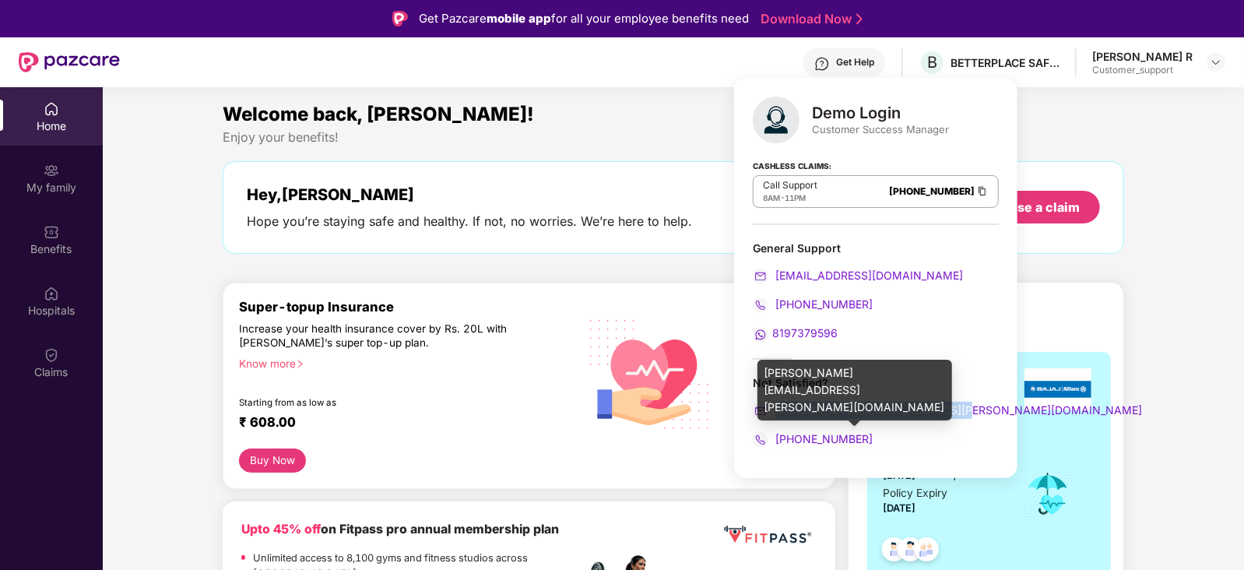
drag, startPoint x: 961, startPoint y: 406, endPoint x: 775, endPoint y: 410, distance: 186.9
click at [775, 410] on div "Demo Login Customer Success Manager Cashless Claims: Call Support 8AM - 11PM 08…" at bounding box center [875, 278] width 283 height 400
copy span "[PERSON_NAME][EMAIL_ADDRESS][PERSON_NAME][DOMAIN_NAME]"
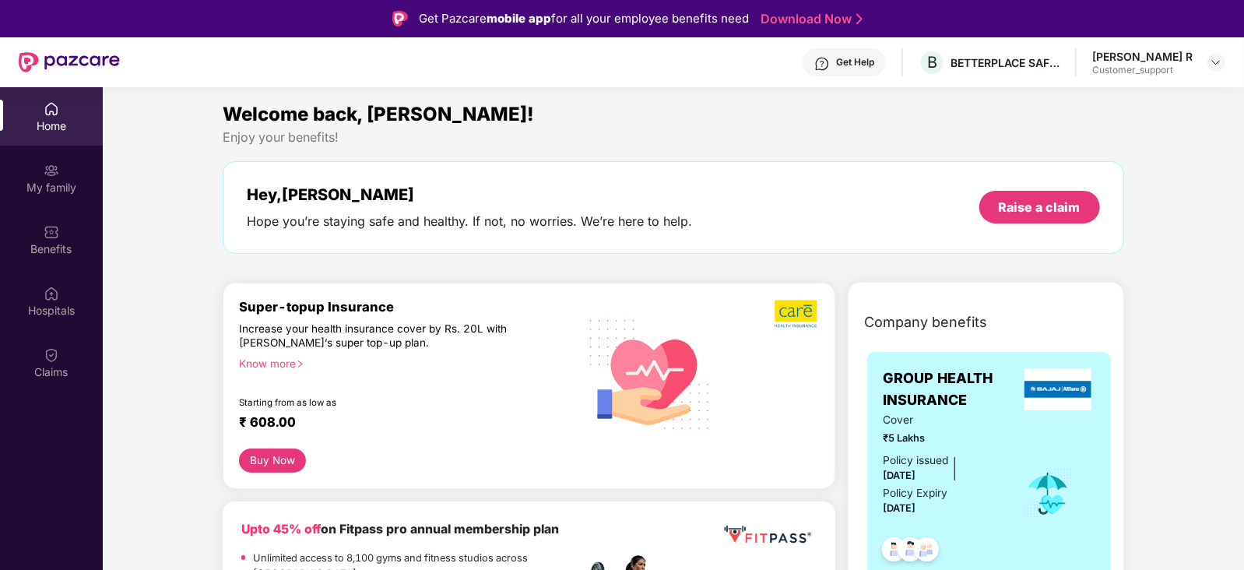
click at [537, 118] on div "Welcome back, Mahadevamma!" at bounding box center [673, 115] width 901 height 30
click at [1212, 59] on img at bounding box center [1216, 62] width 12 height 12
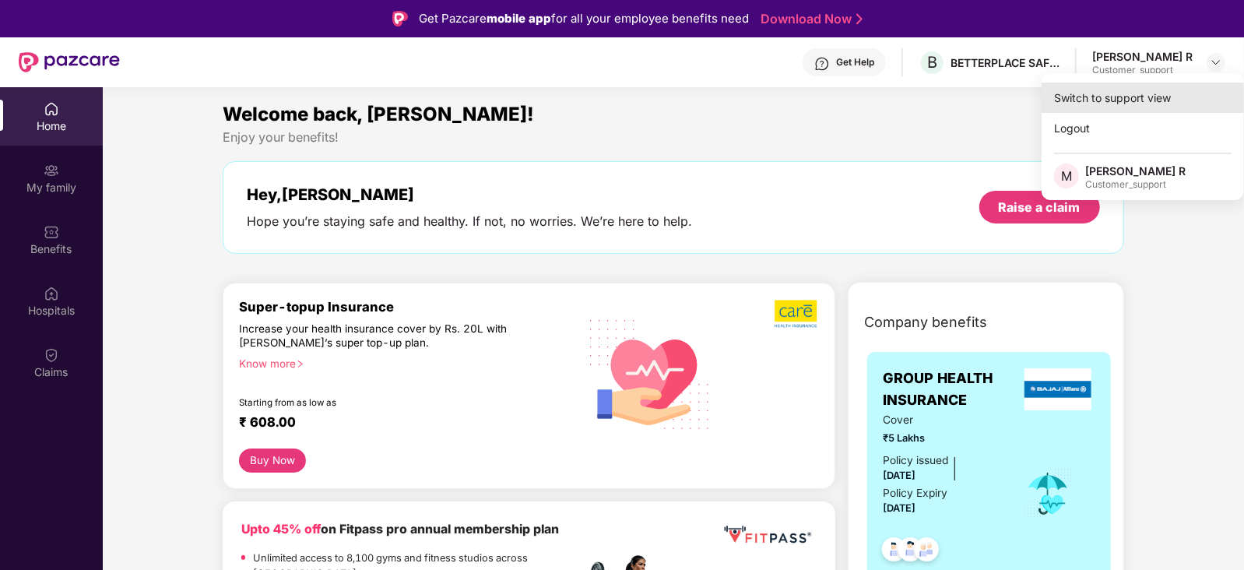
click at [1106, 98] on div "Switch to support view" at bounding box center [1143, 98] width 202 height 30
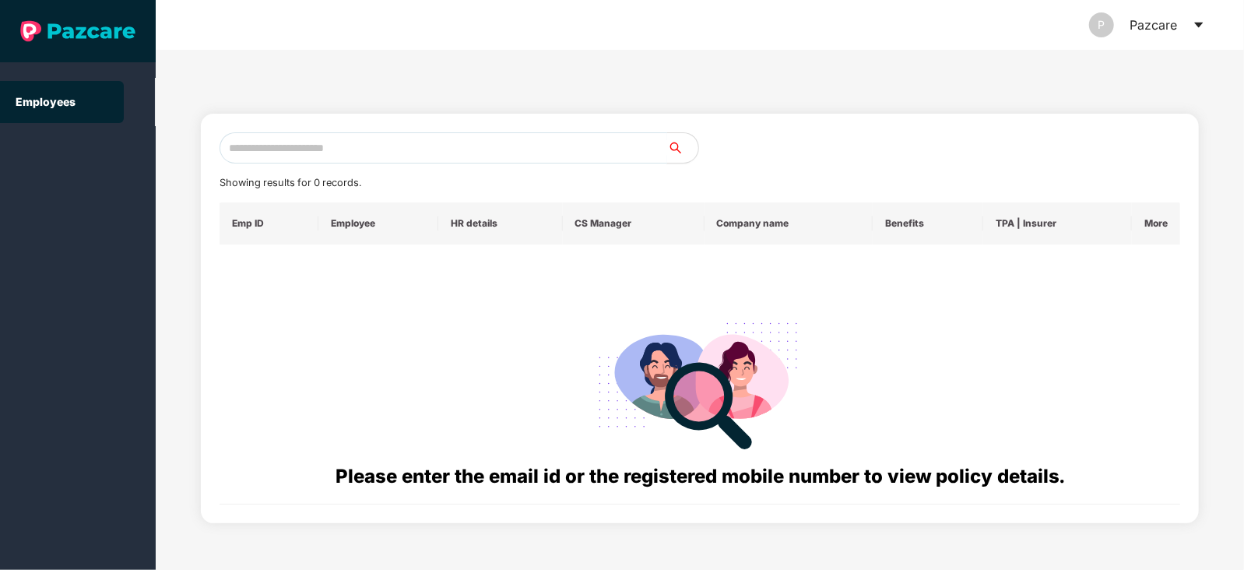
click at [518, 146] on input "text" at bounding box center [444, 147] width 448 height 31
paste input "**********"
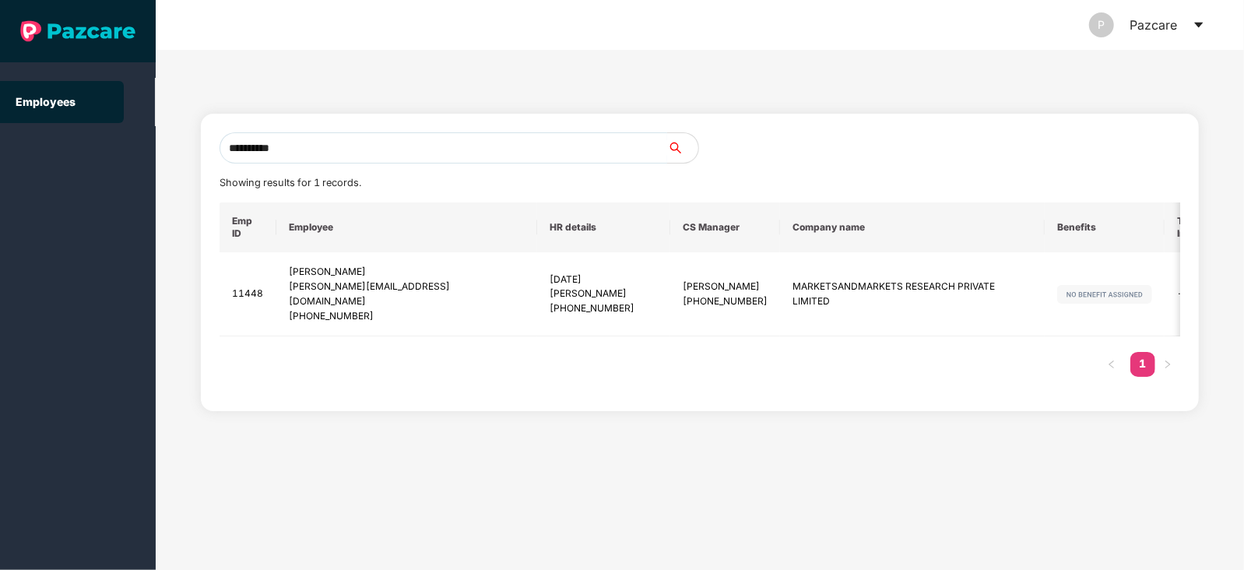
type input "**********"
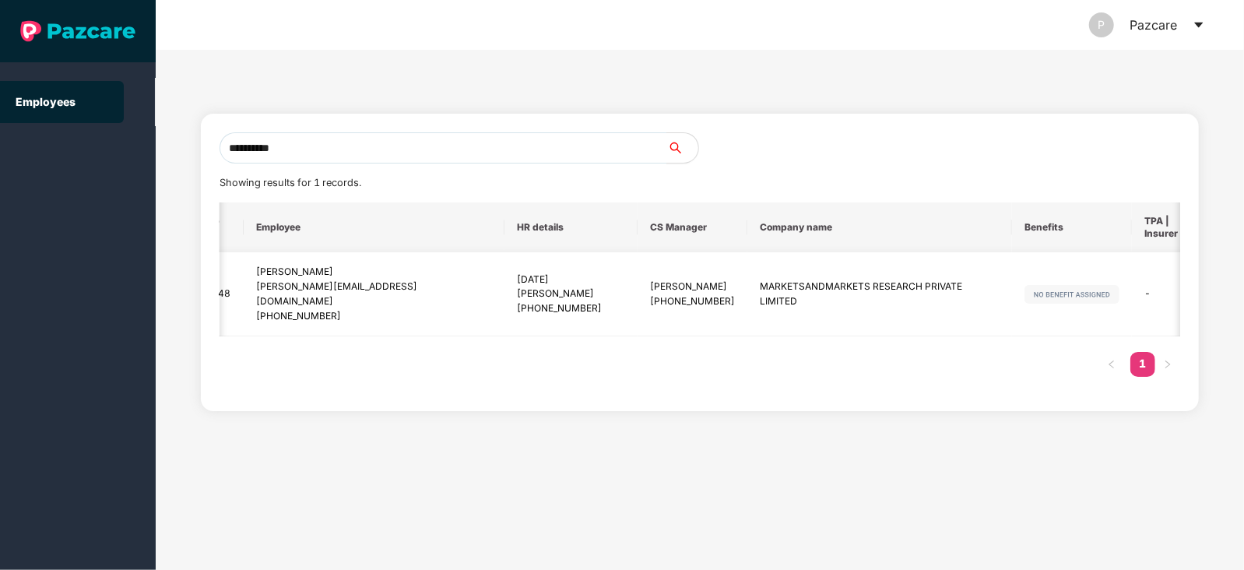
click at [1237, 283] on img at bounding box center [1248, 294] width 22 height 22
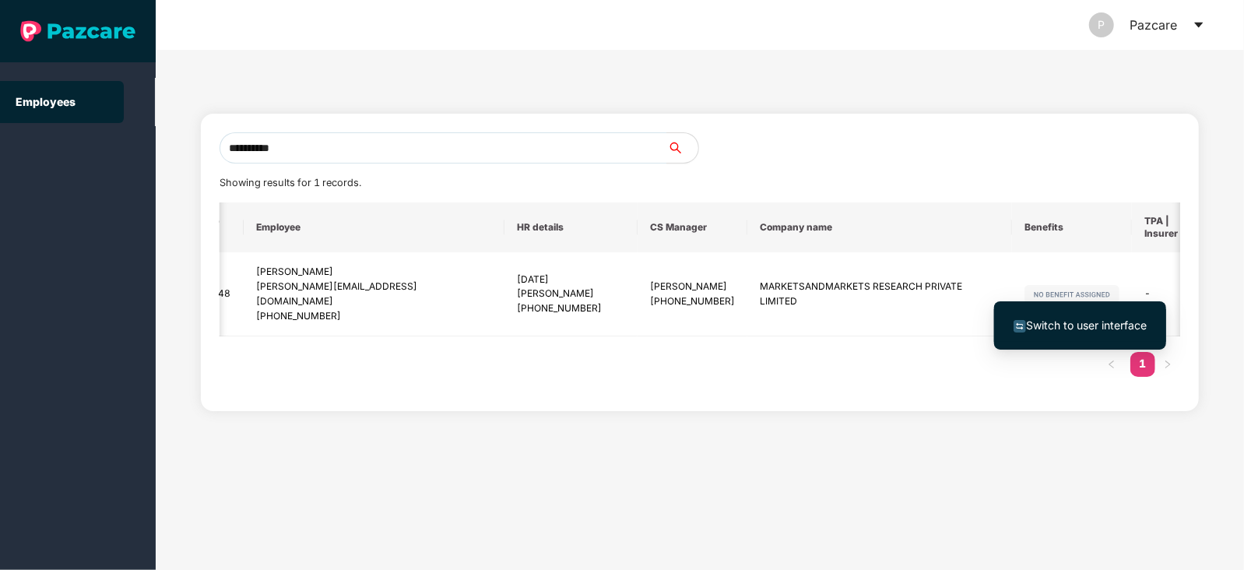
click at [1085, 325] on span "Switch to user interface" at bounding box center [1086, 324] width 121 height 13
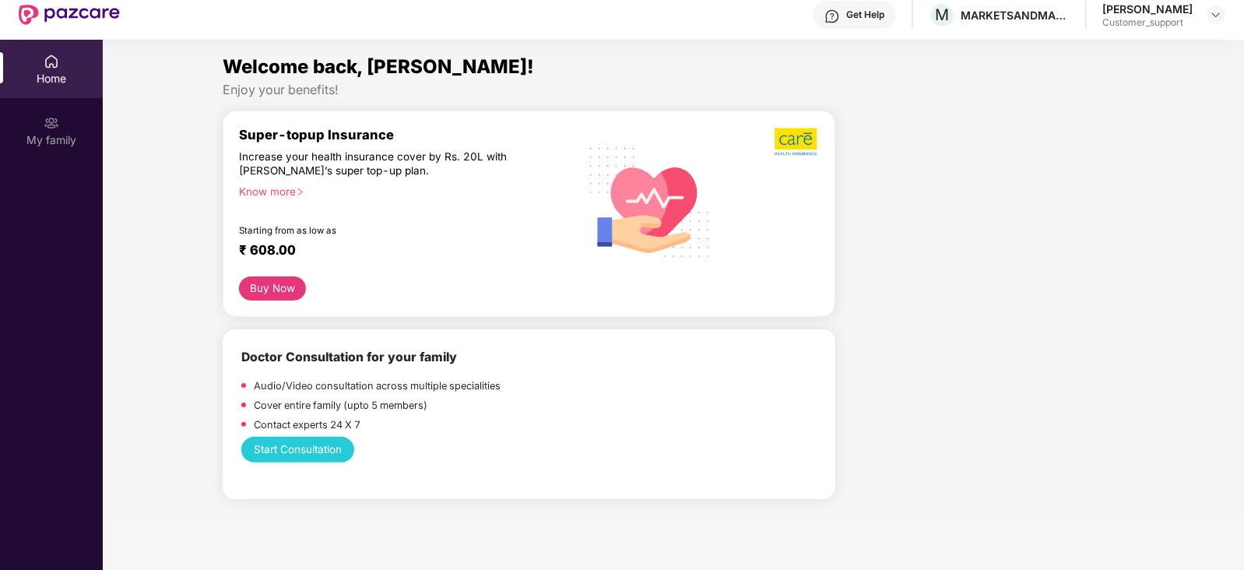
scroll to position [46, 0]
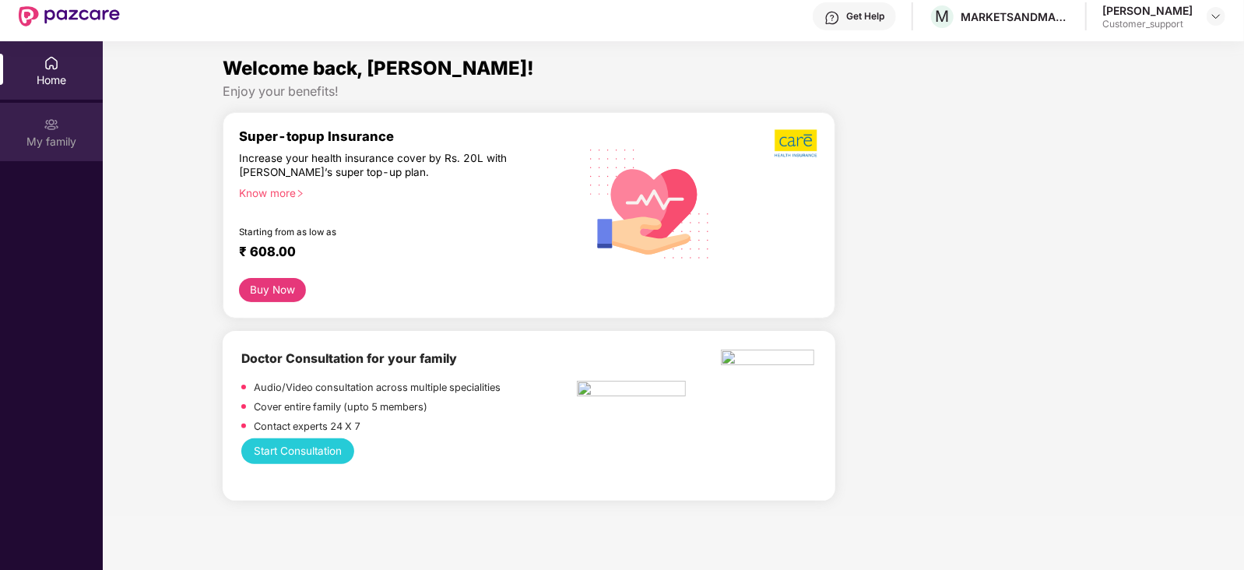
click at [29, 124] on div "My family" at bounding box center [51, 132] width 103 height 58
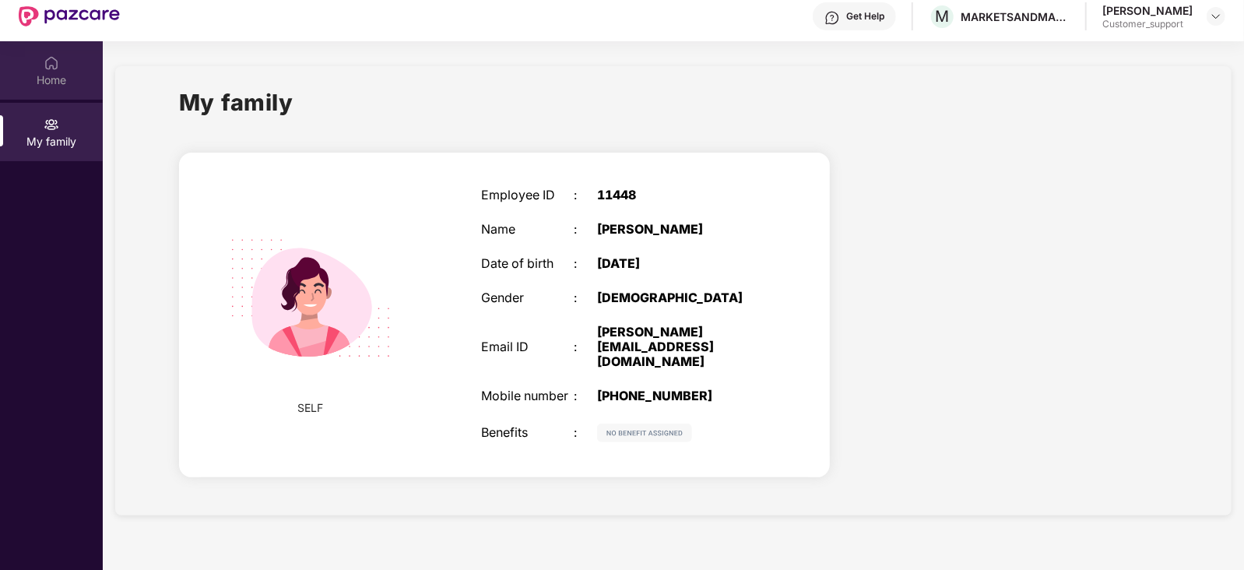
click at [33, 72] on div "Home" at bounding box center [51, 80] width 103 height 16
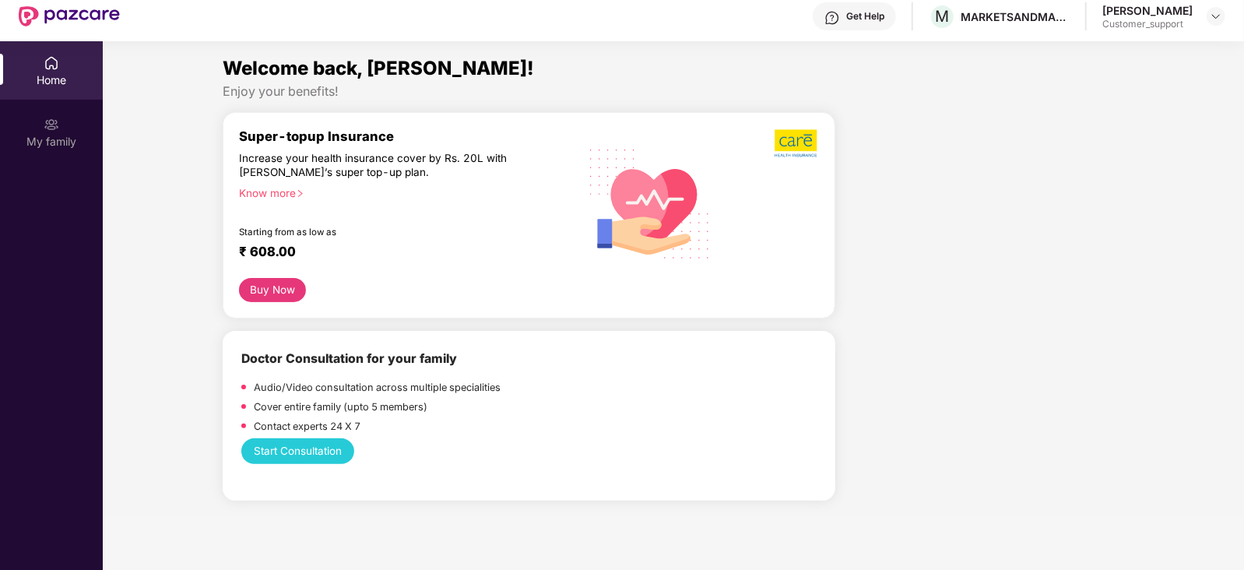
scroll to position [0, 0]
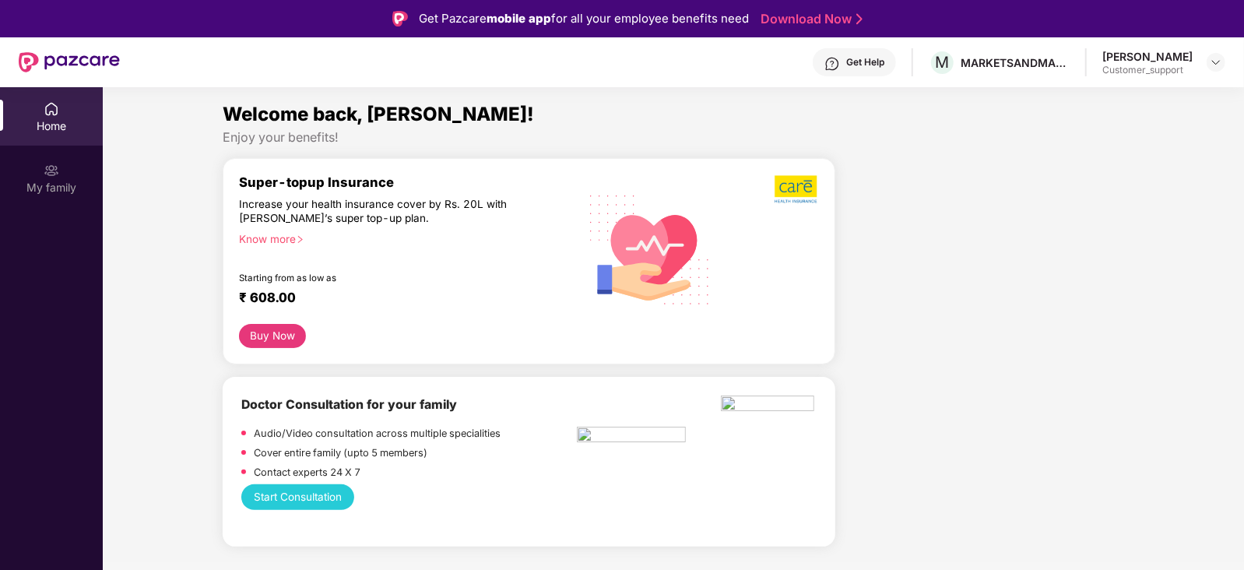
click at [876, 56] on div "Get Help" at bounding box center [865, 62] width 38 height 12
click at [687, 129] on div "Enjoy your benefits!" at bounding box center [673, 137] width 901 height 16
click at [840, 65] on img at bounding box center [832, 64] width 16 height 16
click at [709, 111] on div "Welcome back, Manisha!" at bounding box center [673, 115] width 901 height 30
drag, startPoint x: 970, startPoint y: 60, endPoint x: 1077, endPoint y: 52, distance: 106.9
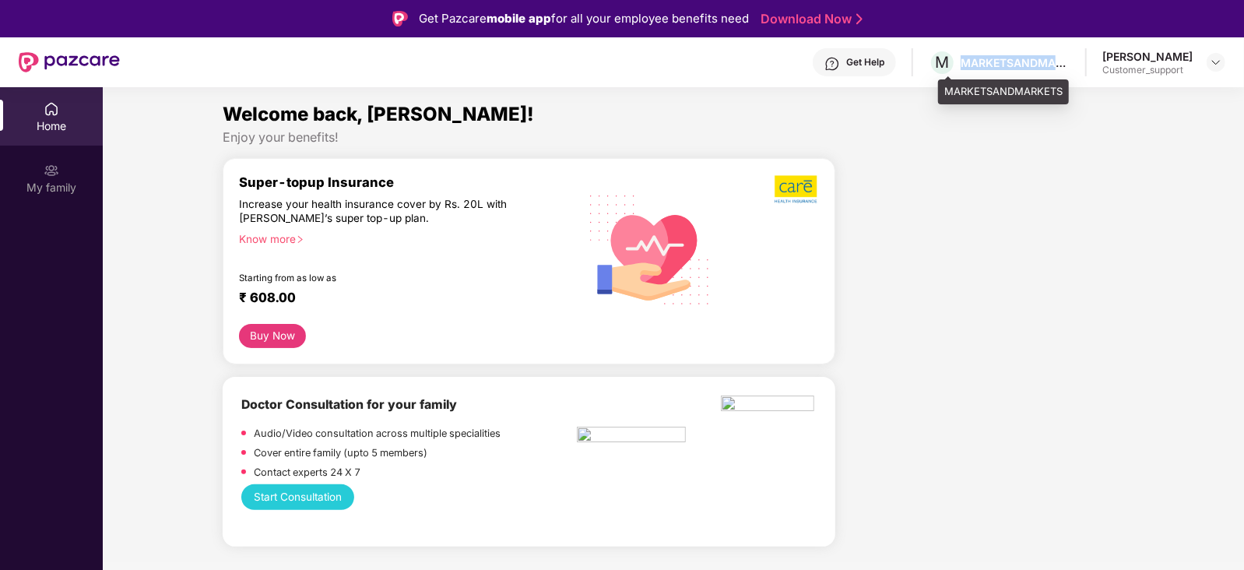
click at [1070, 52] on div "M MARKETSANDMARKETS" at bounding box center [999, 62] width 141 height 27
click at [603, 106] on div "Welcome back, Manisha!" at bounding box center [673, 115] width 901 height 30
click at [1212, 65] on img at bounding box center [1216, 62] width 12 height 12
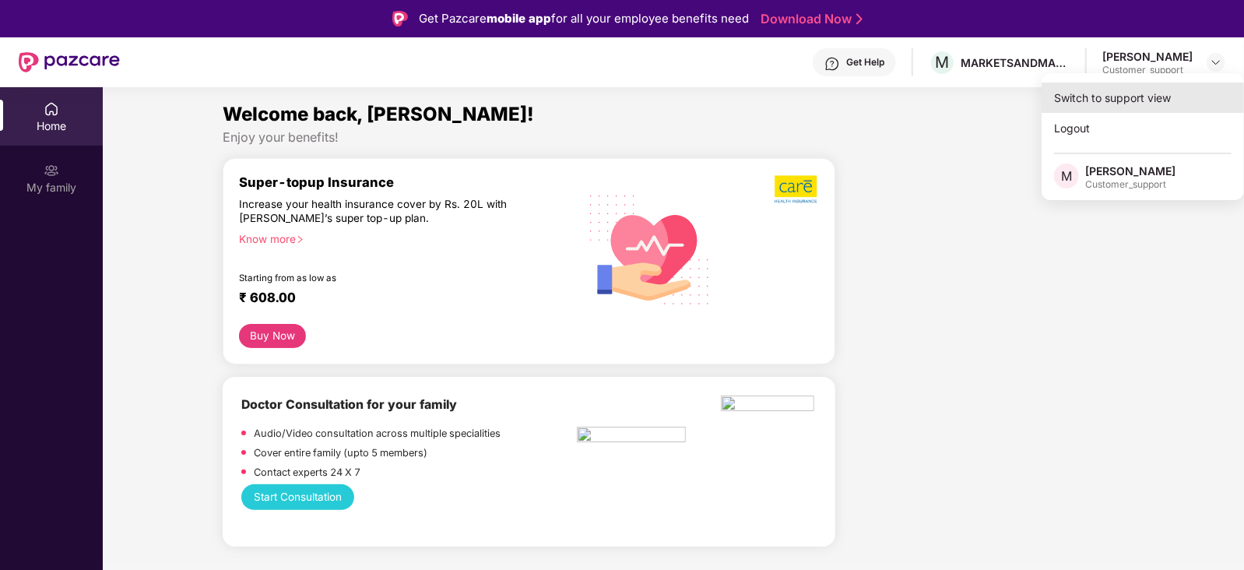
click at [1161, 103] on div "Switch to support view" at bounding box center [1143, 98] width 202 height 30
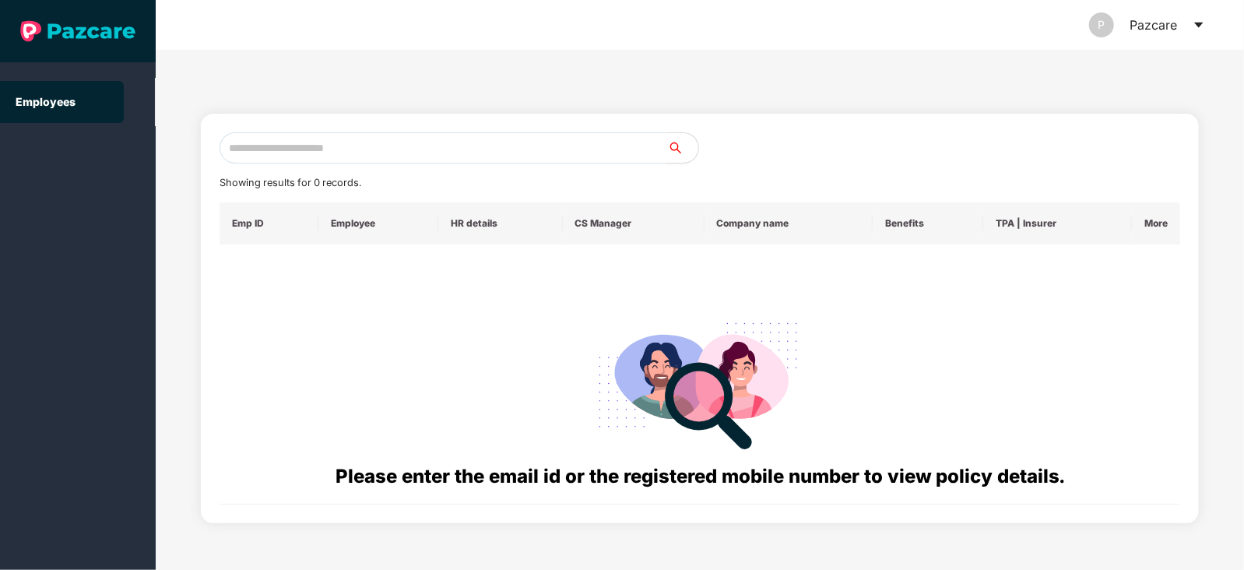
click at [500, 149] on input "text" at bounding box center [444, 147] width 448 height 31
paste input "**********"
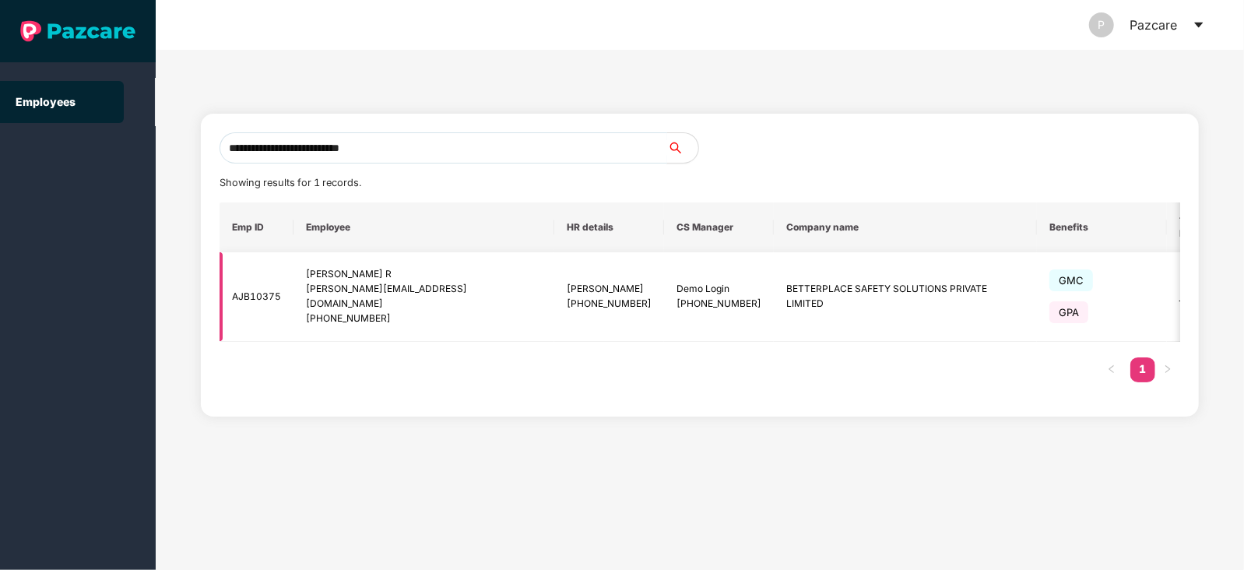
type input "**********"
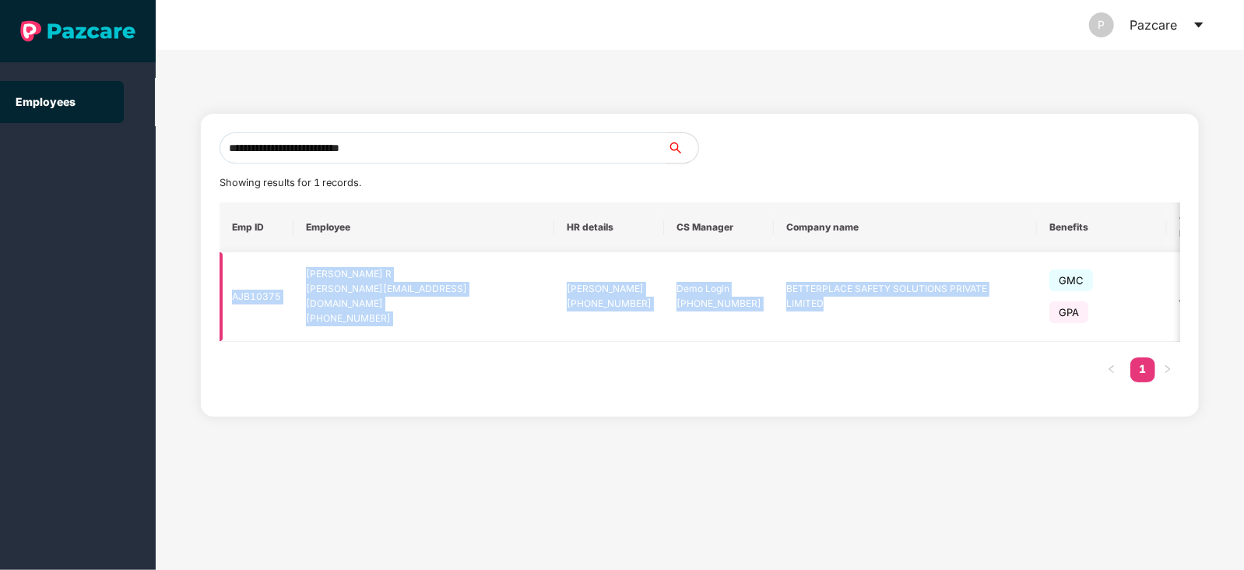
drag, startPoint x: 234, startPoint y: 295, endPoint x: 861, endPoint y: 311, distance: 627.6
click at [861, 311] on tr "AJB10375 Mahadevamma R mahadevamma.r@aasaanjobs.com +919535181841 Pallavi Das +…" at bounding box center [763, 297] width 1087 height 90
copy tr "AJB10375 Mahadevamma R mahadevamma.r@aasaanjobs.com +919535181841 Pallavi Das +…"
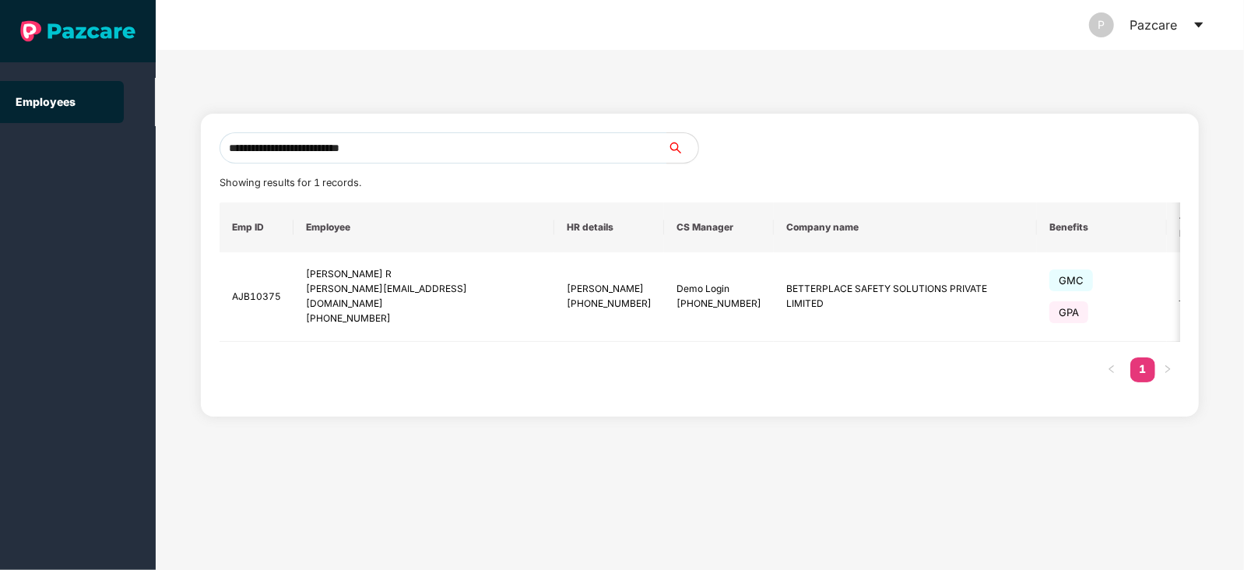
click at [544, 383] on div "Emp ID Employee HR details CS Manager Company name Benefits TPA | Insurer More …" at bounding box center [700, 299] width 961 height 195
